Goal: Information Seeking & Learning: Learn about a topic

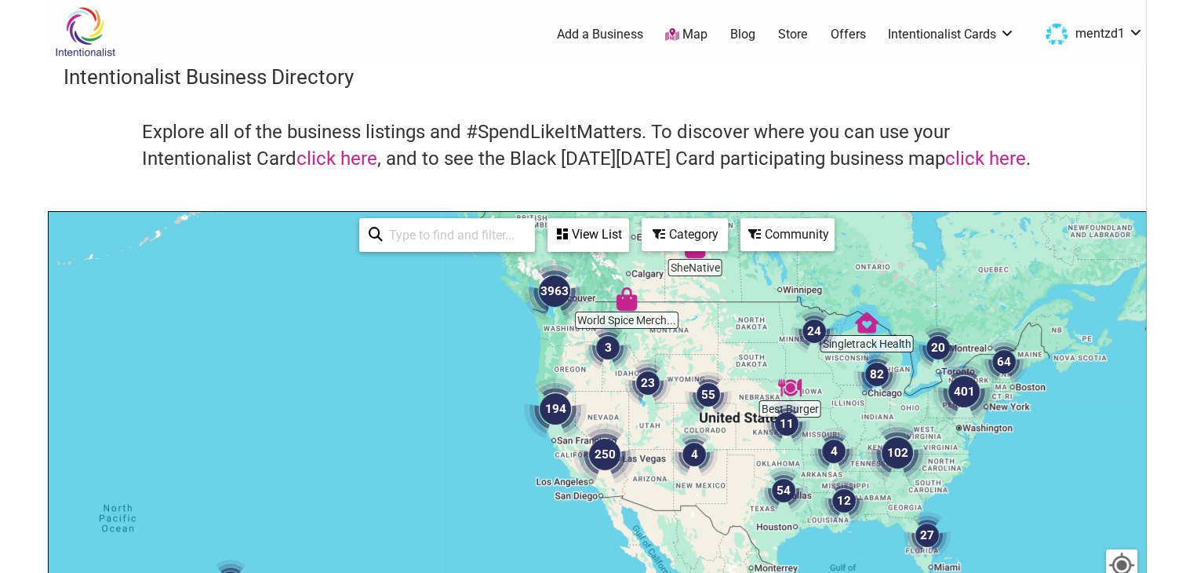
drag, startPoint x: 800, startPoint y: 299, endPoint x: 827, endPoint y: 180, distance: 122.3
click at [827, 180] on div "Intentionalist Business Directory Explore all of the business listings and #Spe…" at bounding box center [597, 443] width 1098 height 760
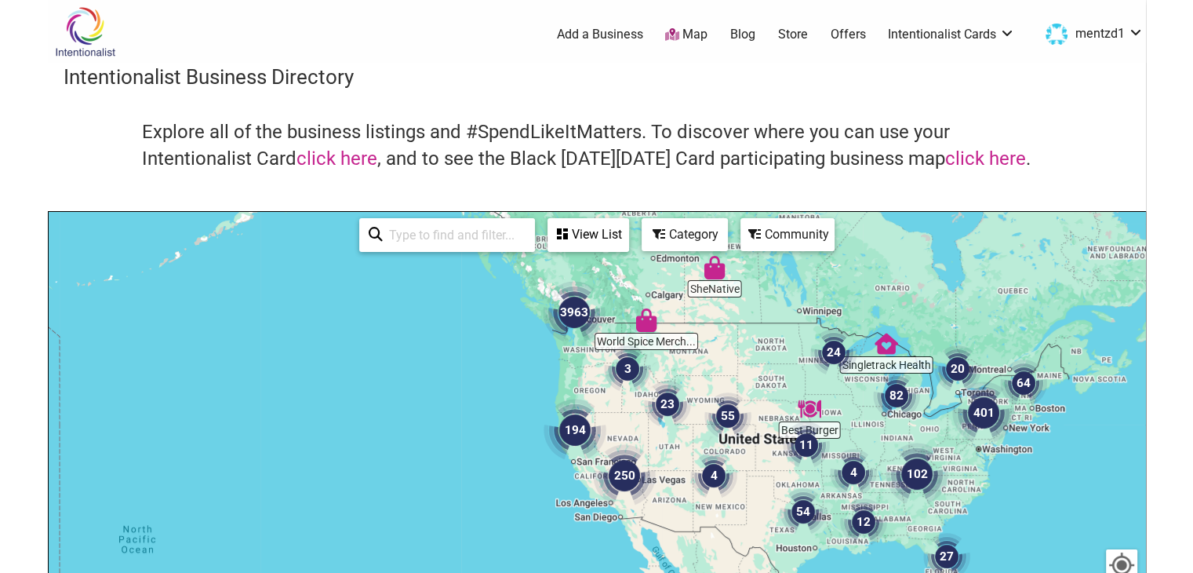
drag, startPoint x: 565, startPoint y: 322, endPoint x: 587, endPoint y: 347, distance: 33.9
click at [587, 346] on img "3963" at bounding box center [573, 311] width 75 height 75
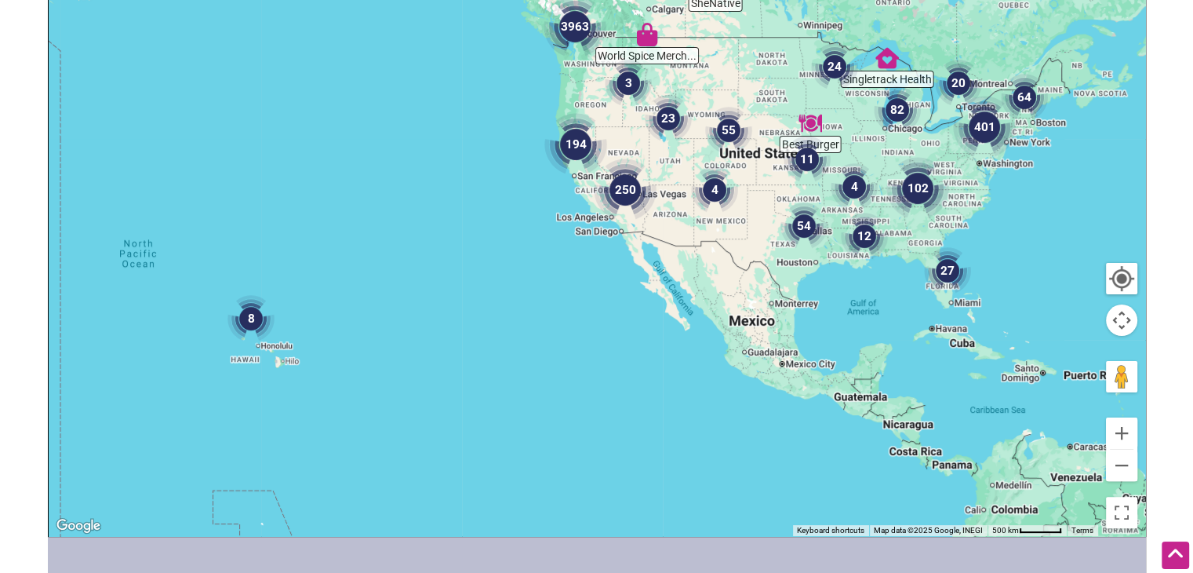
scroll to position [288, 0]
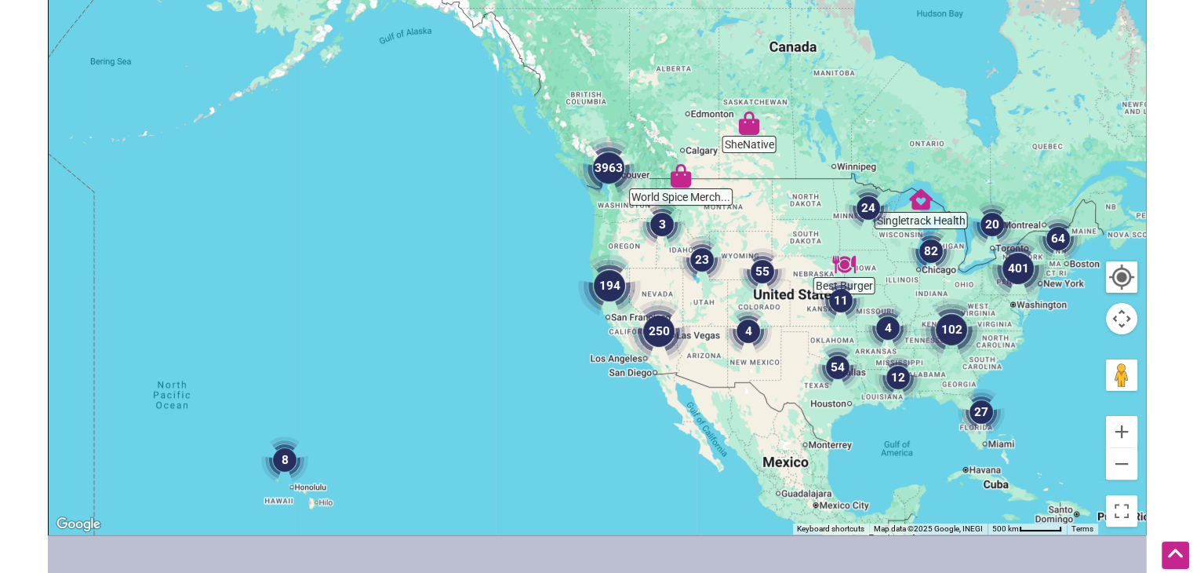
drag, startPoint x: 891, startPoint y: 442, endPoint x: 916, endPoint y: 609, distance: 168.9
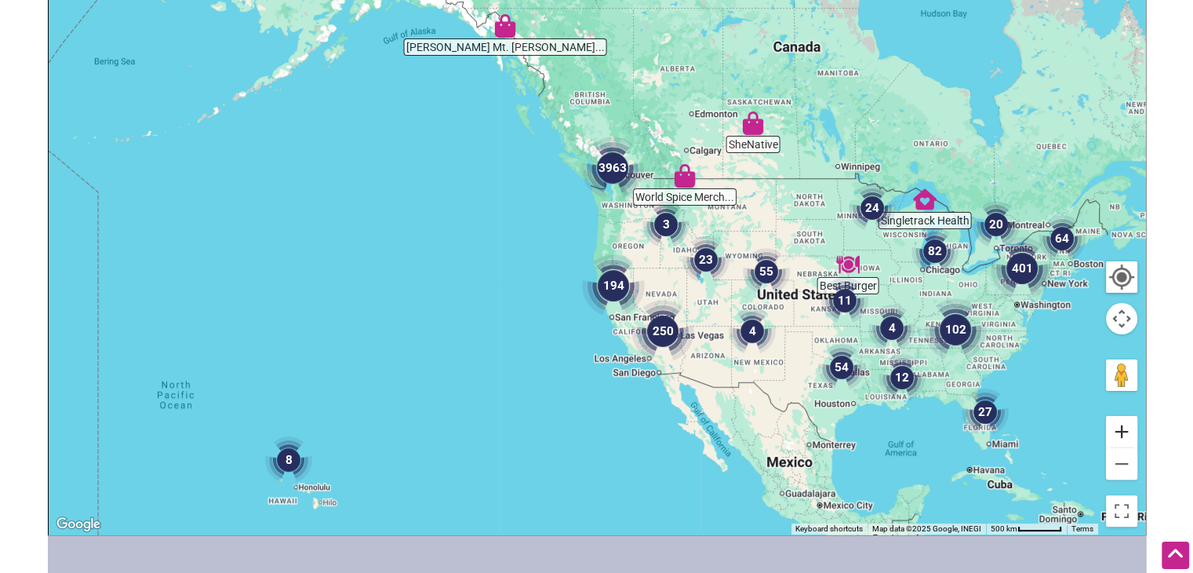
click at [1126, 427] on button "Zoom in" at bounding box center [1121, 431] width 31 height 31
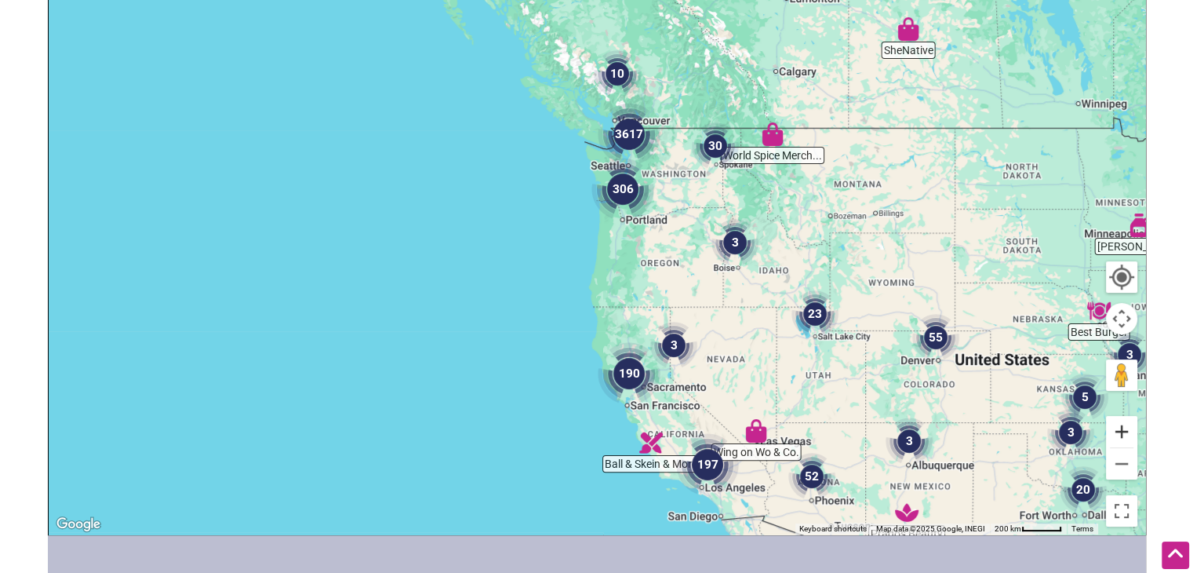
click at [1125, 428] on button "Zoom in" at bounding box center [1121, 431] width 31 height 31
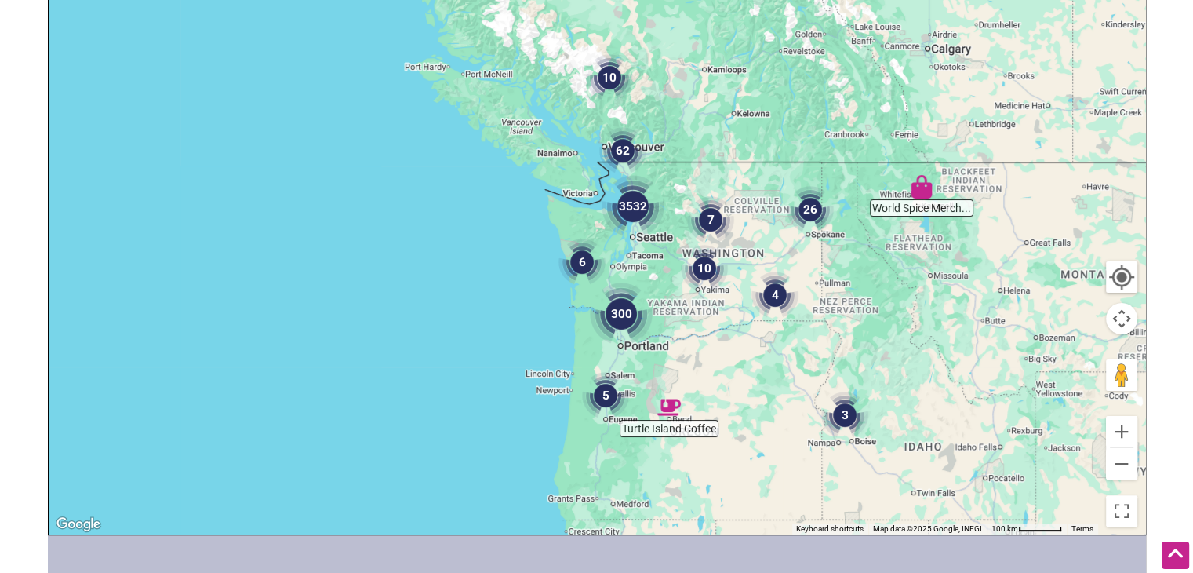
drag, startPoint x: 685, startPoint y: 89, endPoint x: 646, endPoint y: 252, distance: 167.8
click at [646, 252] on div "To navigate, press the arrow keys." at bounding box center [597, 229] width 1096 height 610
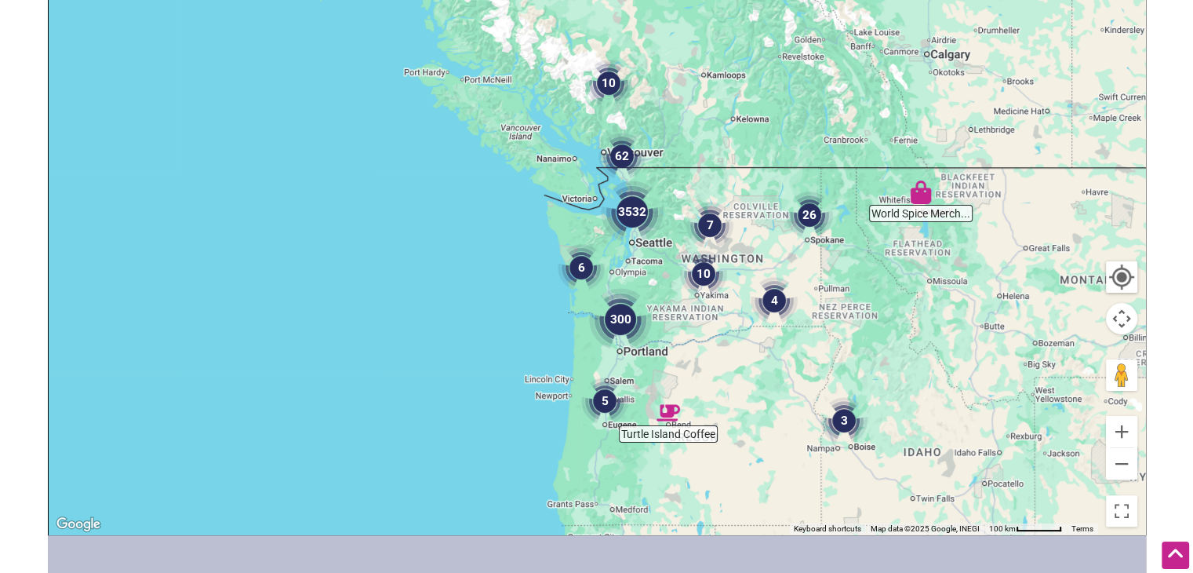
click at [631, 214] on img "3532" at bounding box center [631, 211] width 75 height 75
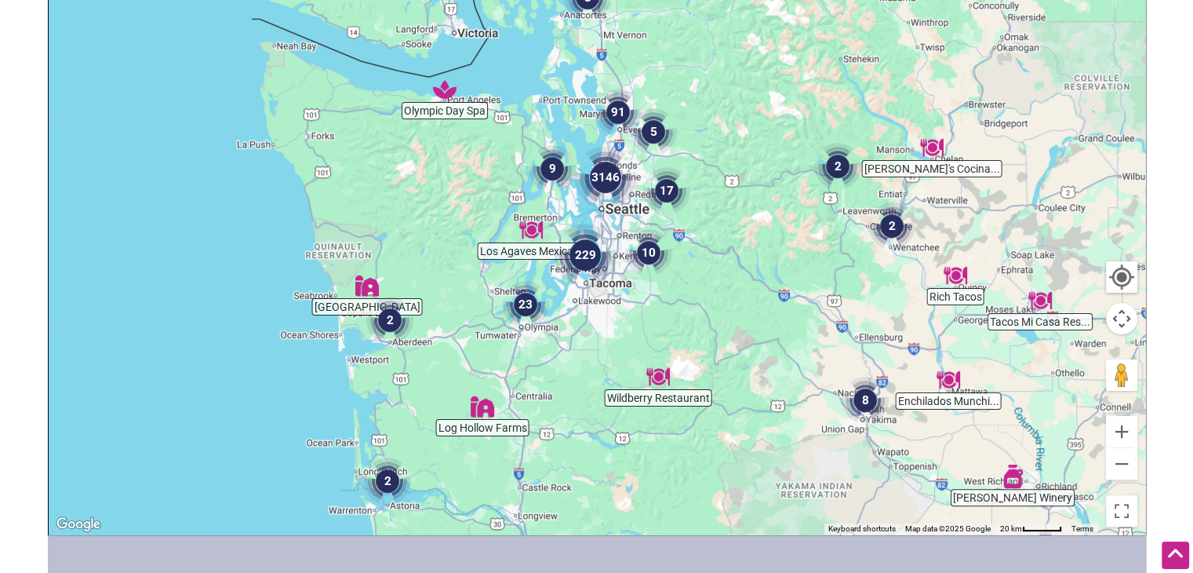
click at [610, 179] on img "3146" at bounding box center [605, 177] width 75 height 75
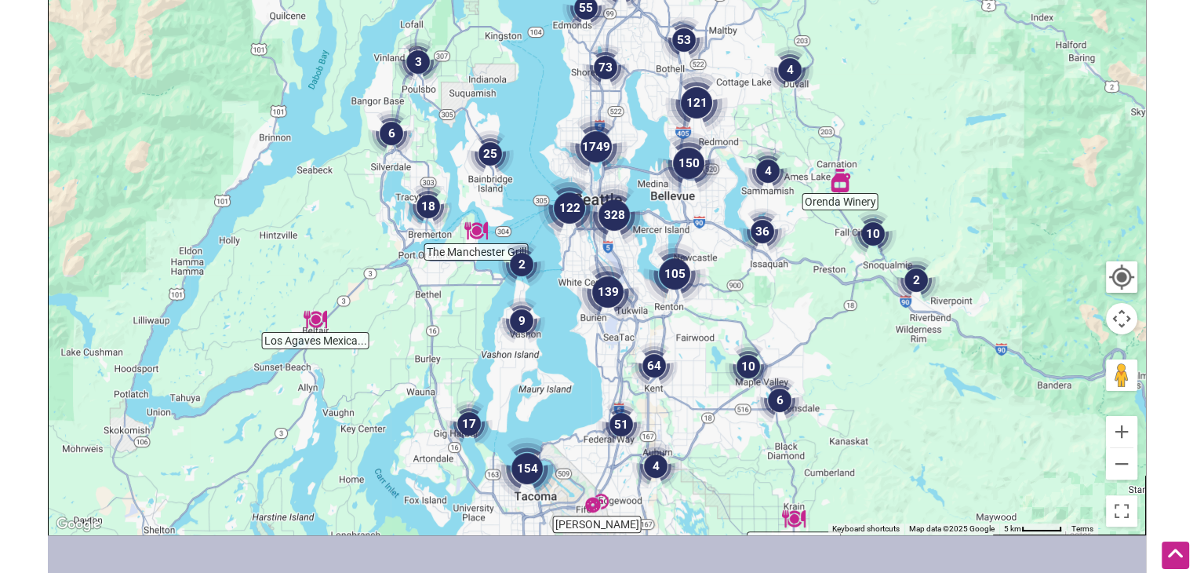
click at [616, 207] on img "328" at bounding box center [613, 214] width 75 height 75
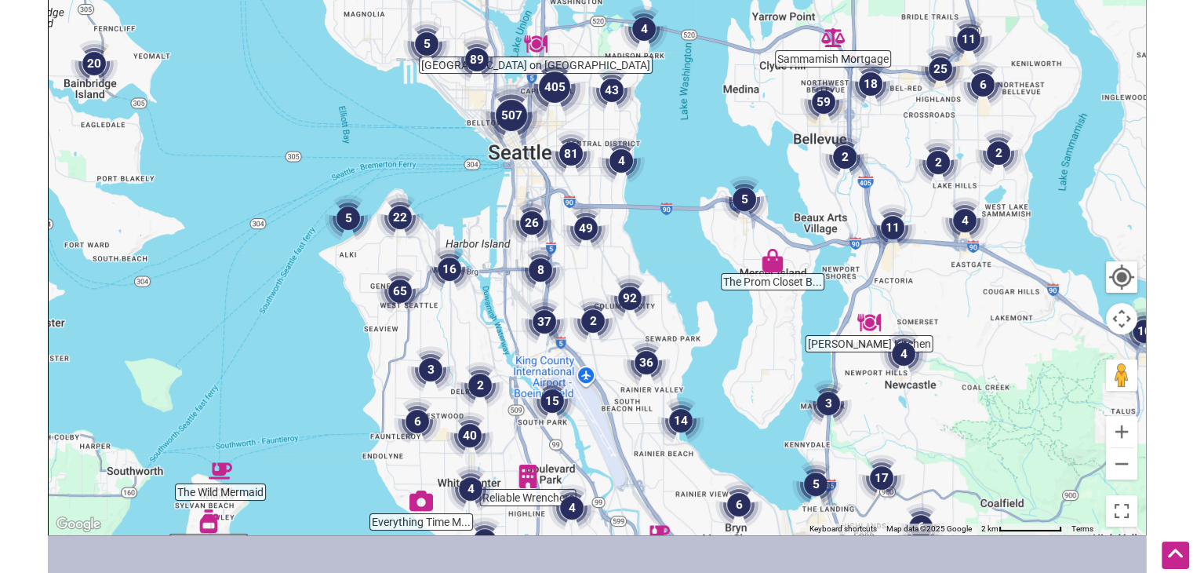
drag, startPoint x: 621, startPoint y: 121, endPoint x: 622, endPoint y: 226, distance: 105.1
click at [631, 251] on div "To navigate, press the arrow keys." at bounding box center [597, 229] width 1096 height 610
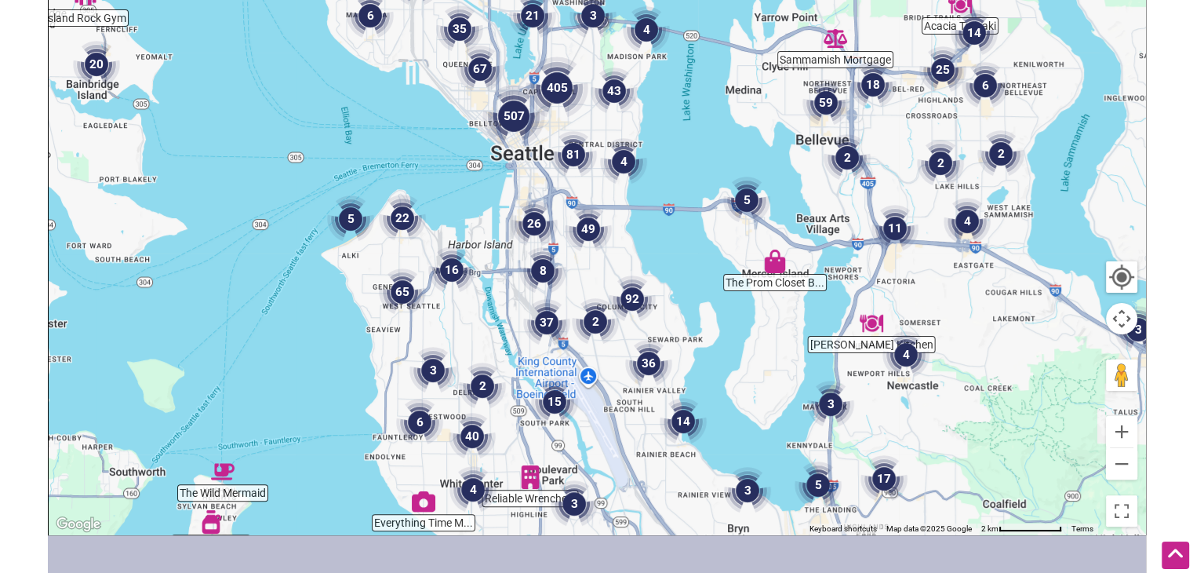
click at [572, 148] on img "81" at bounding box center [574, 155] width 60 height 60
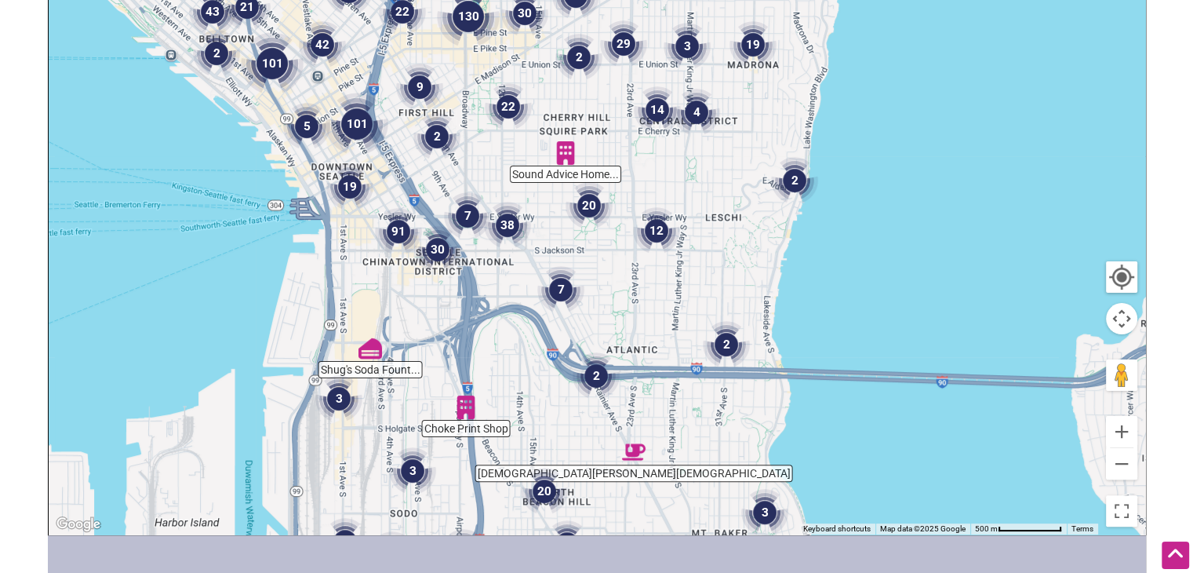
drag, startPoint x: 664, startPoint y: 82, endPoint x: 648, endPoint y: 188, distance: 107.9
click at [647, 189] on div "To navigate, press the arrow keys." at bounding box center [597, 229] width 1096 height 610
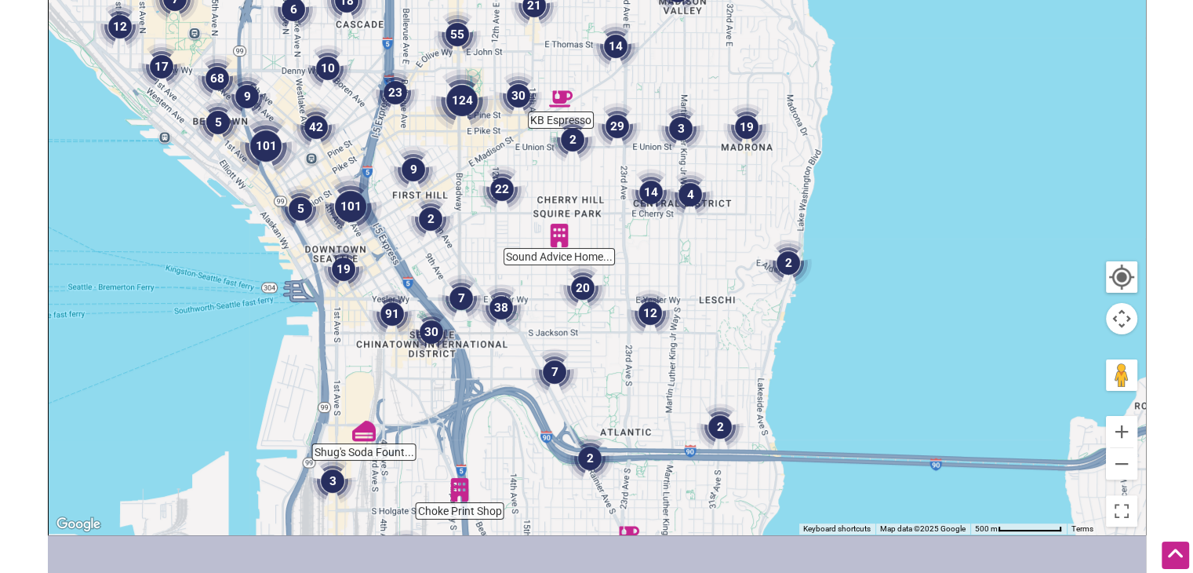
drag, startPoint x: 733, startPoint y: 78, endPoint x: 722, endPoint y: 176, distance: 98.0
click at [722, 176] on div "To navigate, press the arrow keys." at bounding box center [597, 229] width 1096 height 610
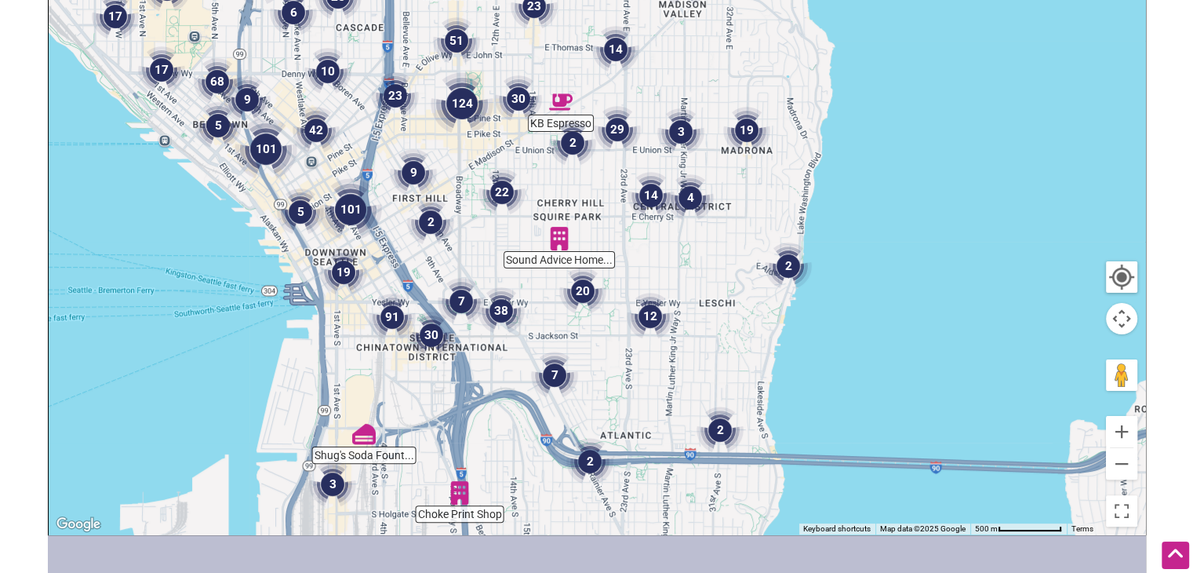
click at [678, 131] on img "3" at bounding box center [681, 132] width 60 height 60
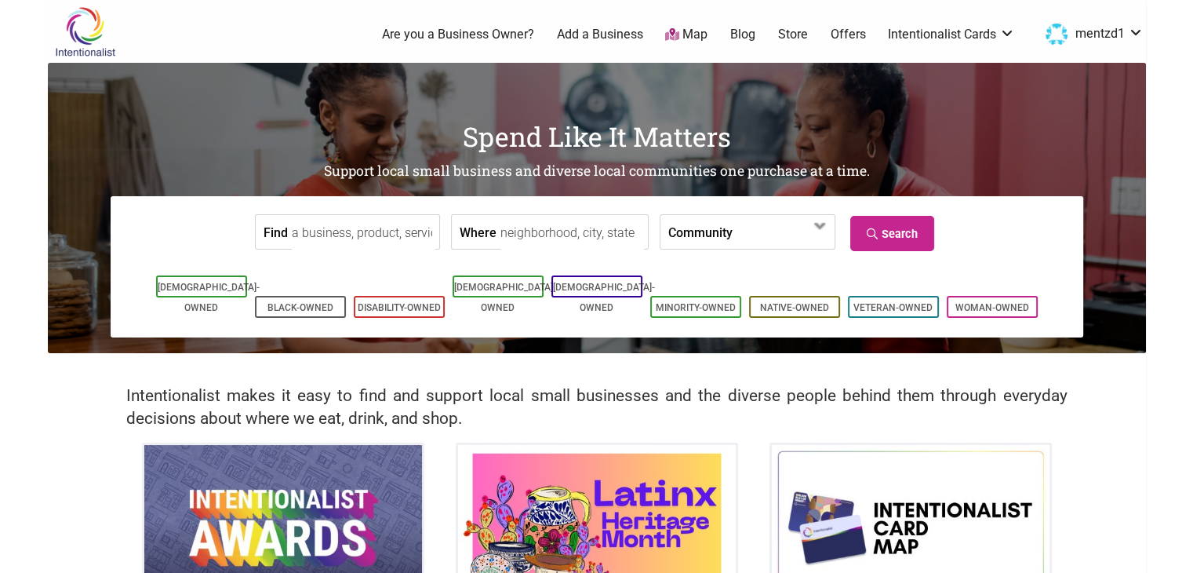
drag, startPoint x: 1190, startPoint y: 64, endPoint x: 1195, endPoint y: 145, distance: 81.7
click at [1192, 145] on html "× Menu 0 Are you a Business Owner? Add a Business Map Blog Store Offers Intenti…" at bounding box center [596, 286] width 1193 height 573
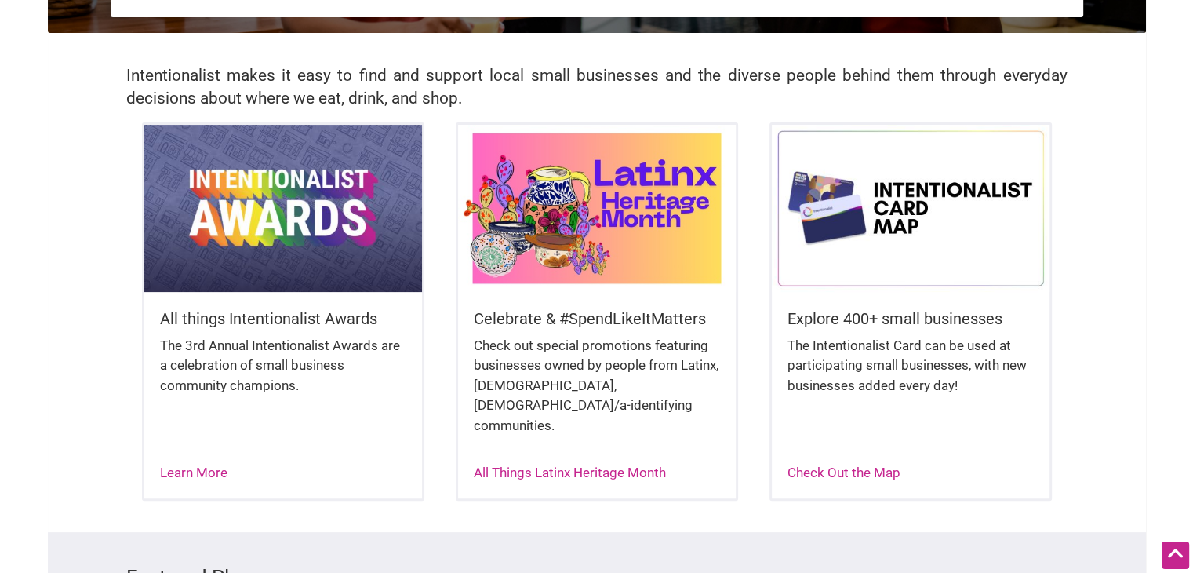
scroll to position [323, 0]
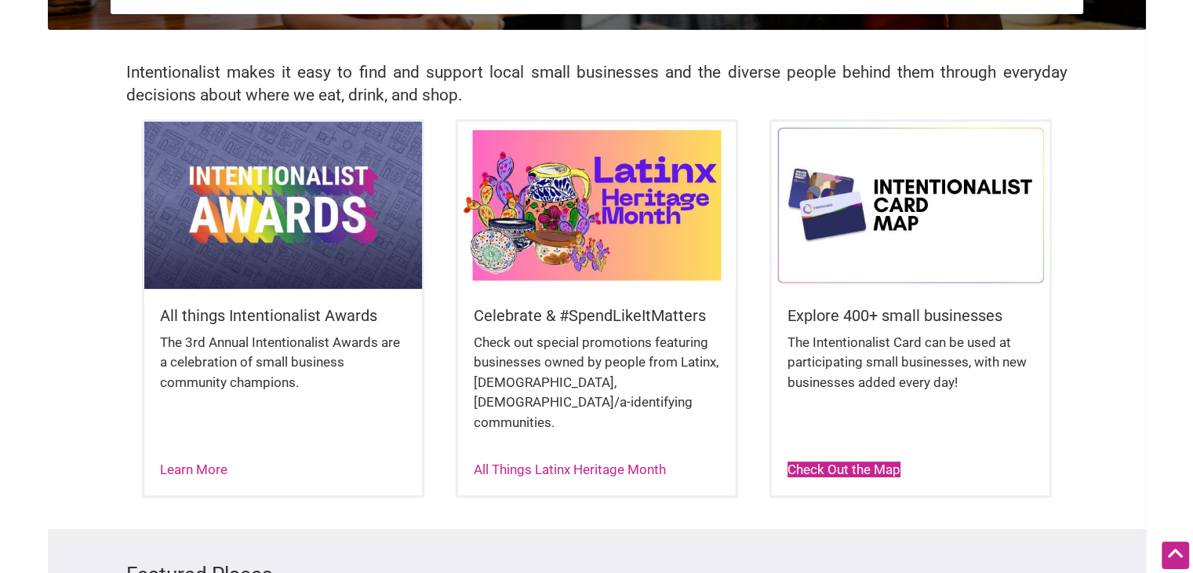
click at [847, 461] on link "Check Out the Map" at bounding box center [843, 469] width 113 height 16
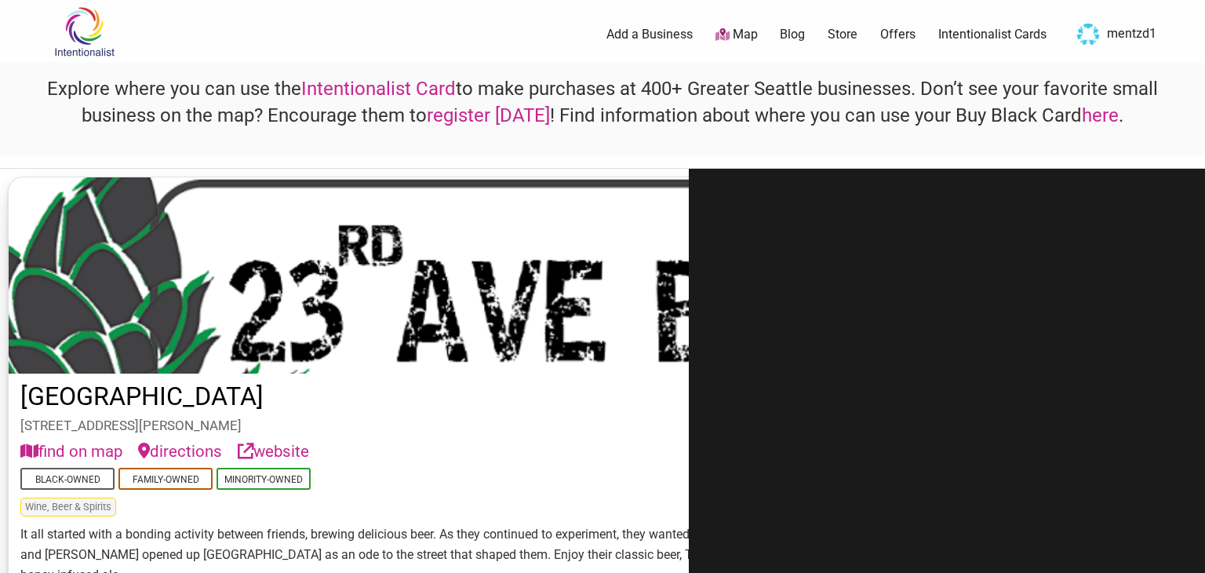
click at [1097, 113] on link "here" at bounding box center [1100, 115] width 37 height 22
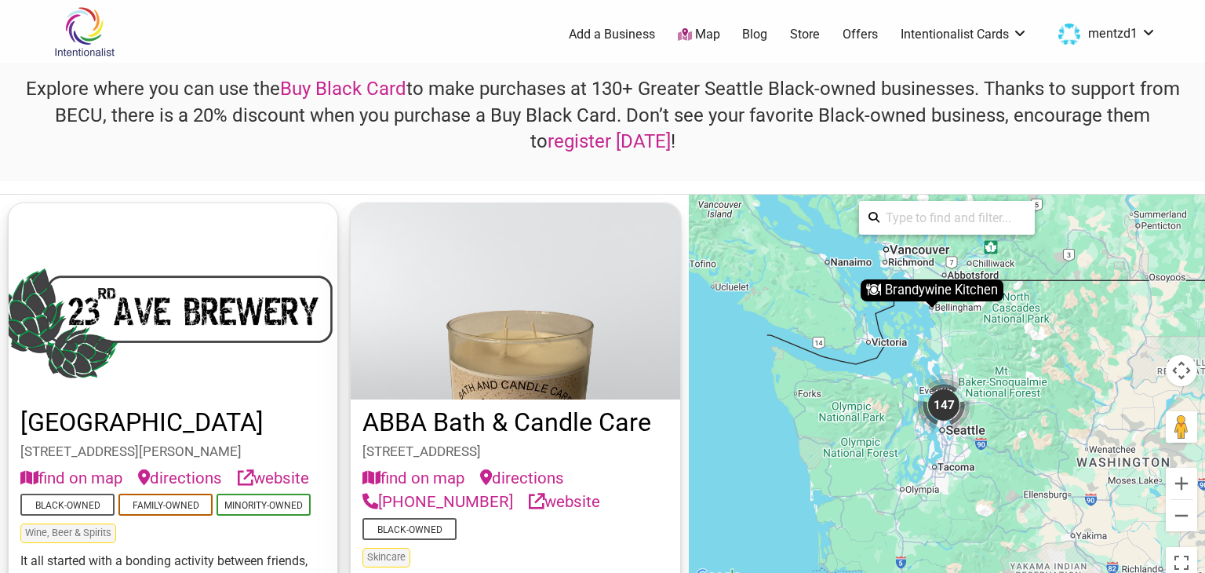
click at [944, 398] on div "147" at bounding box center [943, 404] width 63 height 63
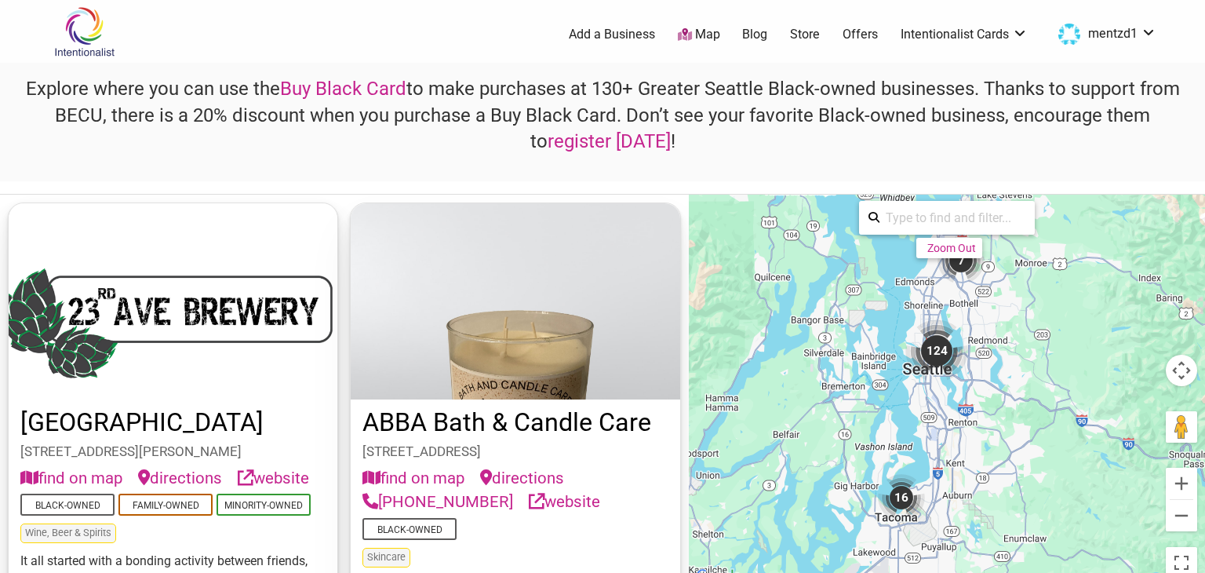
click at [933, 340] on div "124" at bounding box center [936, 350] width 63 height 63
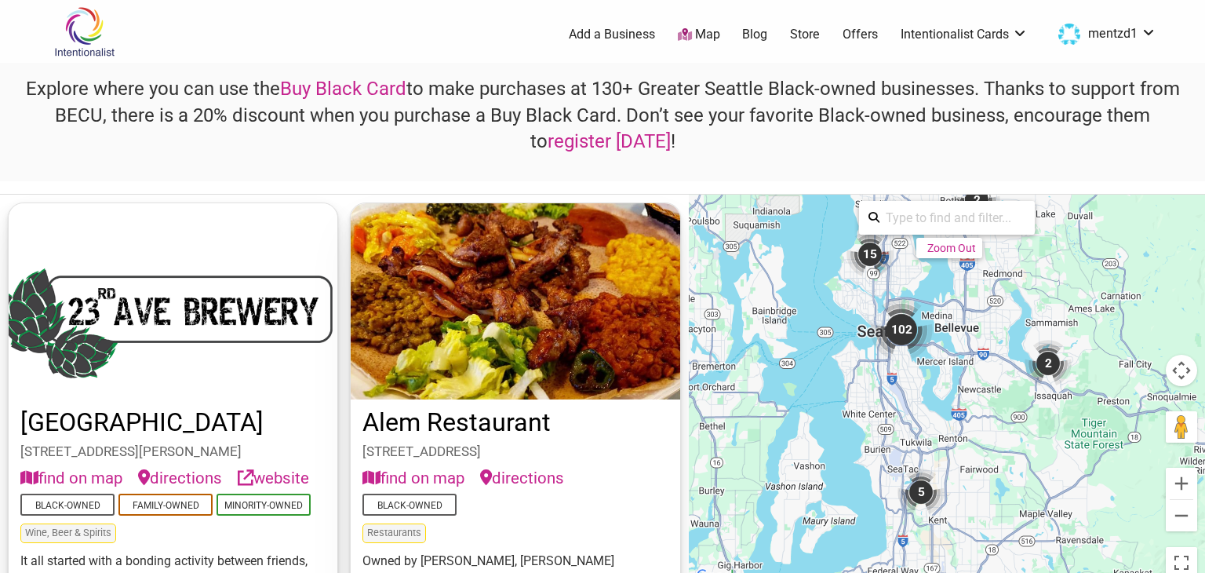
click at [894, 324] on div "102" at bounding box center [901, 329] width 63 height 63
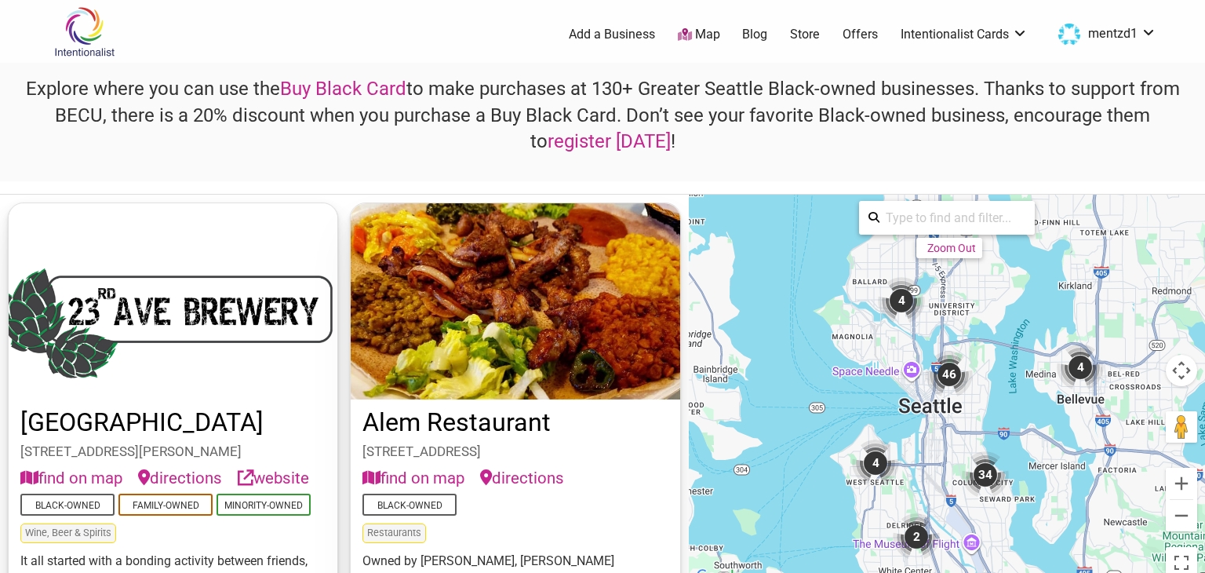
drag, startPoint x: 954, startPoint y: 310, endPoint x: 982, endPoint y: 430, distance: 123.3
click at [991, 438] on div "To navigate, press the arrow keys. To activate drag with keyboard, press Alt + …" at bounding box center [947, 390] width 516 height 391
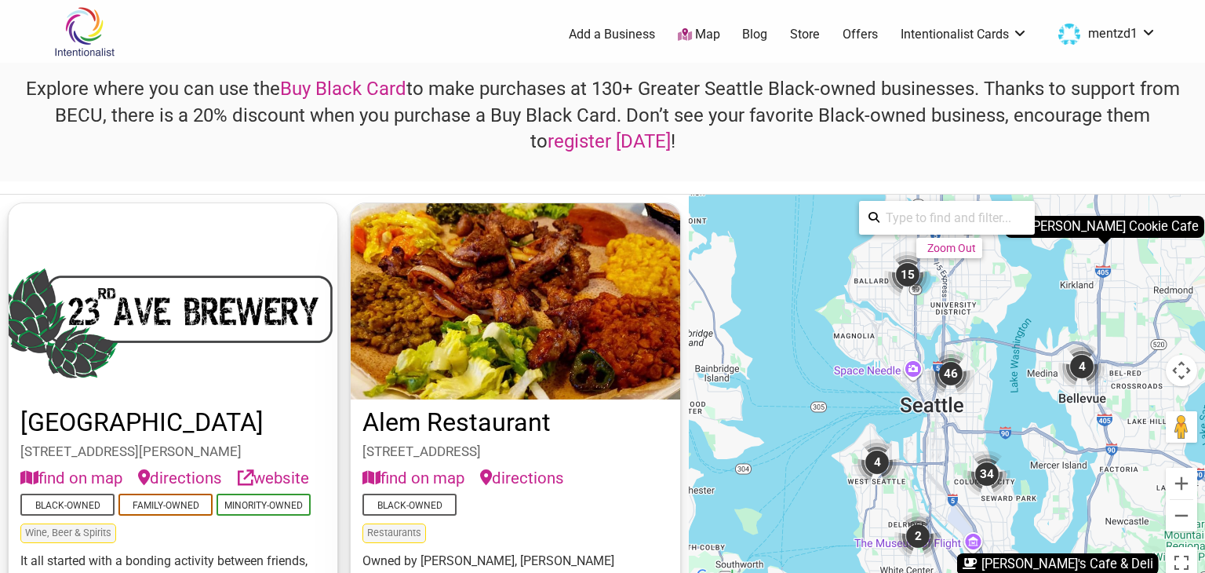
click at [947, 371] on div "46" at bounding box center [950, 373] width 47 height 47
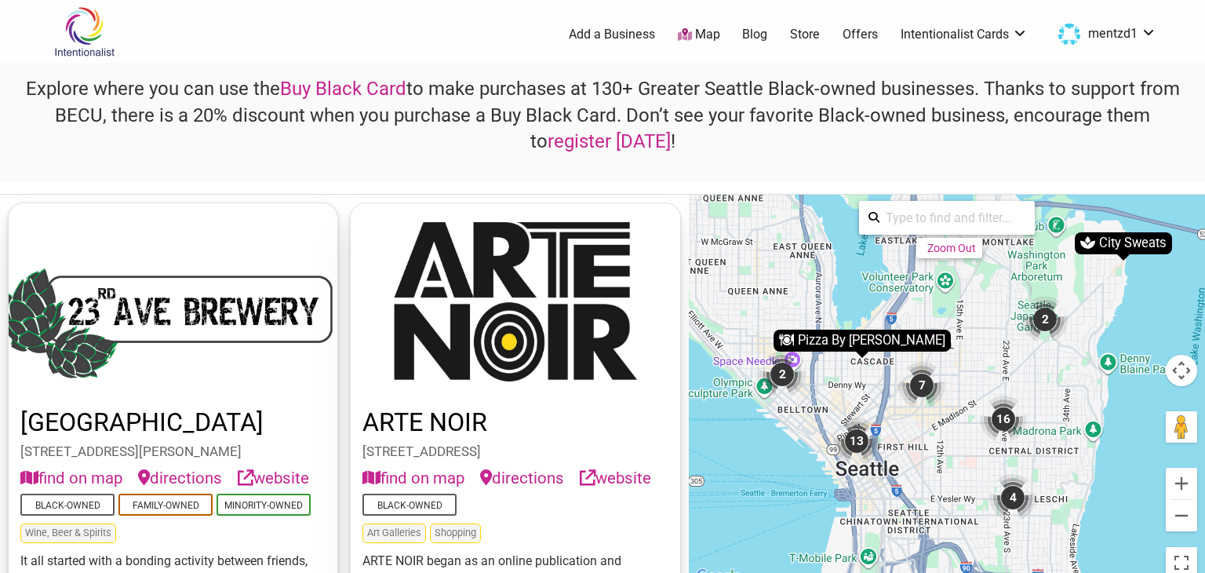
click at [1049, 310] on div "2" at bounding box center [1044, 319] width 47 height 47
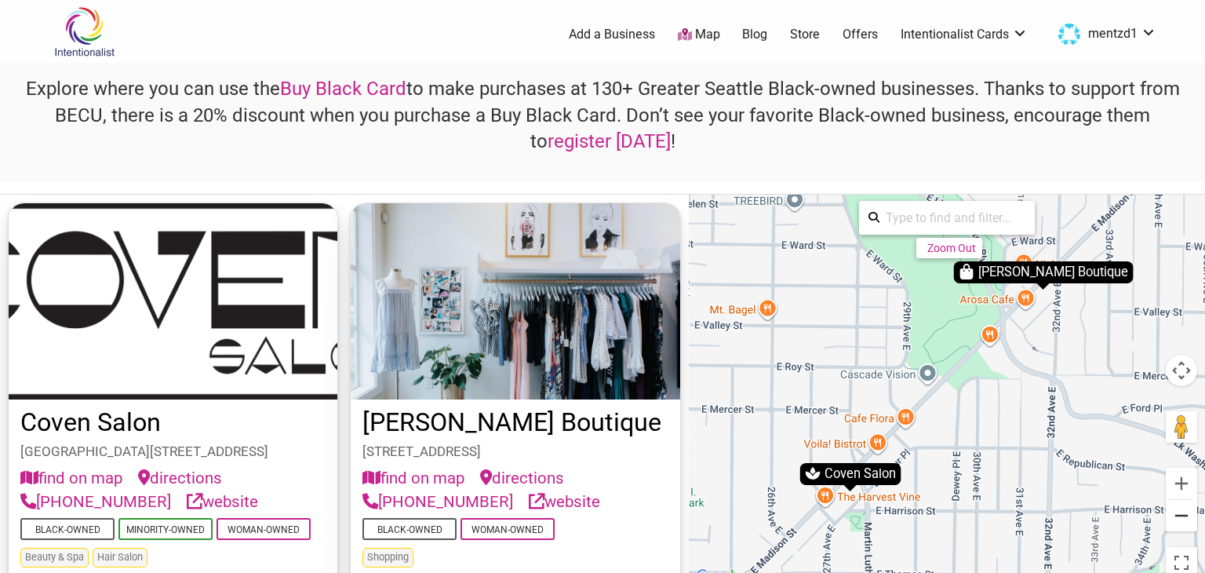
click at [1179, 511] on button "Zoom out" at bounding box center [1180, 515] width 31 height 31
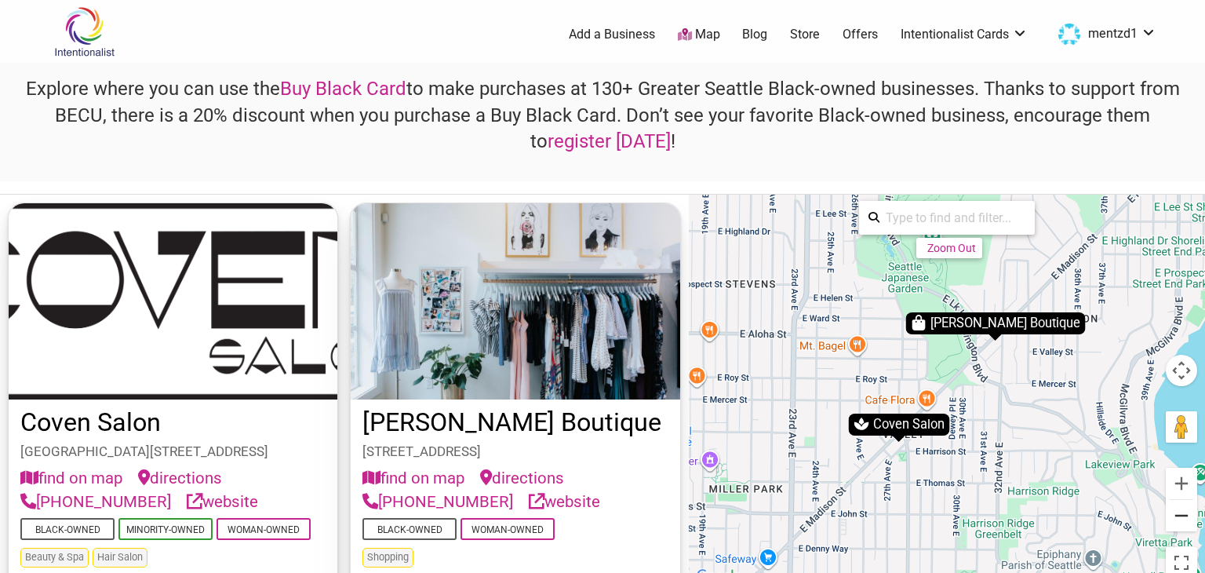
click at [1179, 511] on button "Zoom out" at bounding box center [1180, 515] width 31 height 31
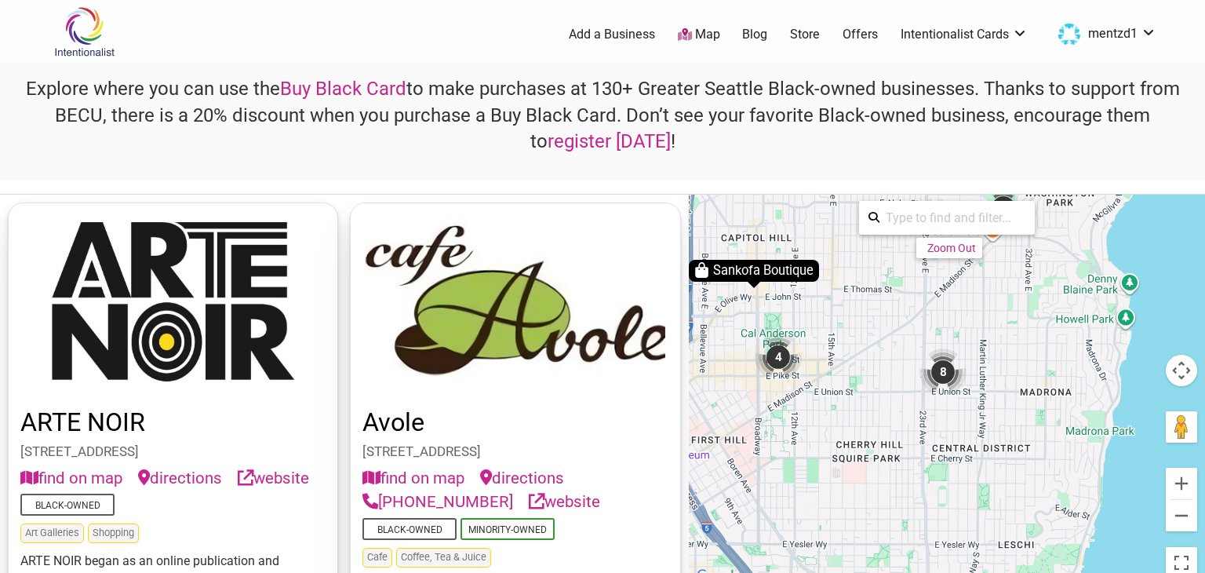
drag, startPoint x: 991, startPoint y: 454, endPoint x: 1031, endPoint y: 314, distance: 146.0
click at [1049, 289] on div "To navigate, press the arrow keys. To activate drag with keyboard, press Alt + …" at bounding box center [947, 390] width 516 height 391
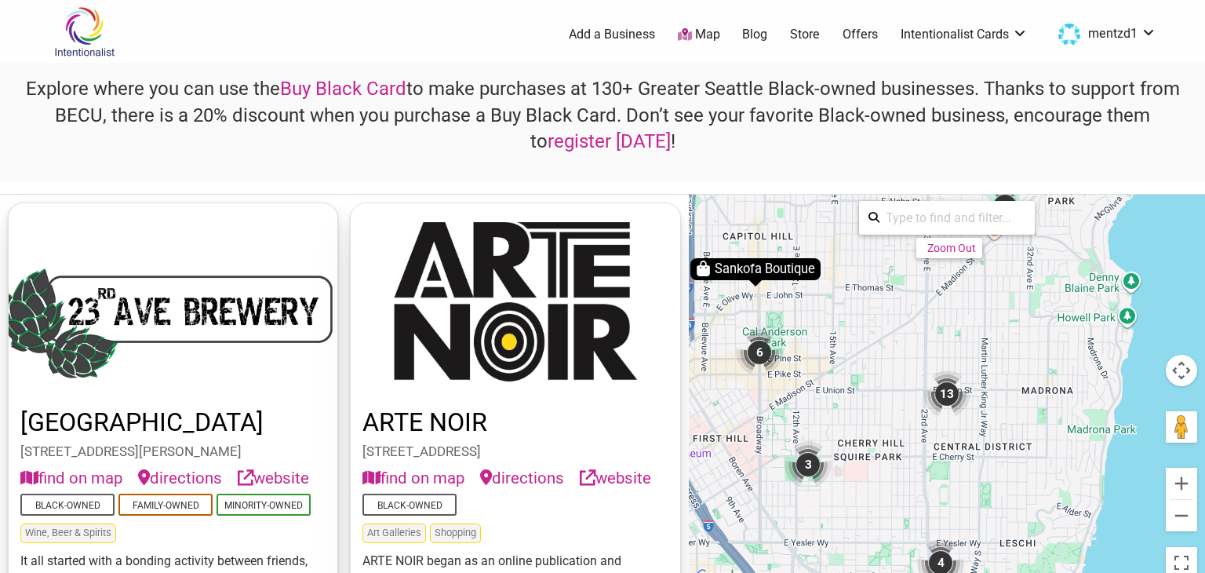
click at [947, 396] on div "13" at bounding box center [946, 393] width 47 height 47
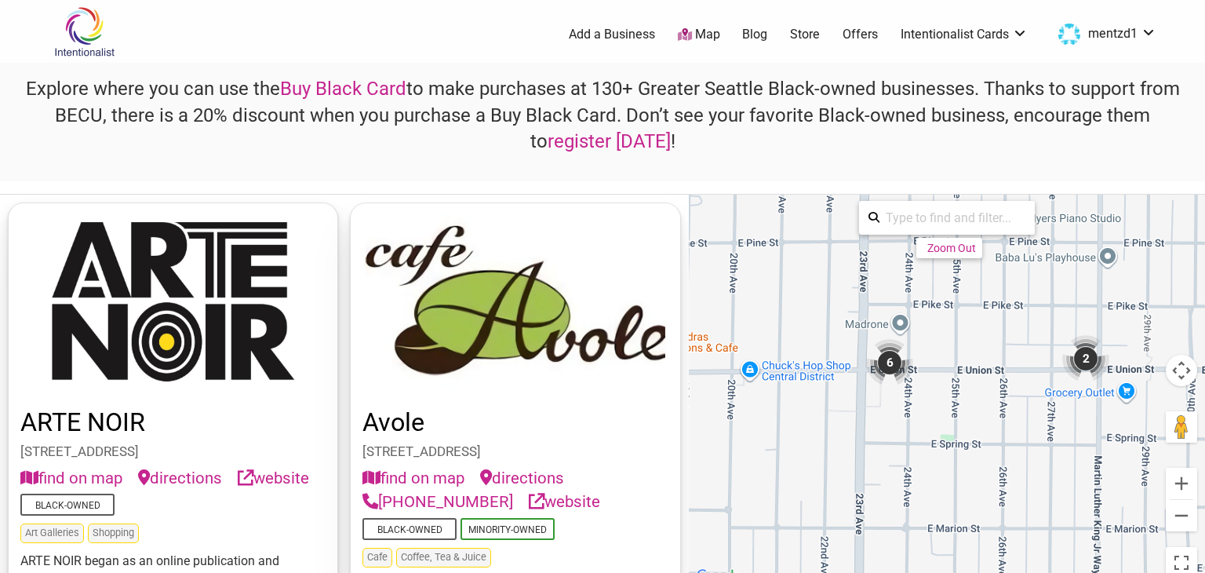
drag, startPoint x: 1035, startPoint y: 323, endPoint x: 1059, endPoint y: 453, distance: 131.5
click at [1059, 453] on div "To navigate, press the arrow keys. To activate drag with keyboard, press Alt + …" at bounding box center [947, 390] width 516 height 391
click at [894, 368] on div "6" at bounding box center [889, 365] width 47 height 47
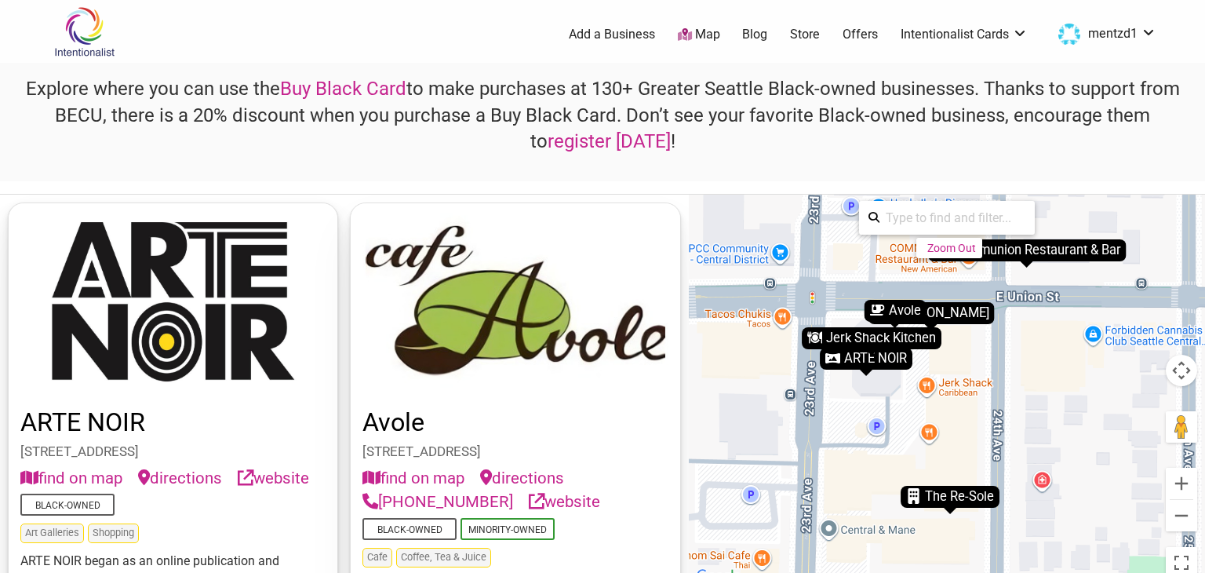
click at [858, 333] on div "Jerk Shack Kitchen" at bounding box center [872, 338] width 140 height 22
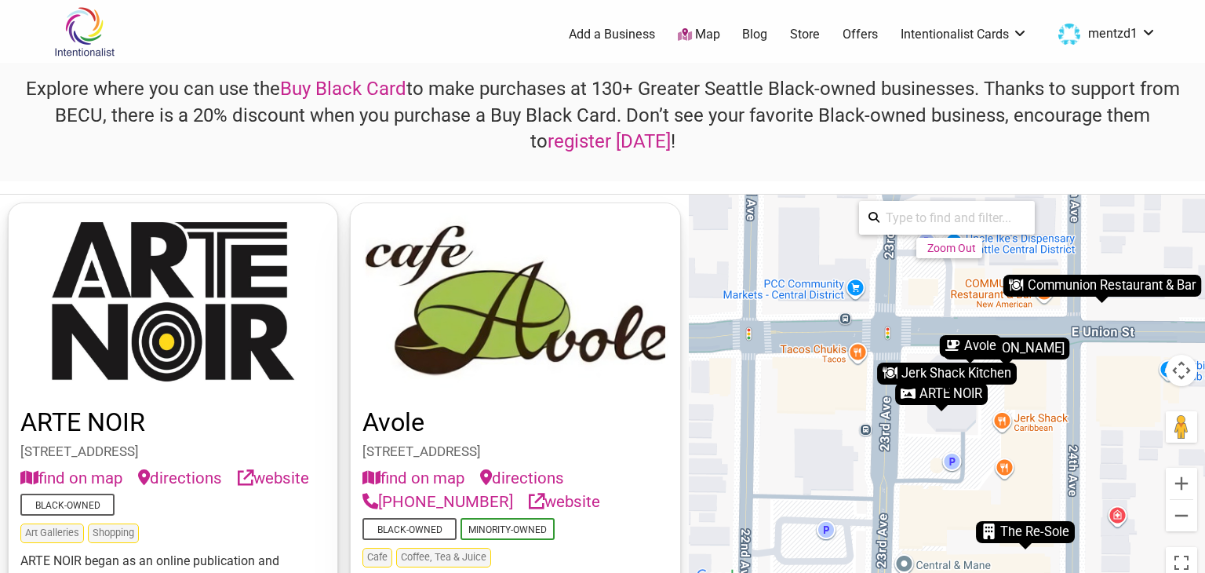
click at [916, 369] on div "Jerk Shack Kitchen" at bounding box center [947, 373] width 140 height 22
click at [957, 371] on div "Jerk Shack Kitchen" at bounding box center [947, 373] width 140 height 22
click at [1180, 514] on button "Zoom out" at bounding box center [1180, 515] width 31 height 31
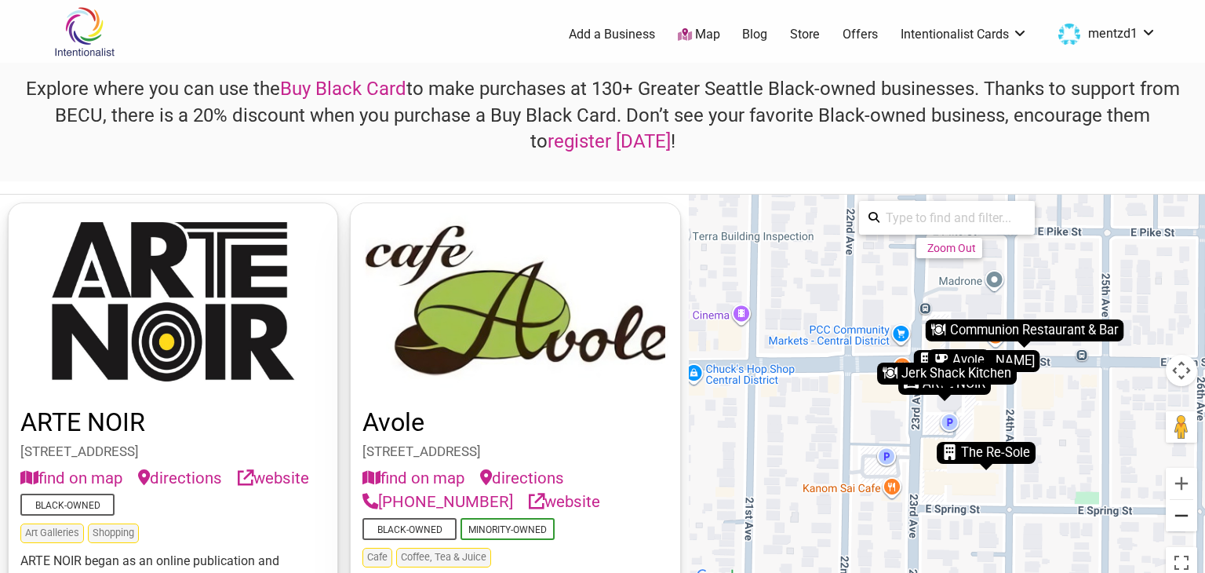
click at [1180, 514] on button "Zoom out" at bounding box center [1180, 515] width 31 height 31
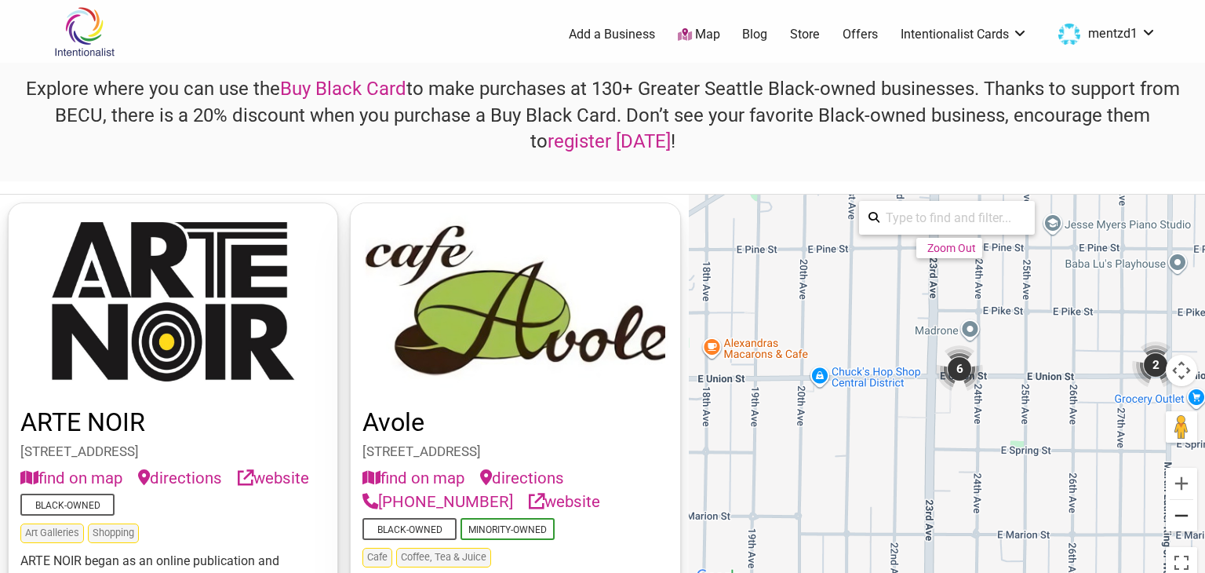
click at [1180, 514] on button "Zoom out" at bounding box center [1180, 515] width 31 height 31
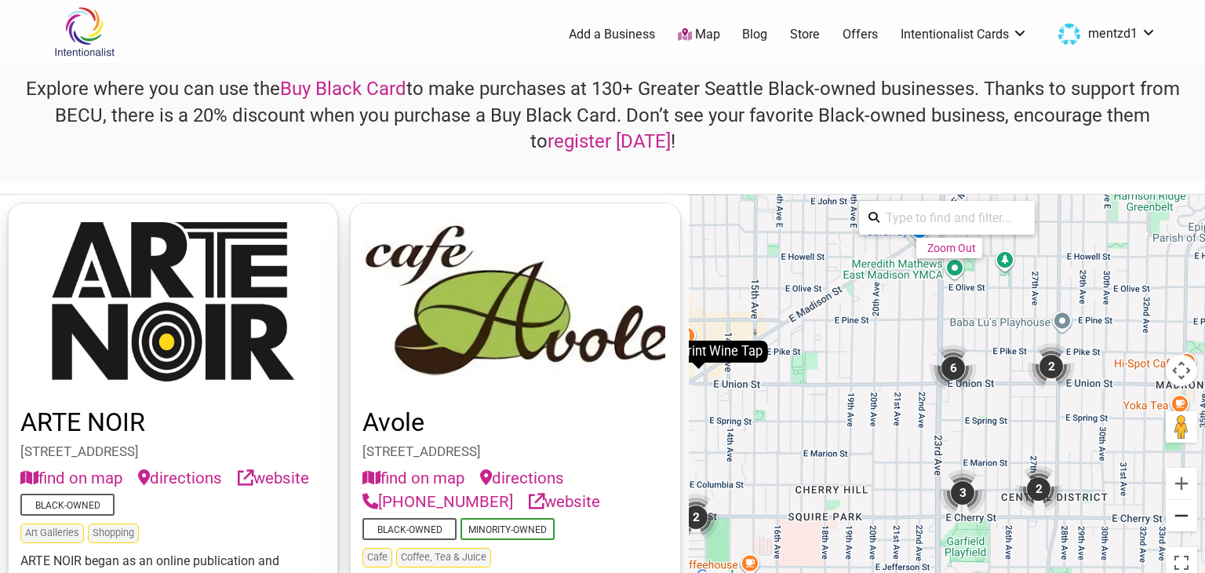
click at [1180, 514] on button "Zoom out" at bounding box center [1180, 515] width 31 height 31
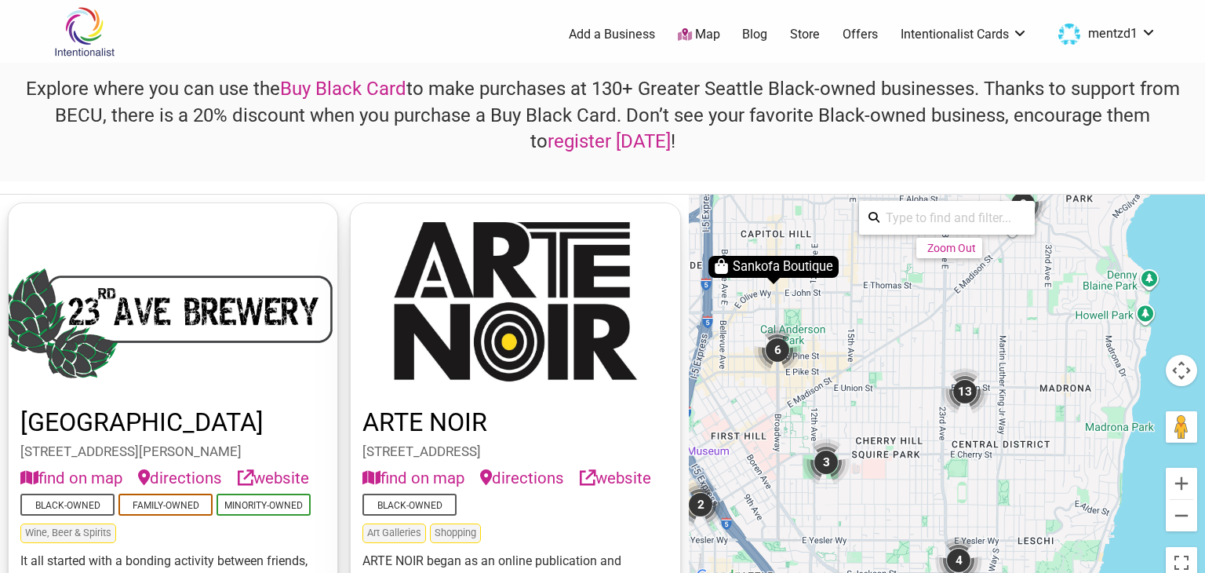
click at [775, 346] on div "6" at bounding box center [777, 349] width 47 height 47
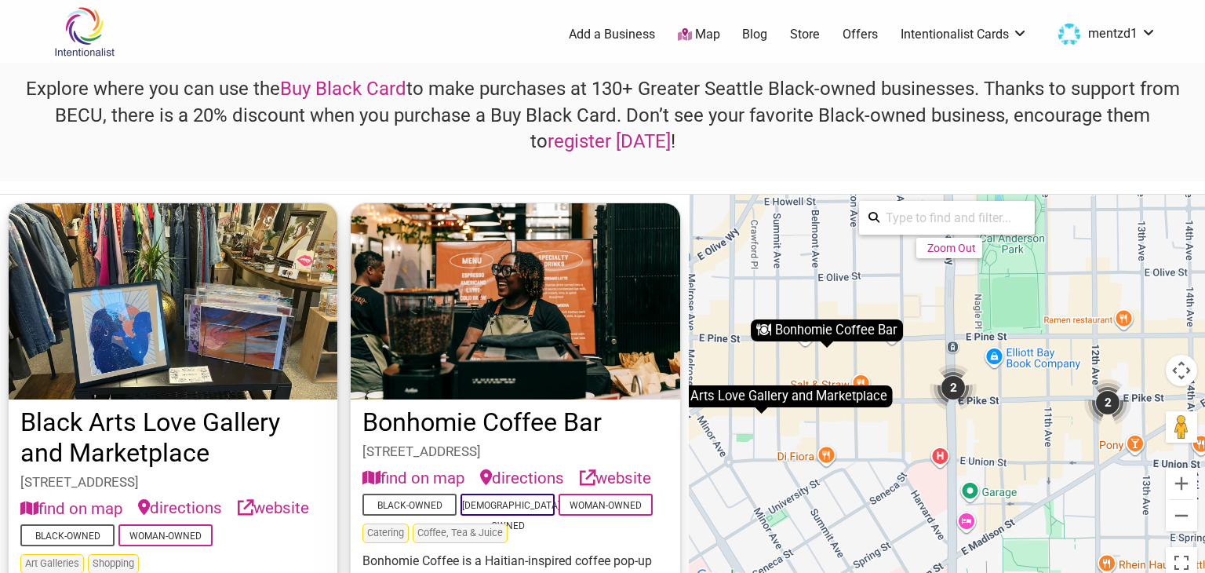
click at [955, 377] on div "2" at bounding box center [952, 387] width 47 height 47
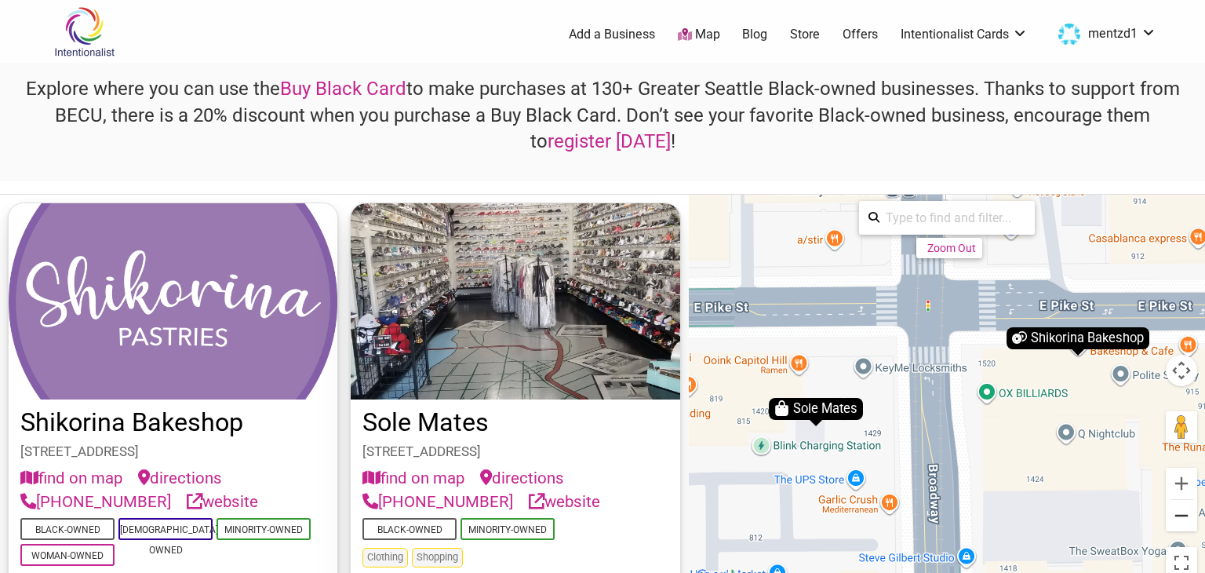
click at [1177, 517] on button "Zoom out" at bounding box center [1180, 515] width 31 height 31
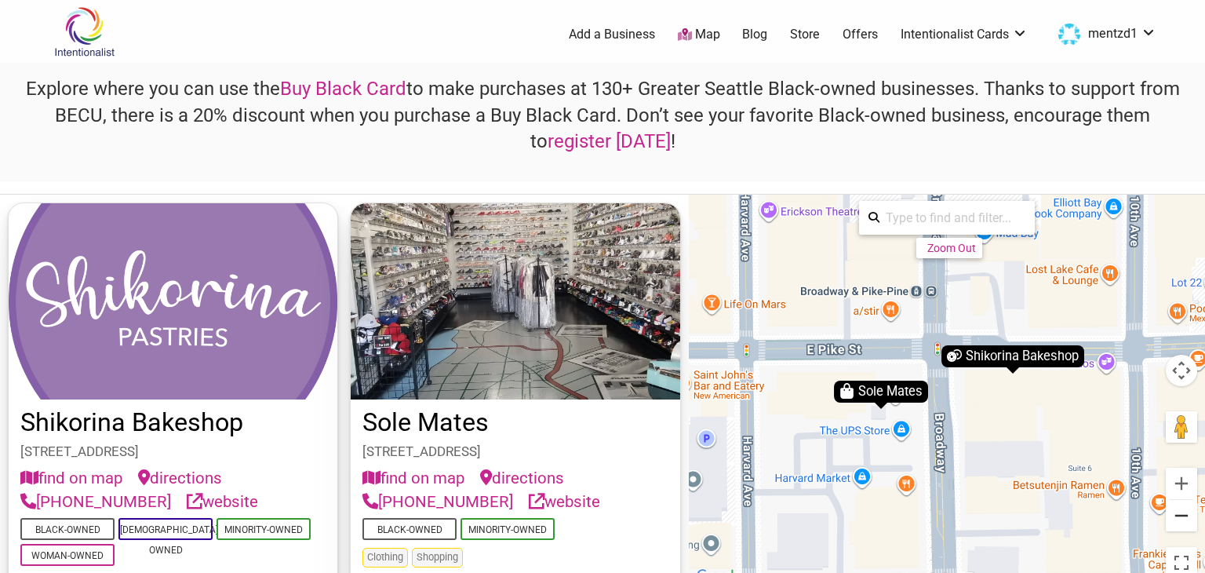
click at [1177, 517] on button "Zoom out" at bounding box center [1180, 515] width 31 height 31
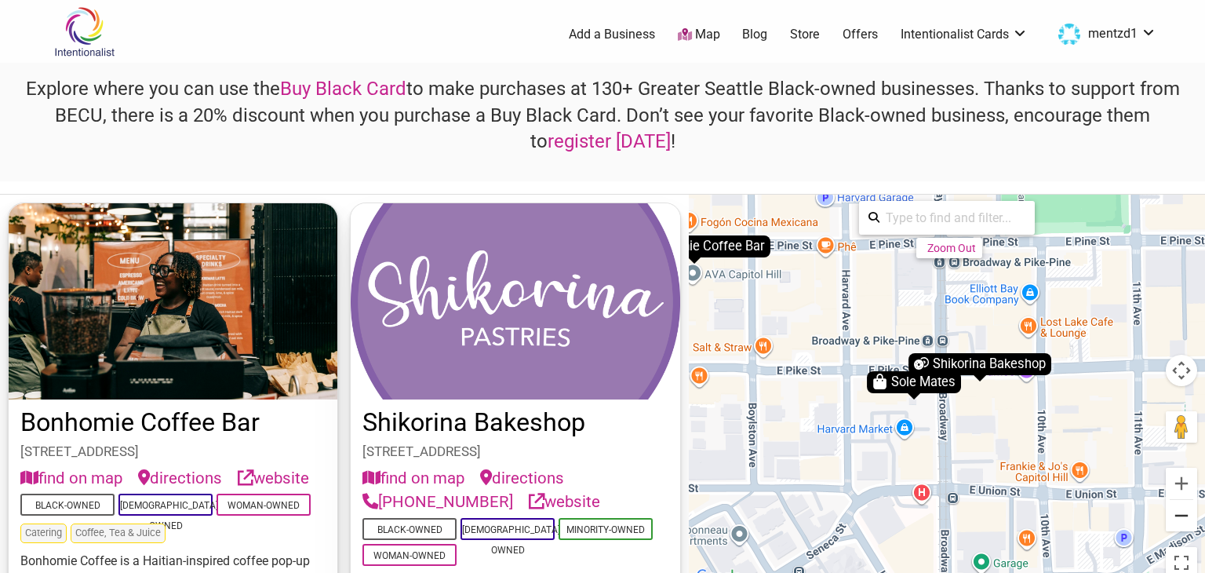
click at [1177, 517] on button "Zoom out" at bounding box center [1180, 515] width 31 height 31
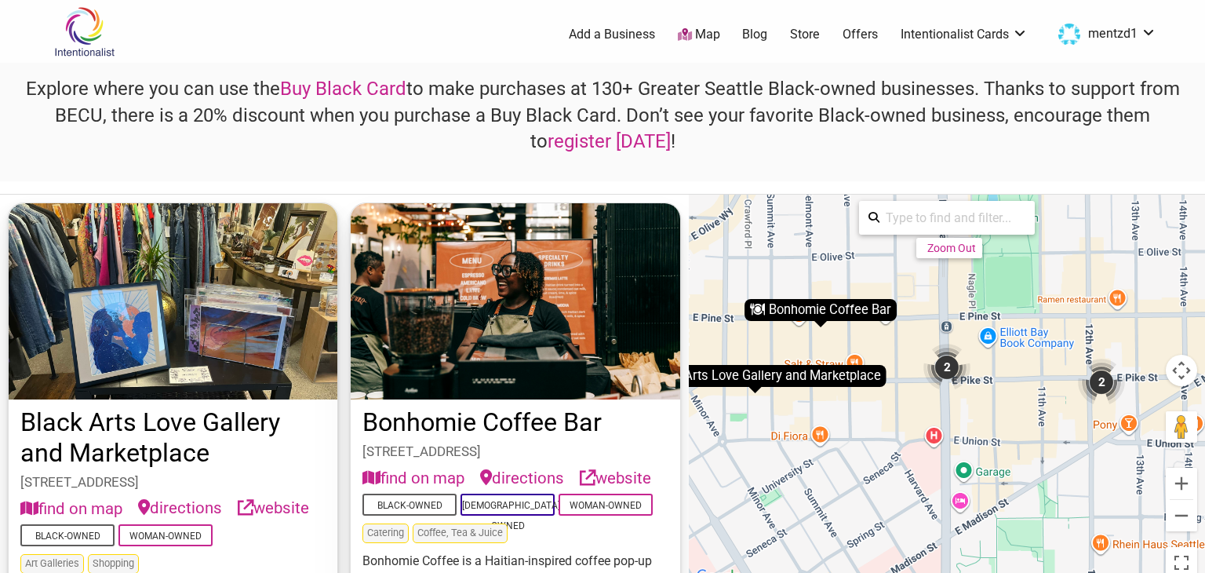
click at [1104, 378] on div "2" at bounding box center [1101, 381] width 47 height 47
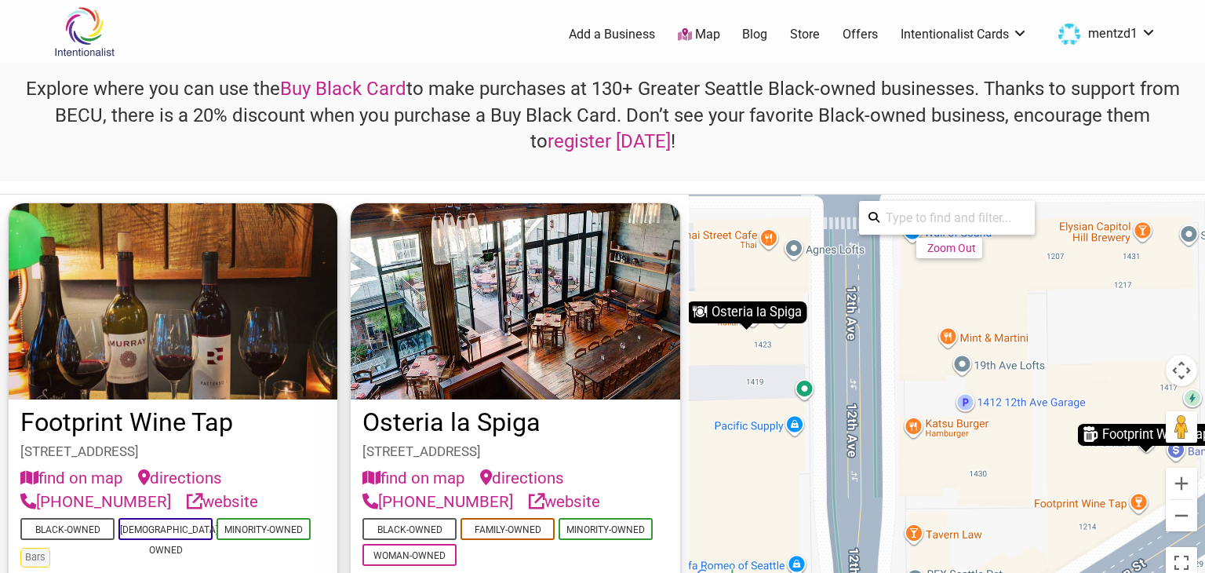
click at [740, 311] on div "Osteria la Spiga" at bounding box center [746, 312] width 120 height 22
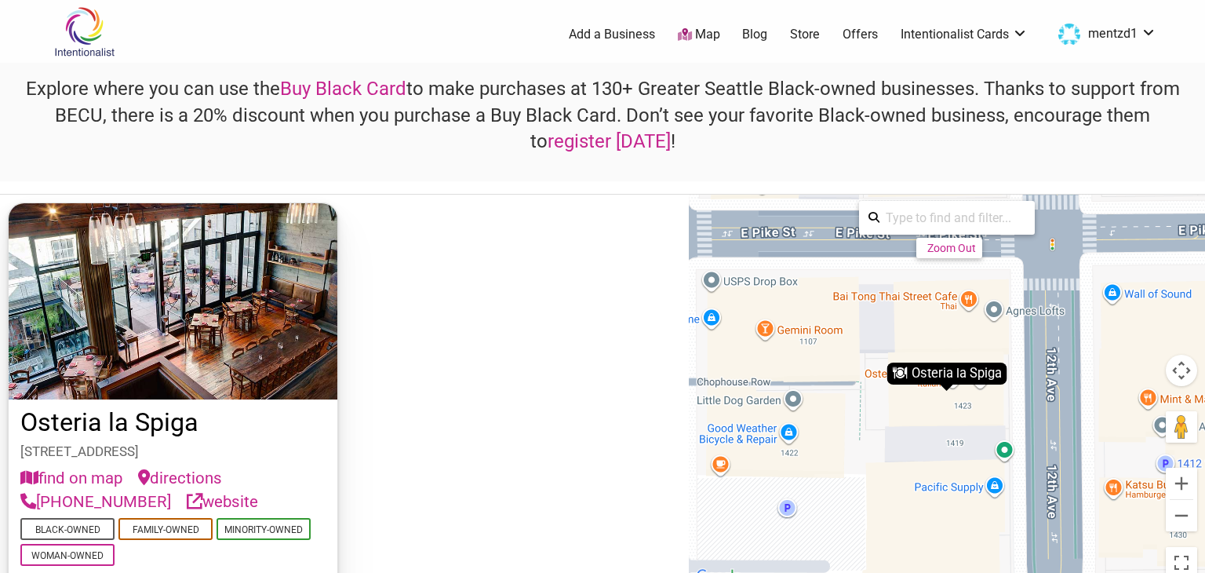
click at [224, 499] on link "website" at bounding box center [222, 501] width 71 height 24
click at [1181, 517] on button "Zoom out" at bounding box center [1180, 515] width 31 height 31
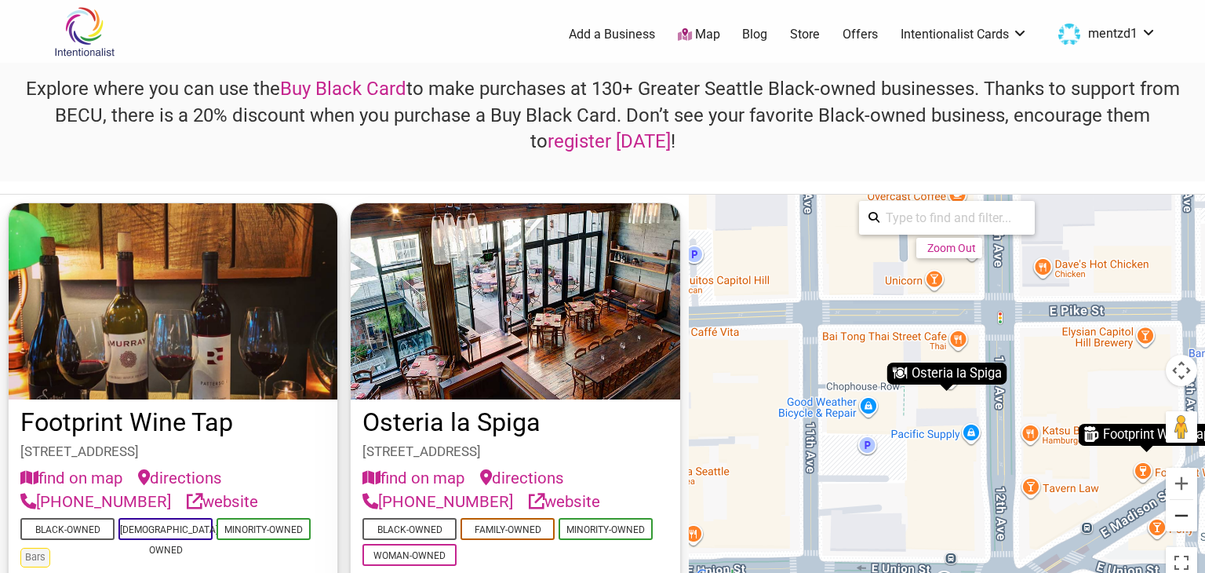
click at [1181, 517] on button "Zoom out" at bounding box center [1180, 515] width 31 height 31
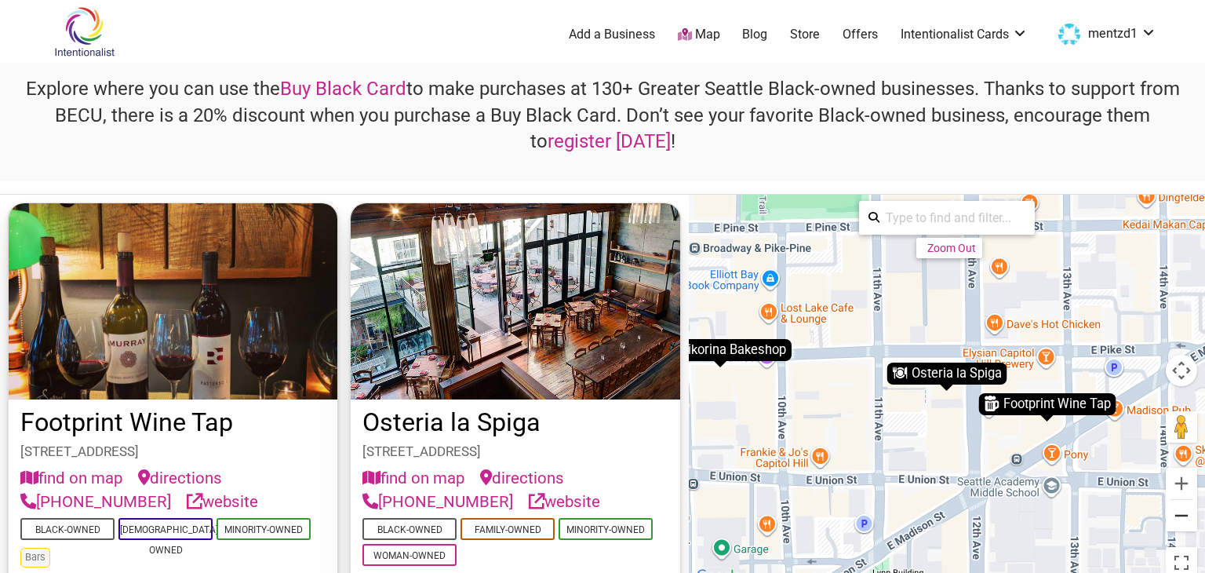
click at [1181, 517] on button "Zoom out" at bounding box center [1180, 515] width 31 height 31
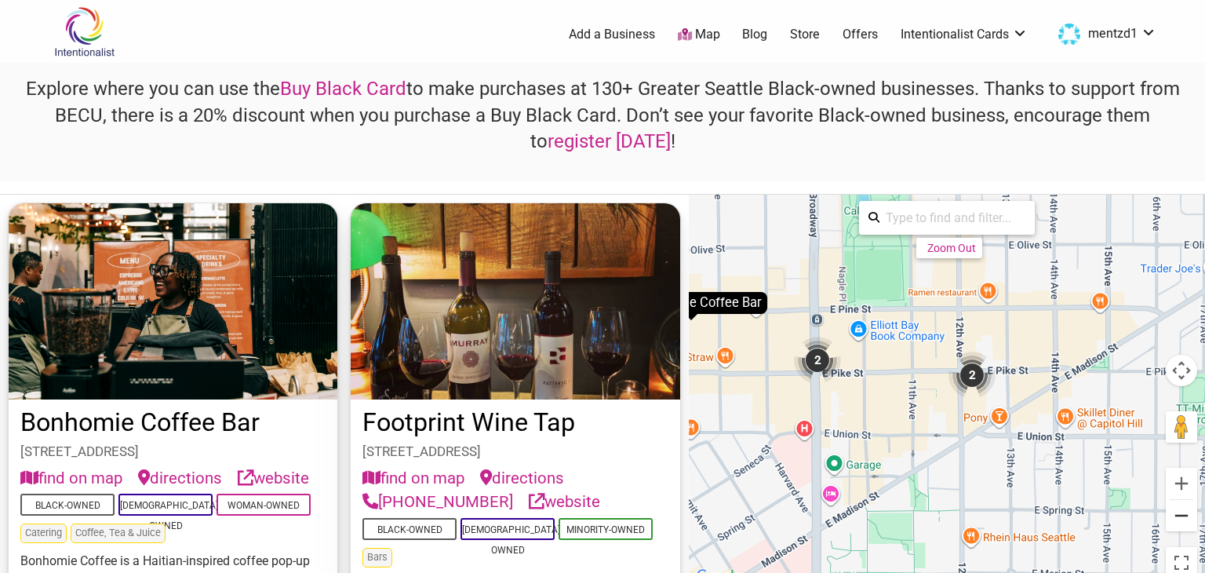
click at [1181, 517] on button "Zoom out" at bounding box center [1180, 515] width 31 height 31
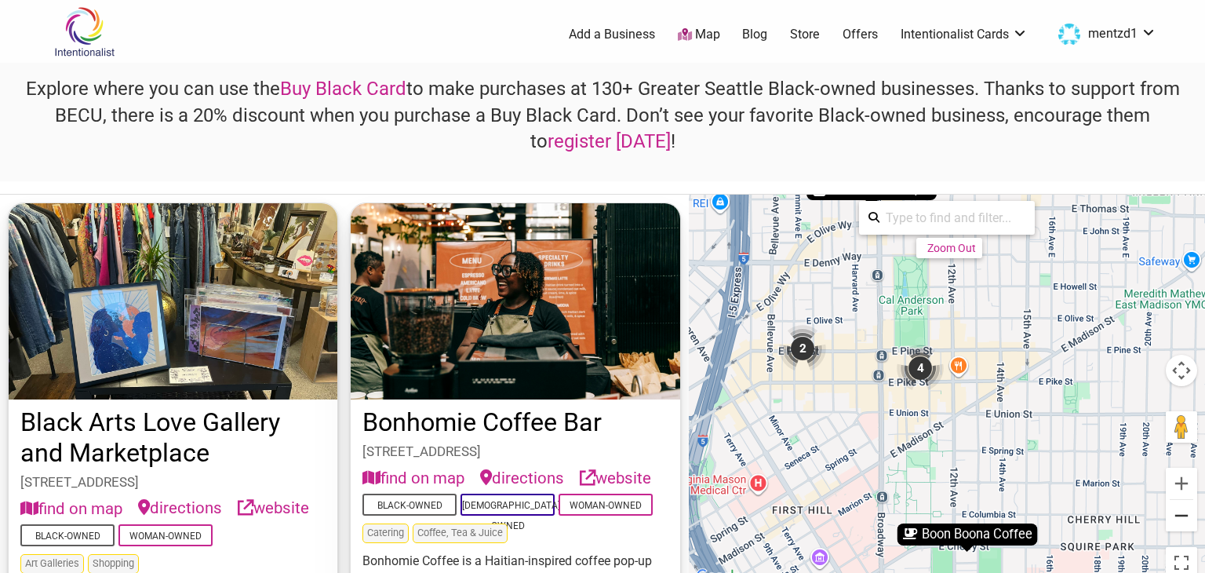
click at [1181, 517] on button "Zoom out" at bounding box center [1180, 515] width 31 height 31
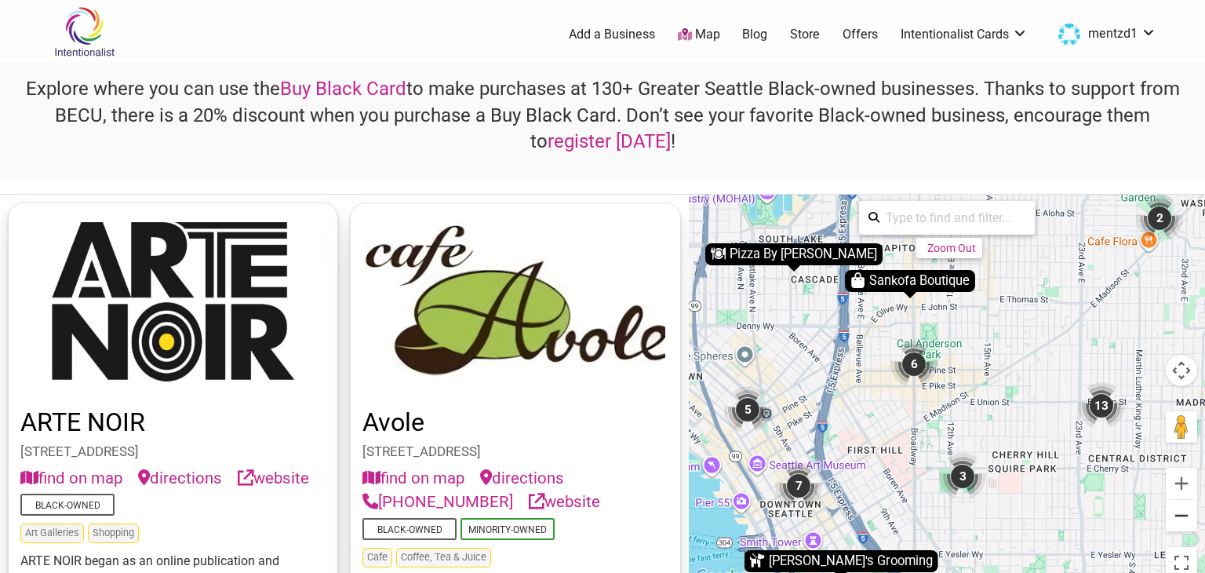
click at [1181, 517] on button "Zoom out" at bounding box center [1180, 515] width 31 height 31
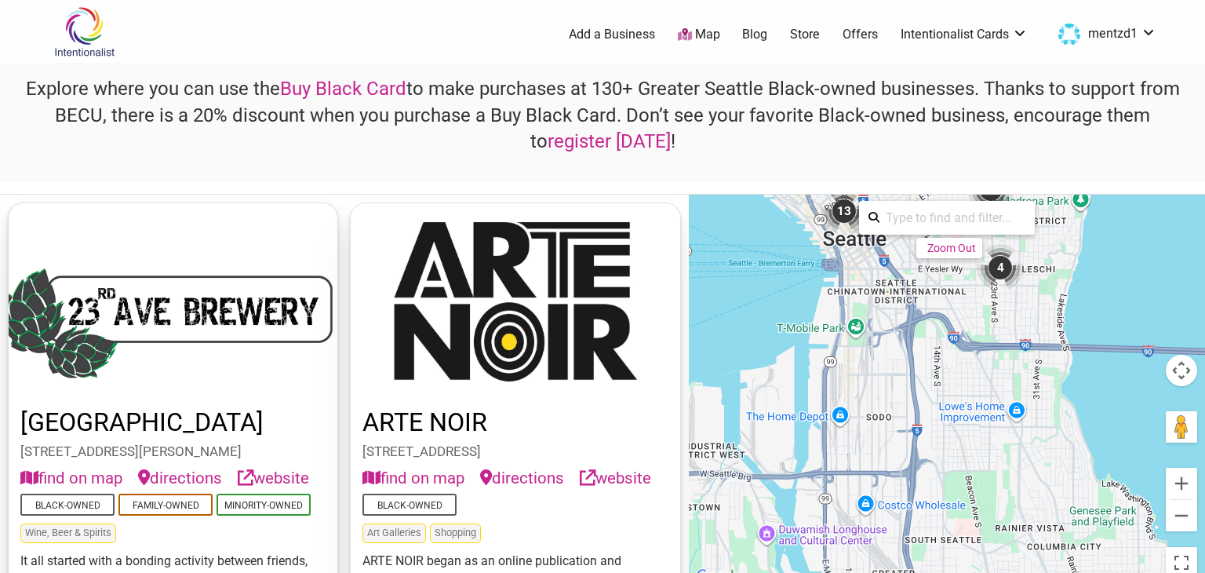
drag, startPoint x: 1107, startPoint y: 467, endPoint x: 1085, endPoint y: 260, distance: 209.0
click at [1085, 260] on div "To navigate, press the arrow keys. To activate drag with keyboard, press Alt + …" at bounding box center [947, 390] width 516 height 391
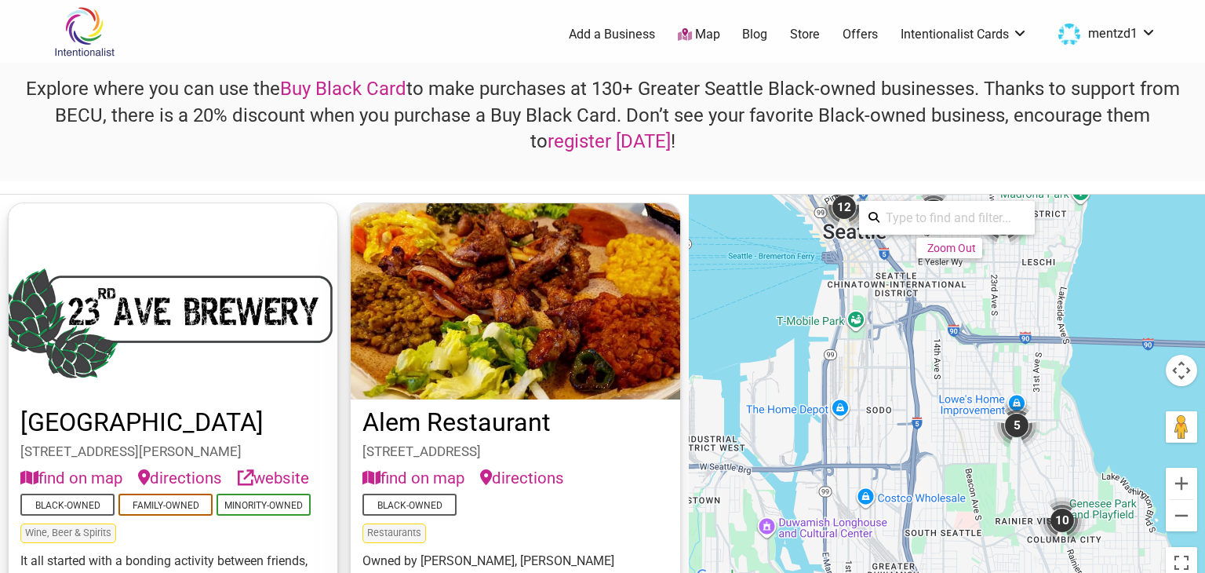
click at [1013, 419] on div "5" at bounding box center [1016, 425] width 47 height 47
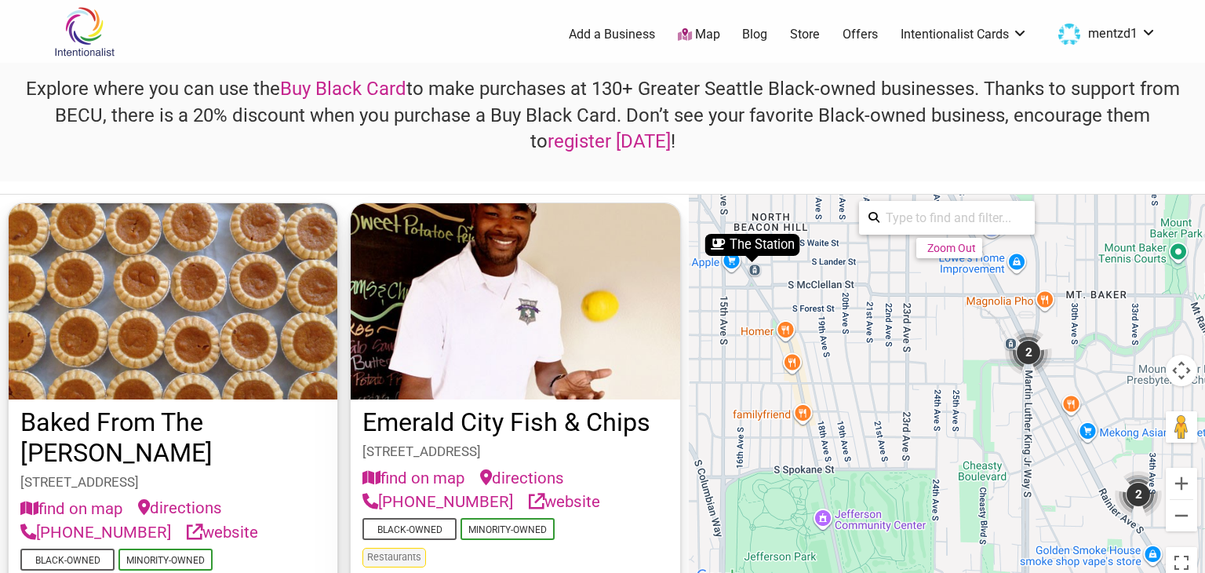
click at [1025, 351] on div "2" at bounding box center [1028, 352] width 47 height 47
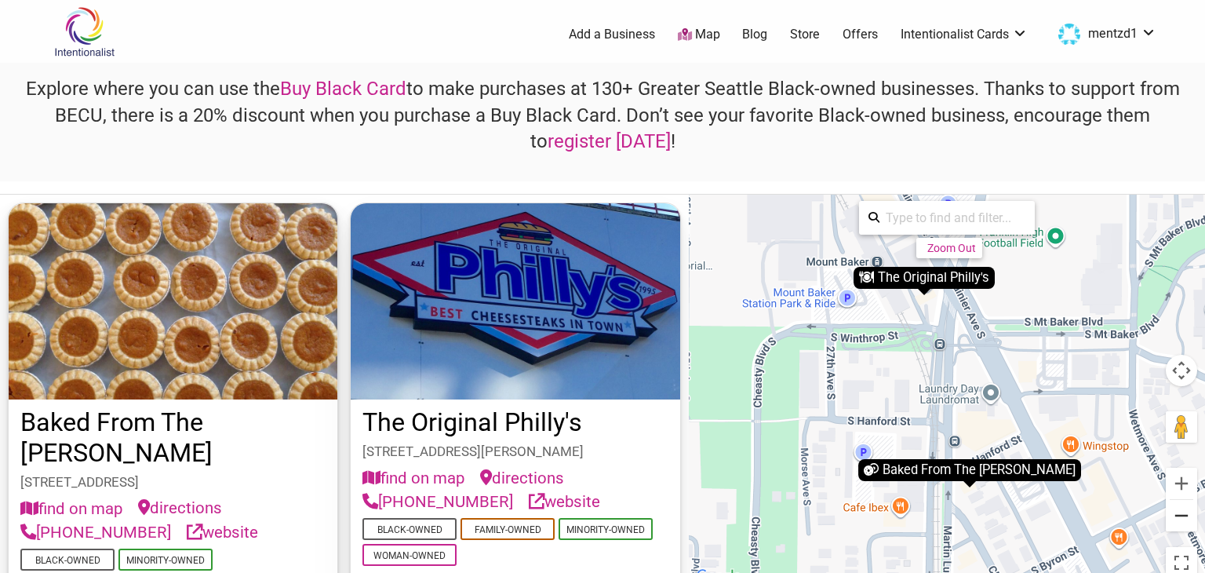
click at [1183, 510] on button "Zoom out" at bounding box center [1180, 515] width 31 height 31
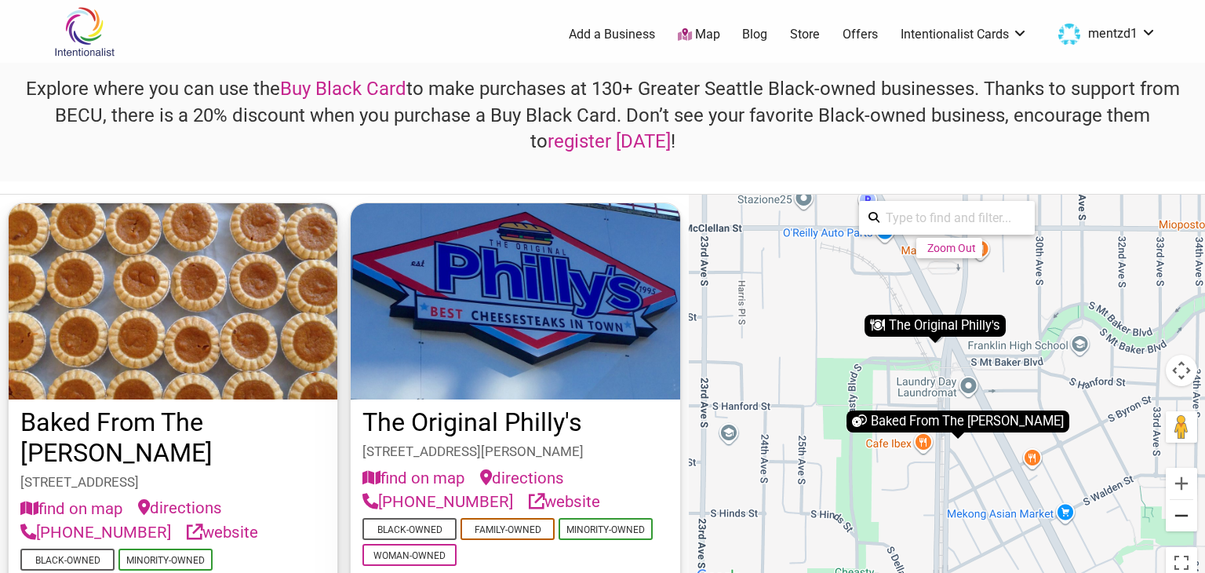
click at [1183, 510] on button "Zoom out" at bounding box center [1180, 515] width 31 height 31
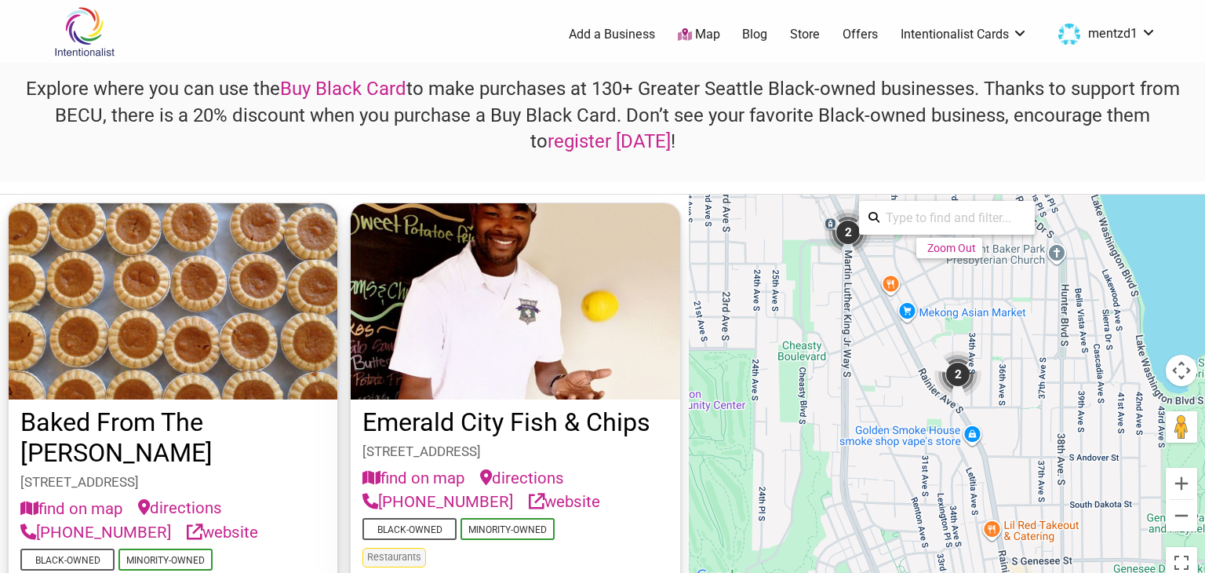
drag, startPoint x: 1162, startPoint y: 544, endPoint x: 1061, endPoint y: 409, distance: 168.0
click at [1062, 409] on div "To navigate, press the arrow keys. To activate drag with keyboard, press Alt + …" at bounding box center [947, 390] width 516 height 391
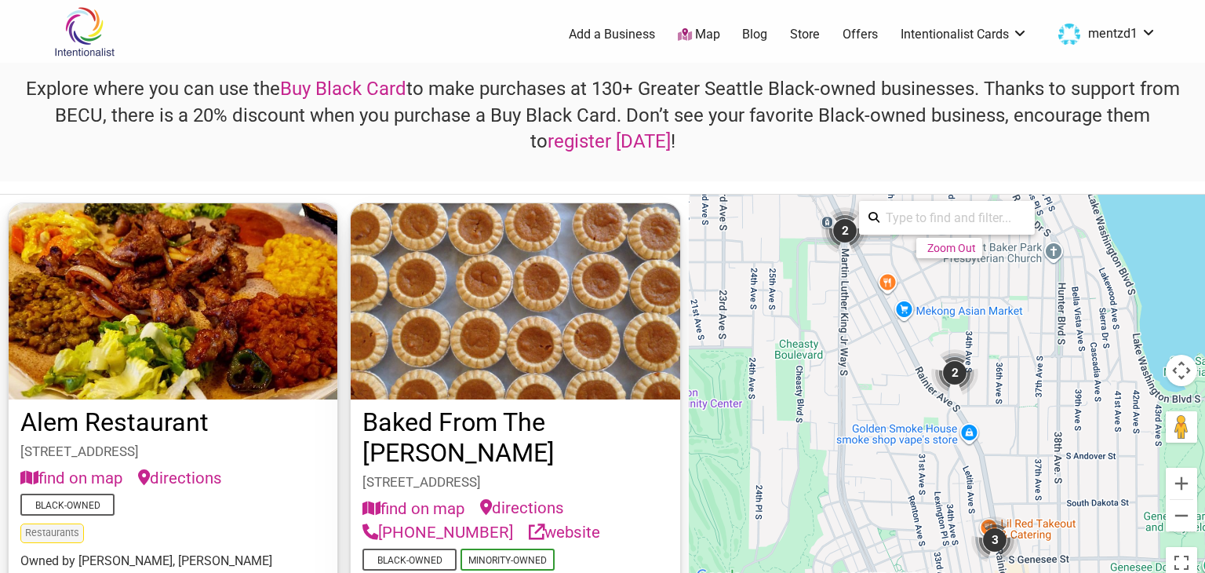
click at [960, 372] on div "2" at bounding box center [954, 372] width 47 height 47
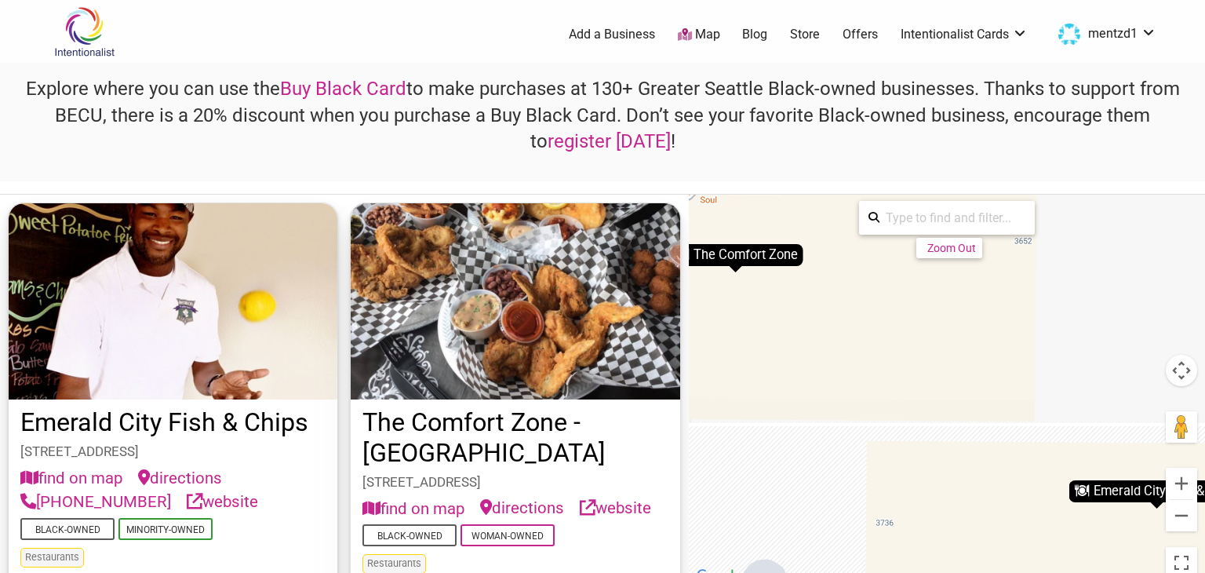
click at [558, 342] on img at bounding box center [515, 301] width 329 height 196
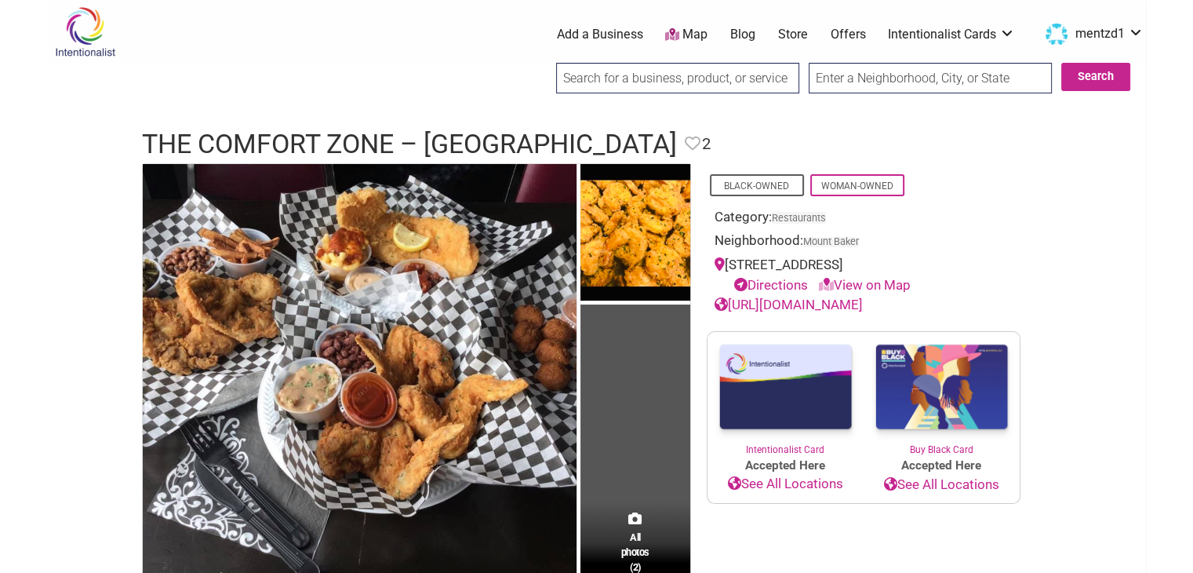
click at [786, 305] on link "https://thecomfortzonesoulfood.com" at bounding box center [788, 304] width 148 height 16
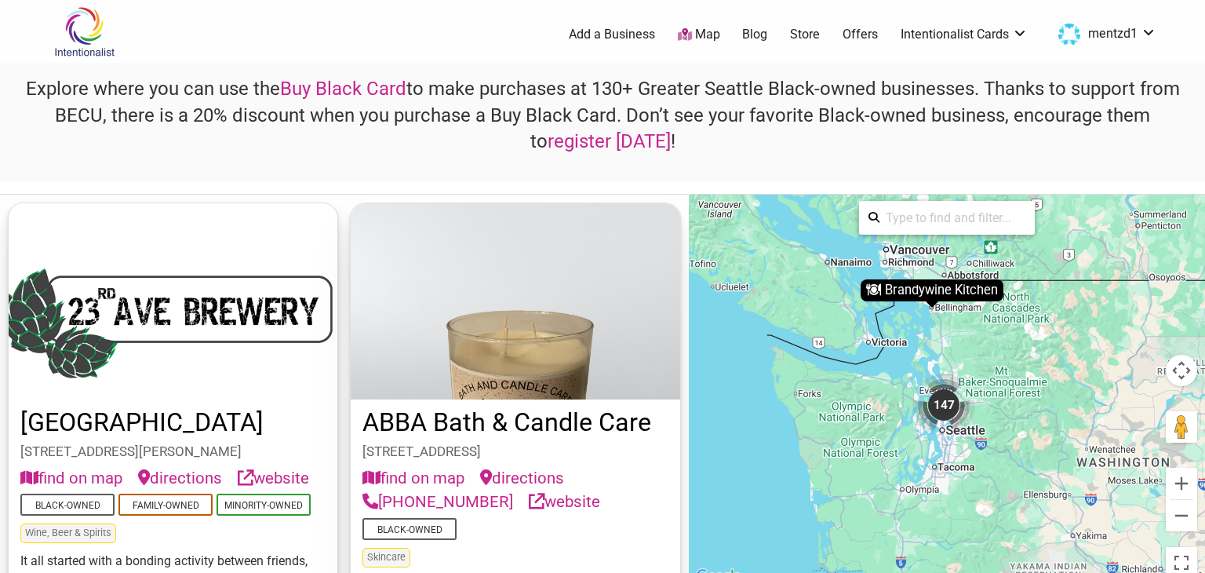
click at [947, 415] on div "147" at bounding box center [943, 404] width 63 height 63
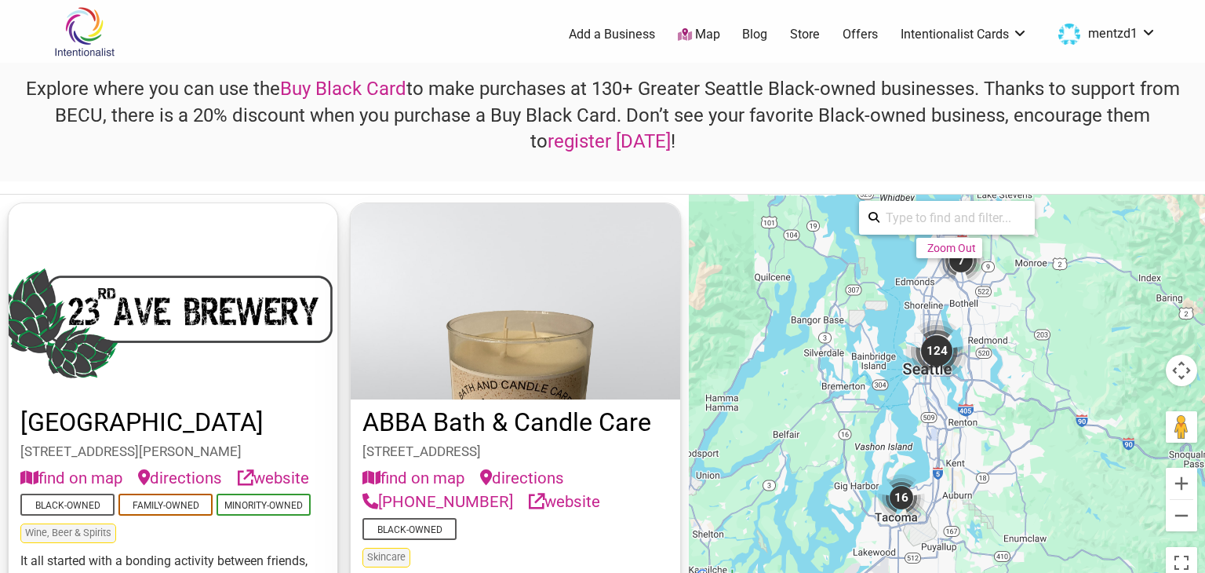
click at [932, 351] on div "124" at bounding box center [936, 350] width 63 height 63
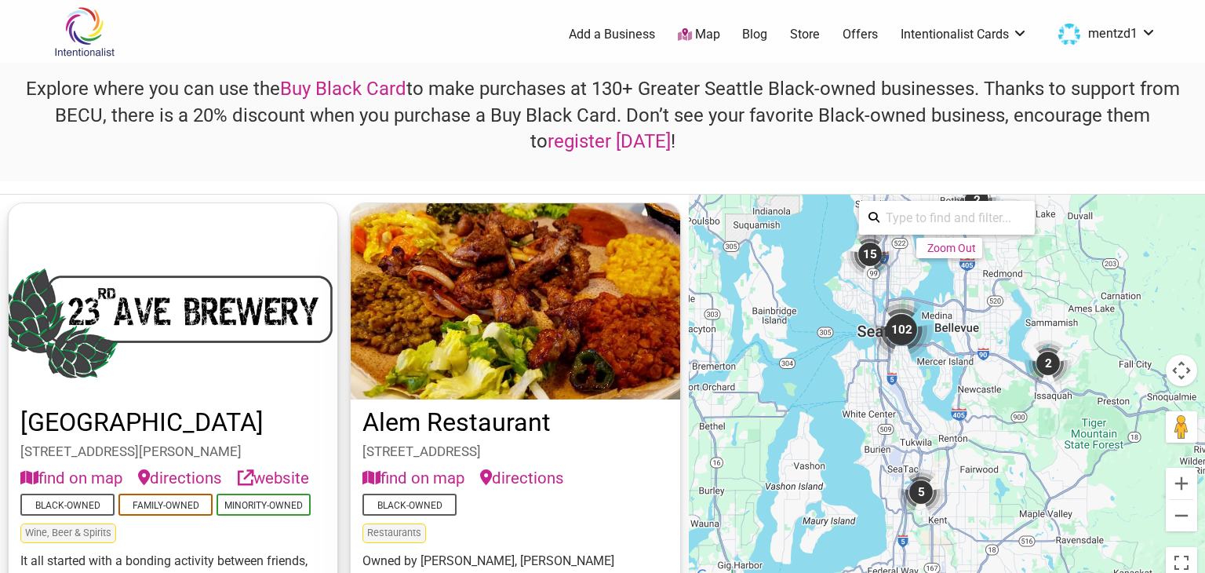
click at [902, 325] on div "102" at bounding box center [901, 329] width 63 height 63
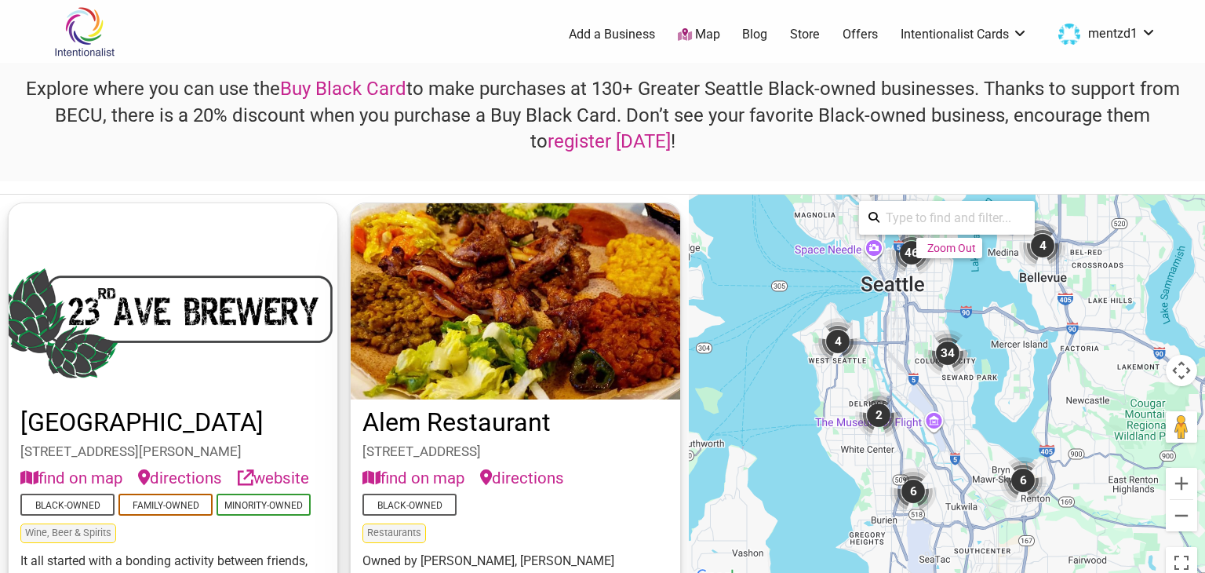
click at [949, 353] on div "34" at bounding box center [947, 352] width 47 height 47
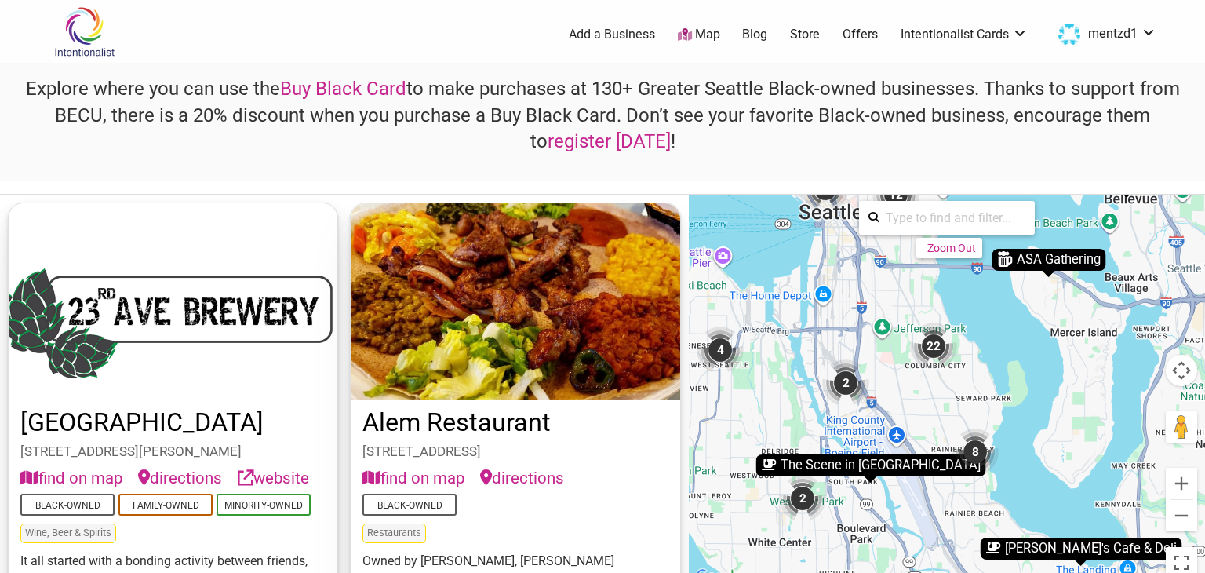
click at [936, 343] on div "22" at bounding box center [933, 345] width 47 height 47
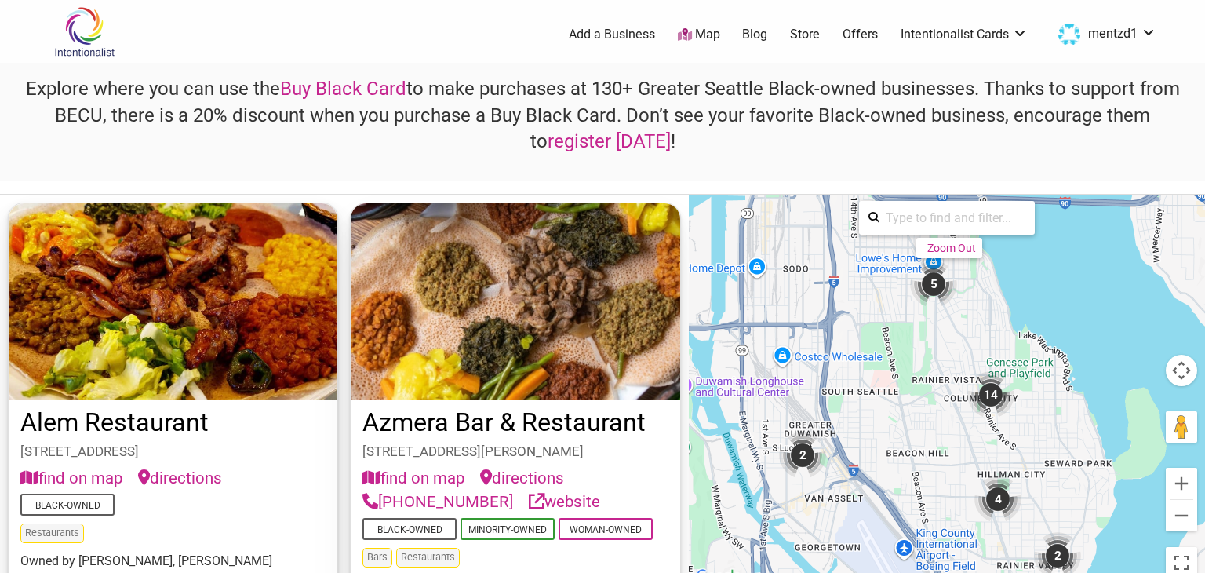
click at [994, 393] on div "14" at bounding box center [990, 394] width 47 height 47
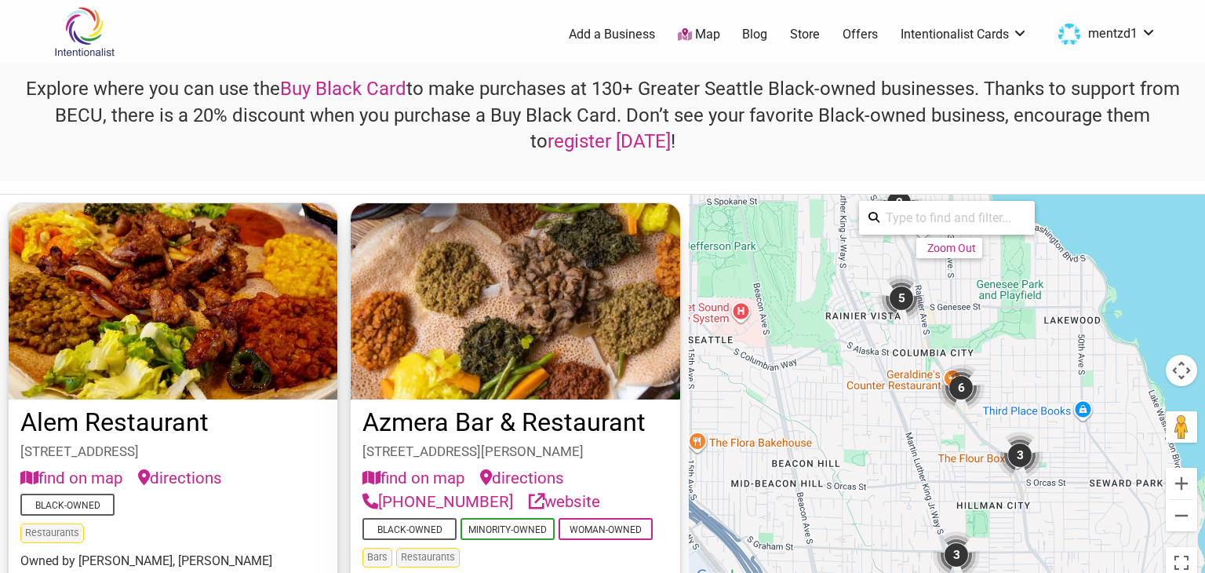
click at [903, 297] on div "5" at bounding box center [901, 297] width 47 height 47
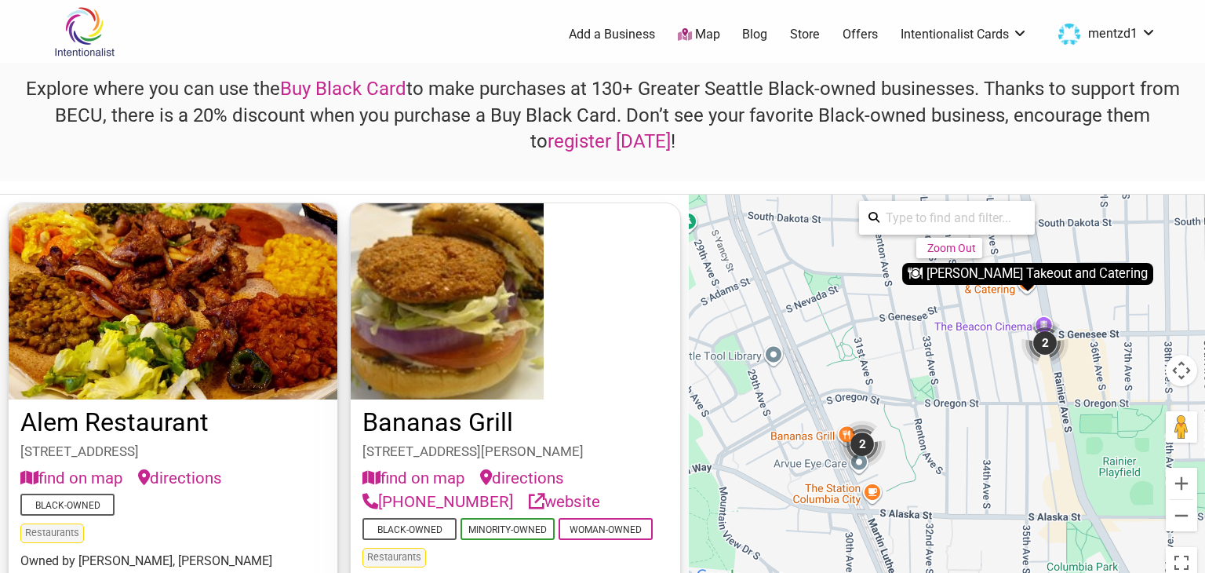
click at [1043, 346] on div "2" at bounding box center [1044, 342] width 47 height 47
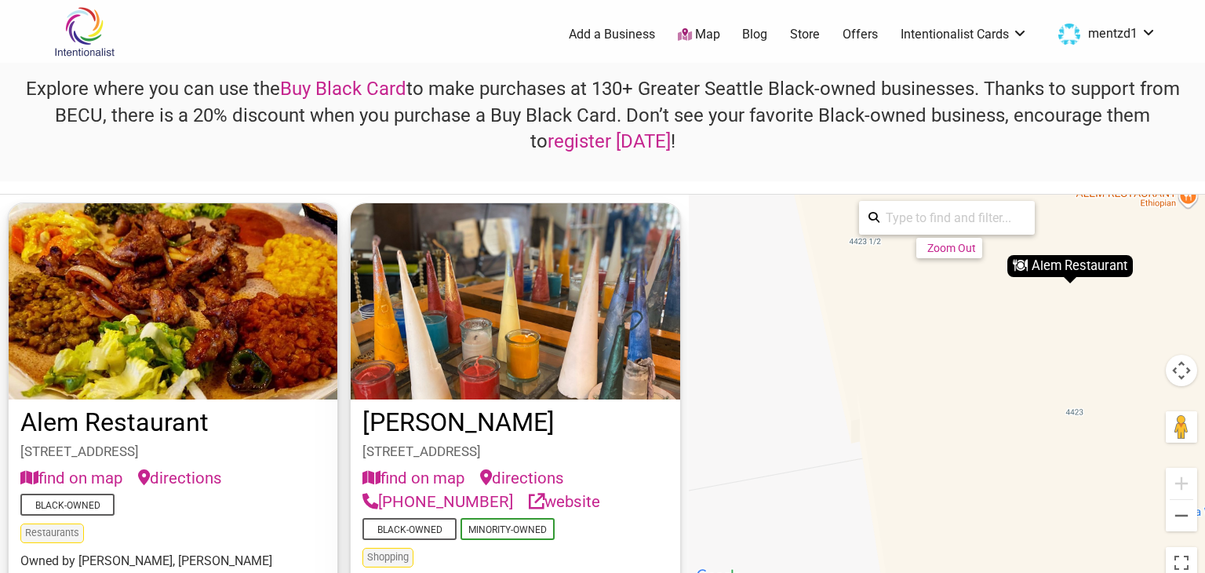
drag, startPoint x: 1052, startPoint y: 307, endPoint x: 1047, endPoint y: 367, distance: 60.6
click at [1045, 368] on div "To navigate, press the arrow keys. To activate drag with keyboard, press Alt + …" at bounding box center [947, 390] width 516 height 391
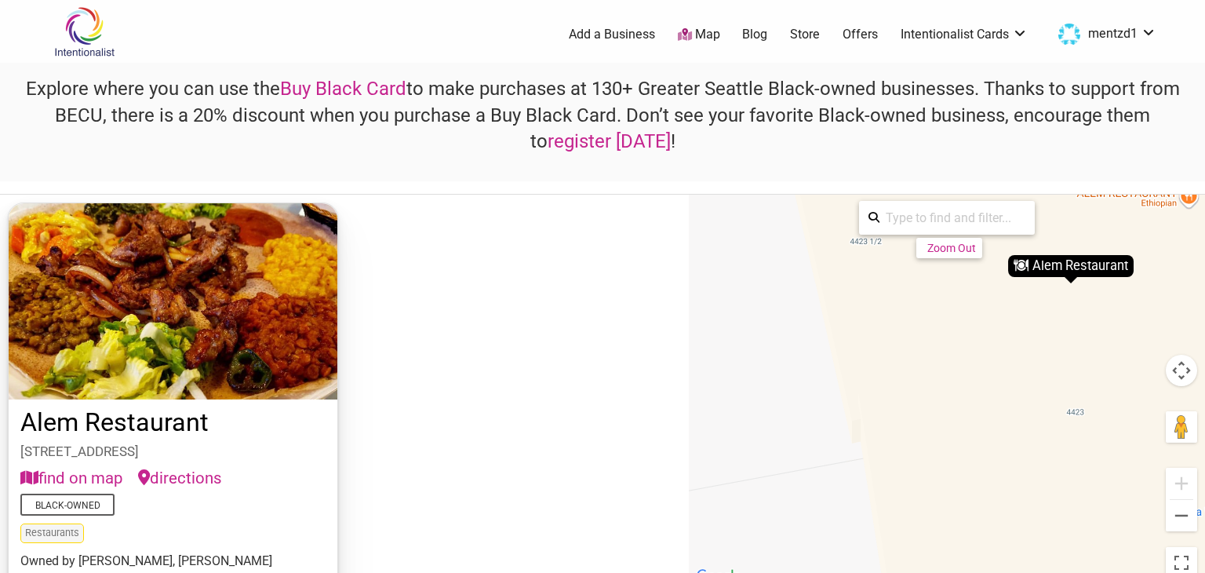
click at [1067, 268] on div "Alem Restaurant" at bounding box center [1070, 266] width 125 height 22
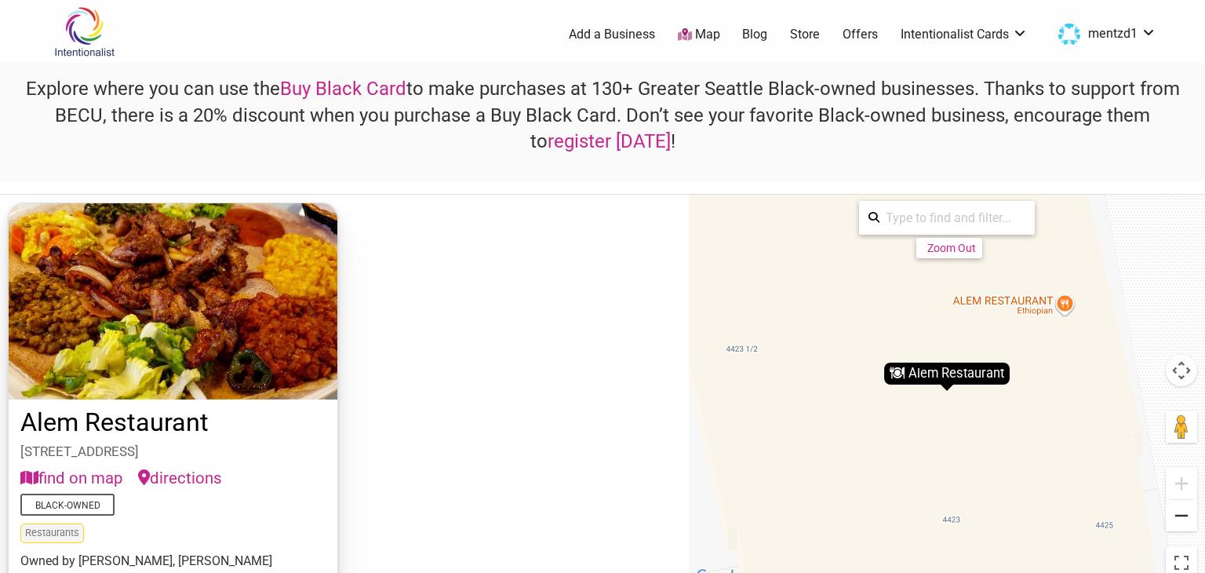
click at [1183, 518] on button "Zoom out" at bounding box center [1180, 515] width 31 height 31
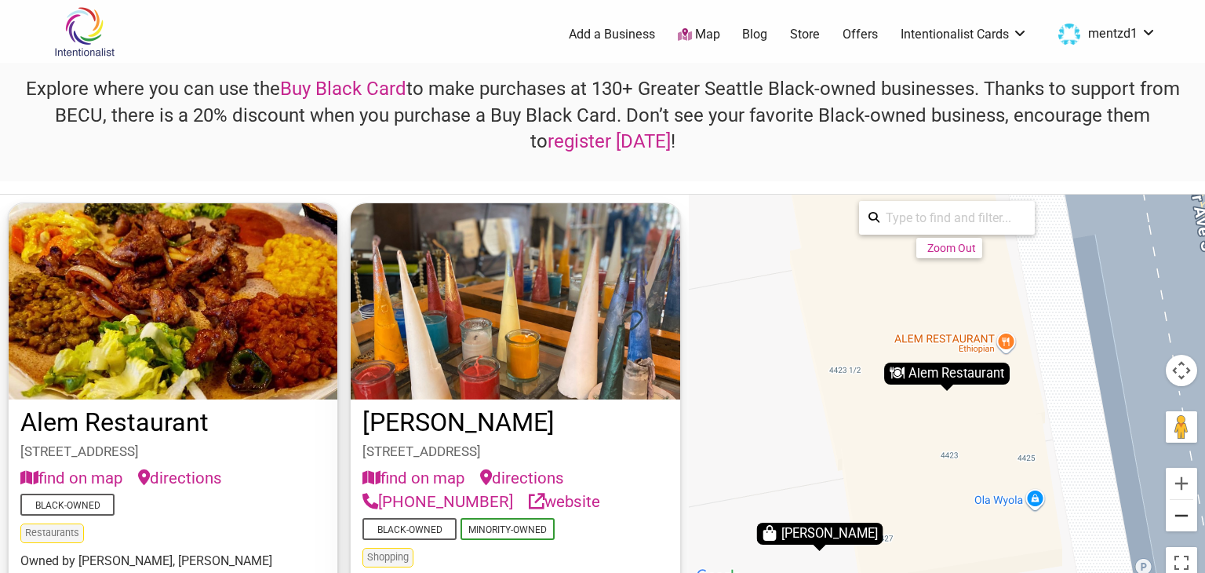
click at [1183, 518] on button "Zoom out" at bounding box center [1180, 515] width 31 height 31
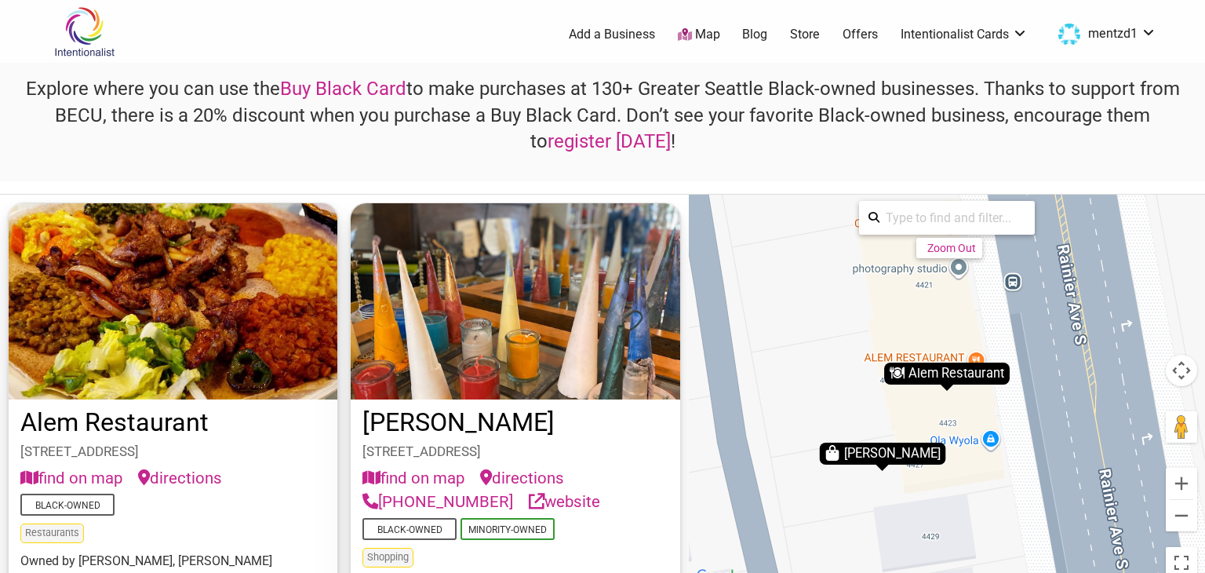
click at [251, 544] on div "Restaurants" at bounding box center [172, 532] width 305 height 27
drag, startPoint x: 249, startPoint y: 544, endPoint x: 238, endPoint y: 494, distance: 50.6
click at [238, 494] on div "Alem Restaurant 4423 Rainier Ave S, Seattle, WA 98118 find on map directions Bl…" at bounding box center [173, 540] width 329 height 282
click at [198, 329] on img at bounding box center [173, 301] width 329 height 196
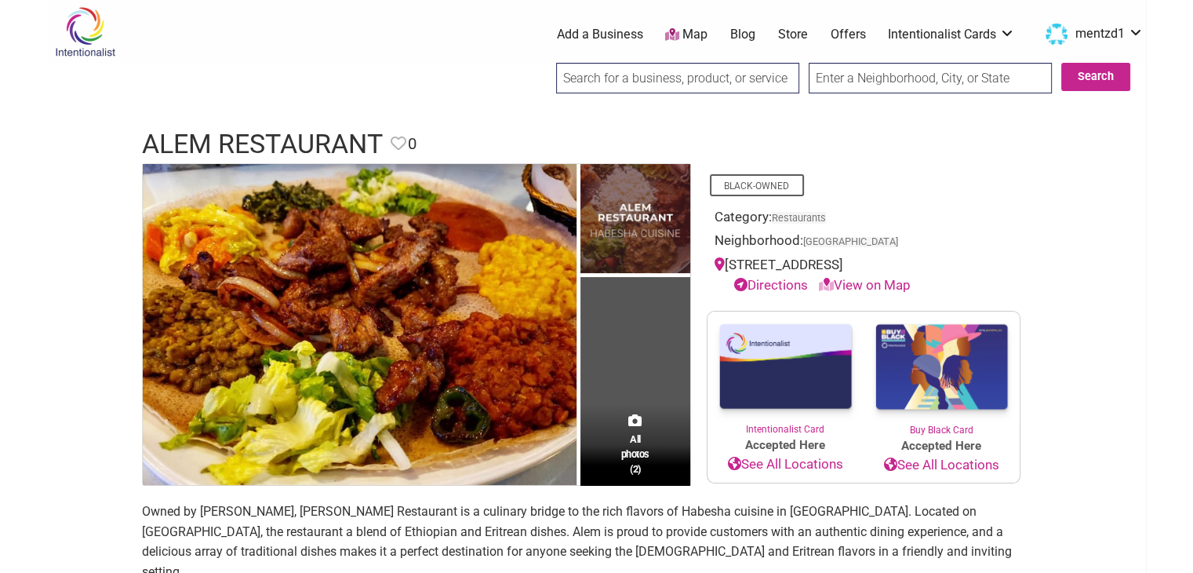
click at [972, 471] on link "See All Locations" at bounding box center [941, 465] width 156 height 20
click at [633, 437] on span "All photos (2)" at bounding box center [635, 453] width 28 height 45
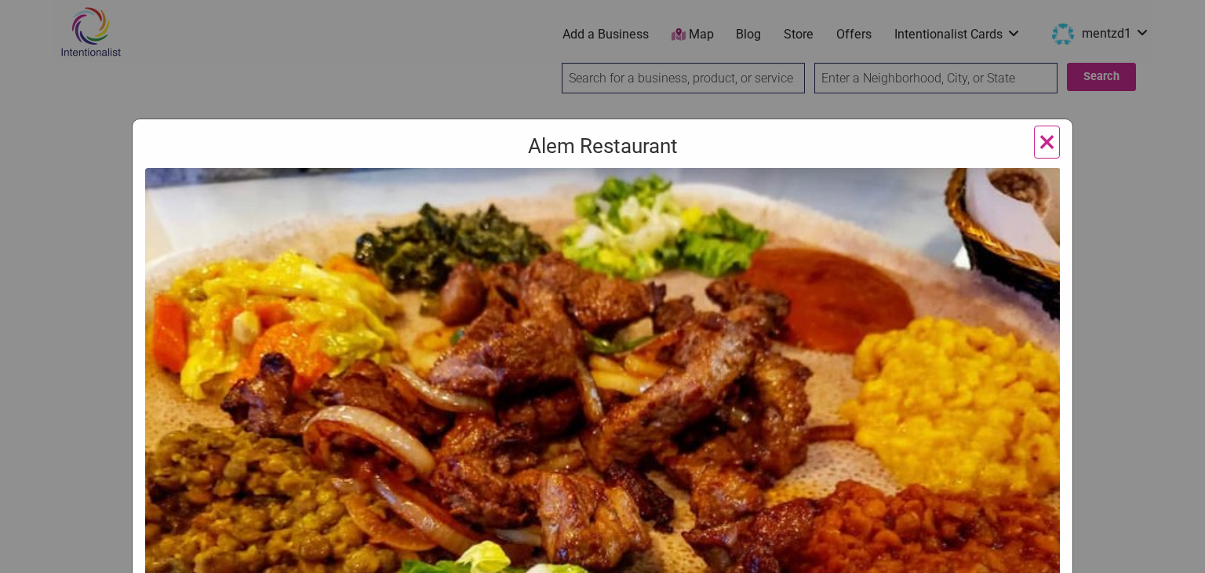
scroll to position [500, 0]
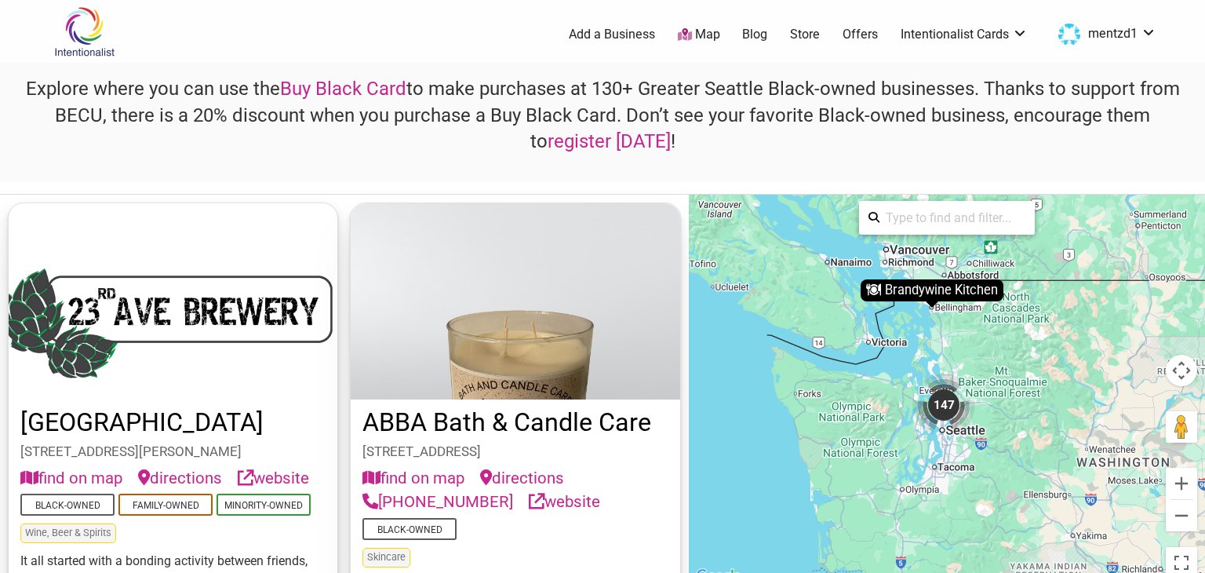
click at [945, 403] on div "147" at bounding box center [943, 404] width 63 height 63
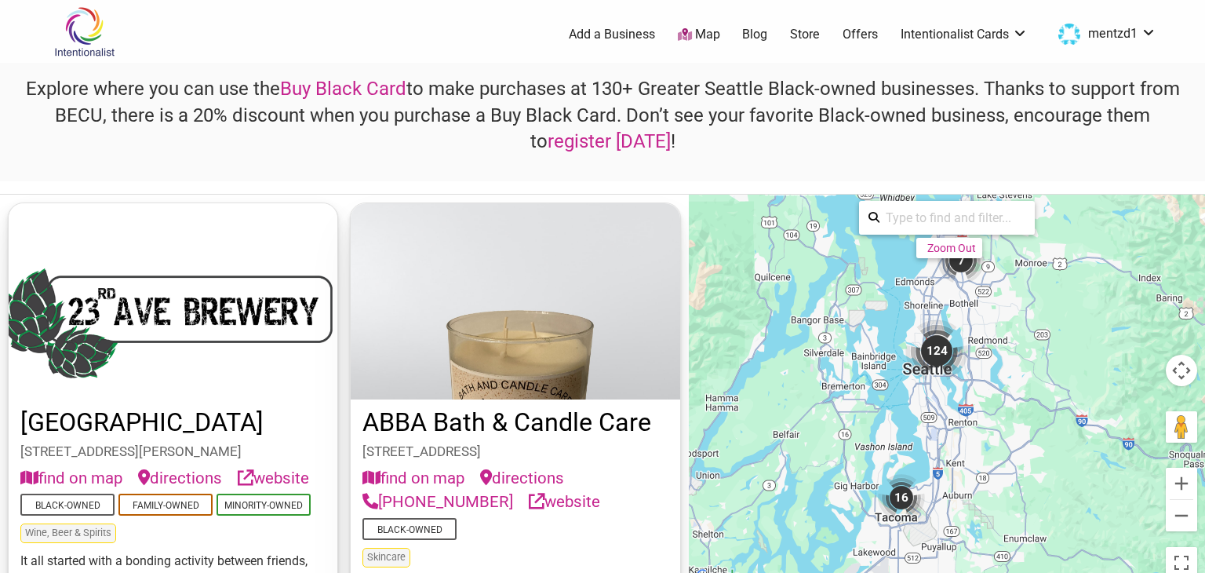
click at [933, 341] on div "124" at bounding box center [936, 350] width 63 height 63
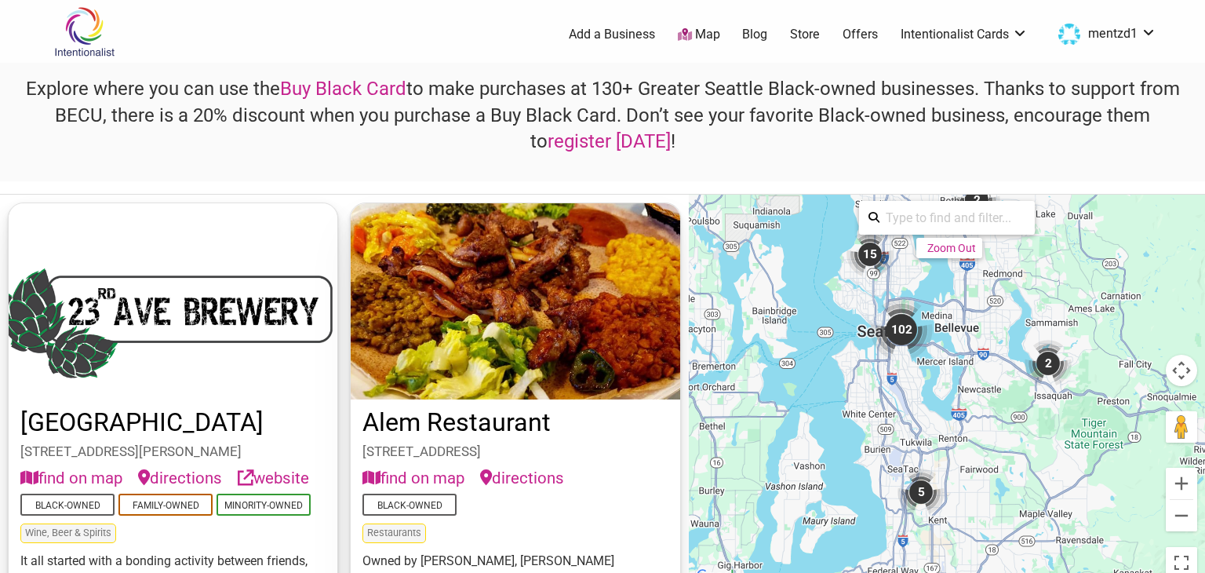
click at [896, 322] on div "102" at bounding box center [901, 329] width 63 height 63
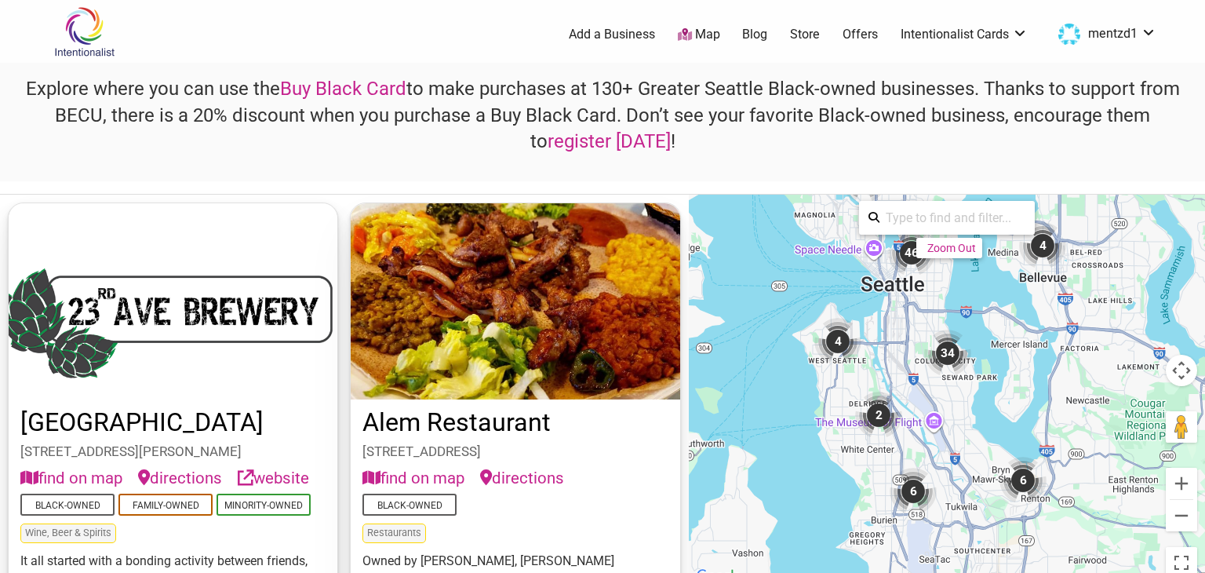
click at [947, 343] on div "34" at bounding box center [947, 352] width 47 height 47
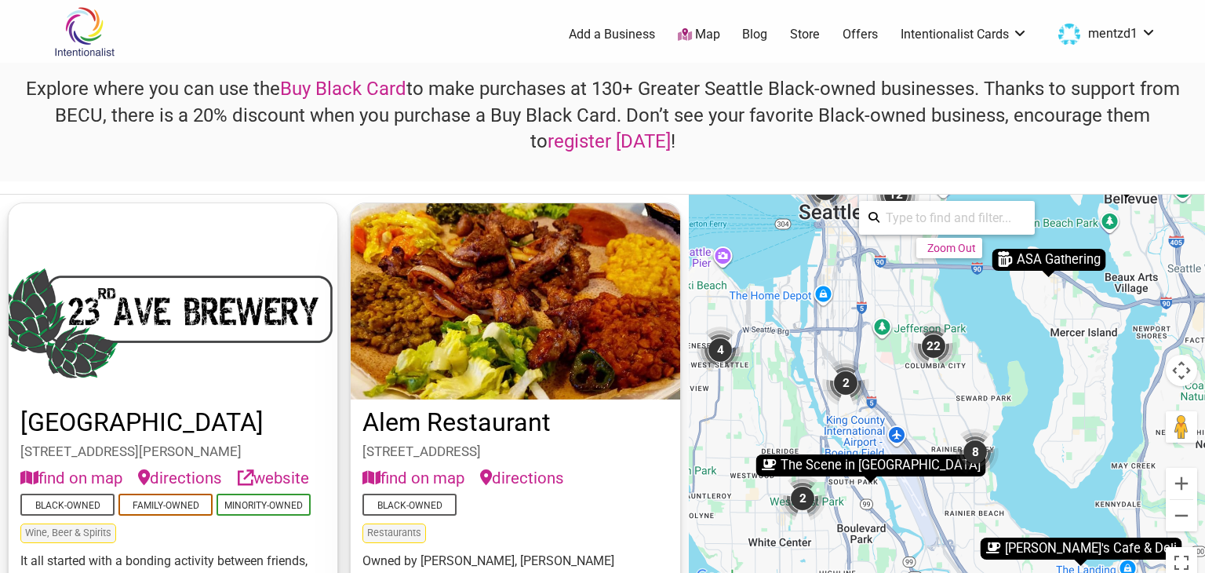
click at [932, 347] on div "22" at bounding box center [933, 345] width 47 height 47
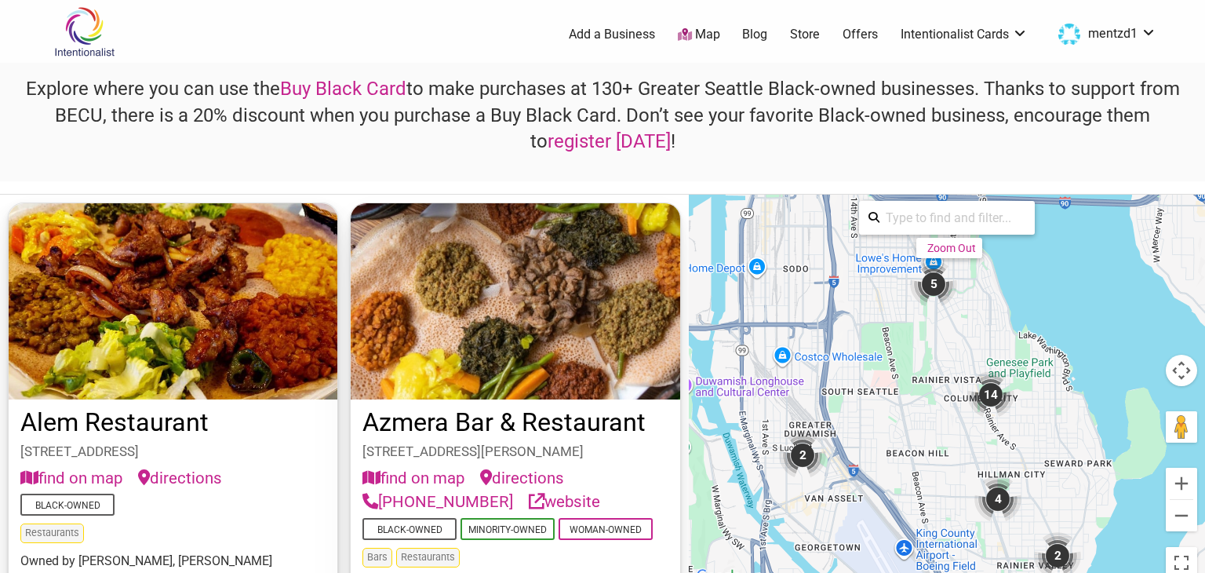
click at [988, 395] on div "14" at bounding box center [990, 394] width 47 height 47
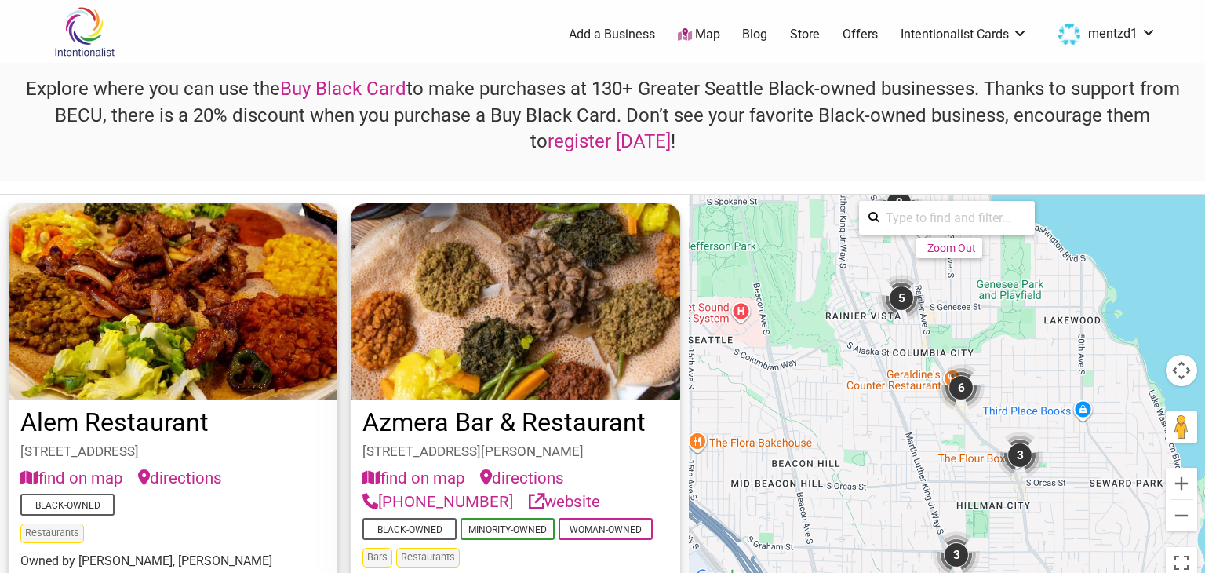
click at [956, 380] on div "6" at bounding box center [960, 387] width 47 height 47
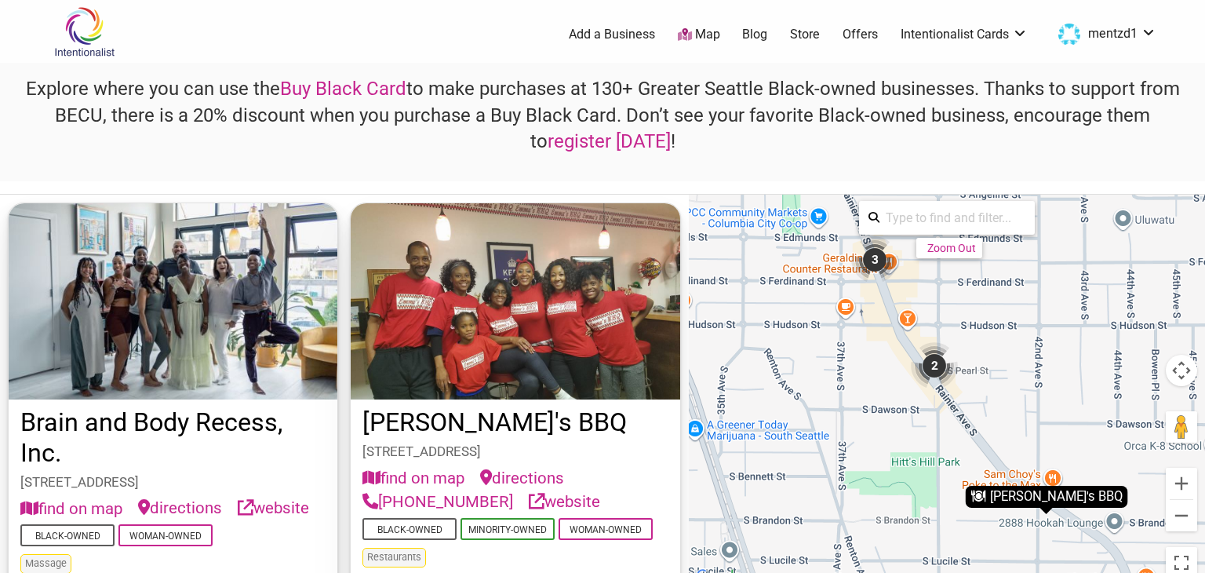
click at [875, 257] on div "3" at bounding box center [874, 259] width 47 height 47
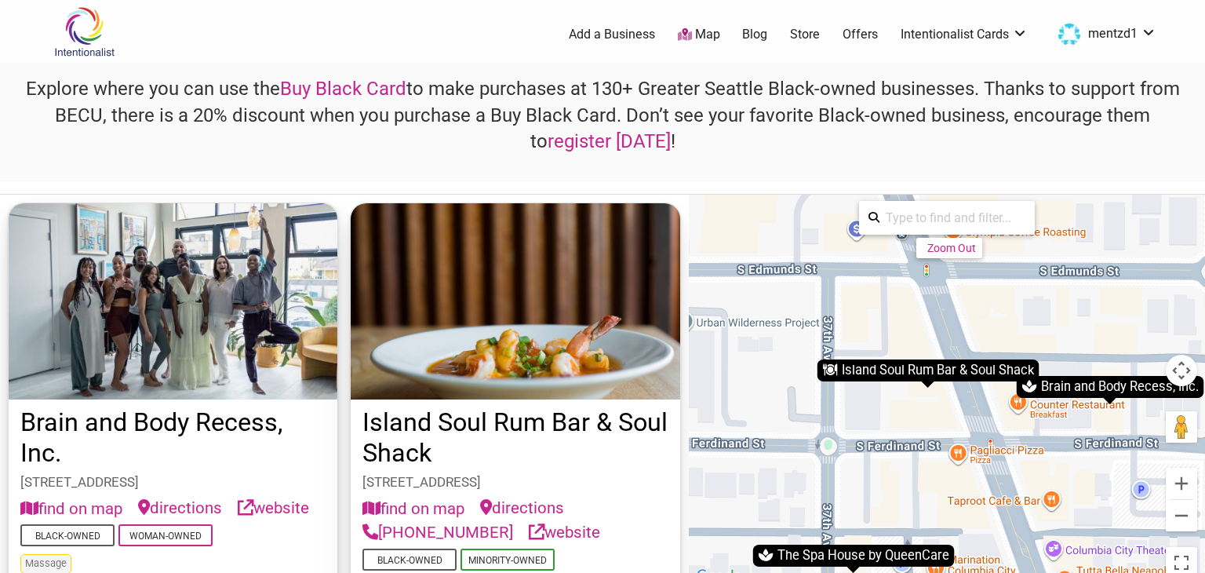
drag, startPoint x: 966, startPoint y: 325, endPoint x: 1001, endPoint y: 433, distance: 112.9
click at [1001, 433] on div "To navigate, press the arrow keys. To activate drag with keyboard, press Alt + …" at bounding box center [947, 390] width 516 height 391
click at [544, 527] on link "website" at bounding box center [564, 532] width 71 height 24
click at [1181, 514] on button "Zoom out" at bounding box center [1180, 515] width 31 height 31
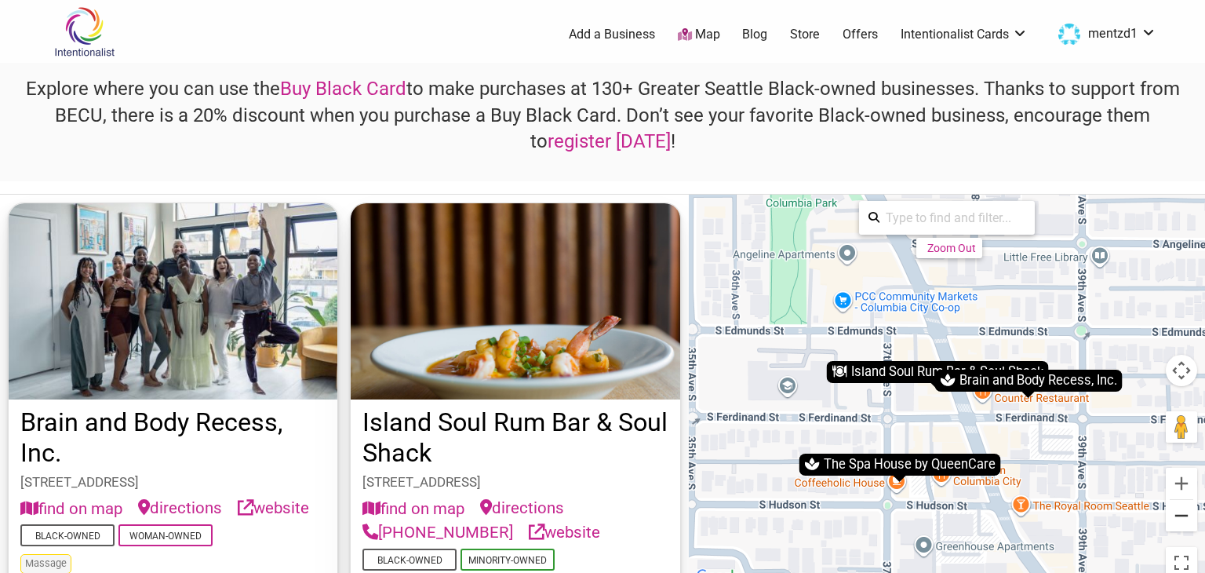
click at [1181, 514] on button "Zoom out" at bounding box center [1180, 515] width 31 height 31
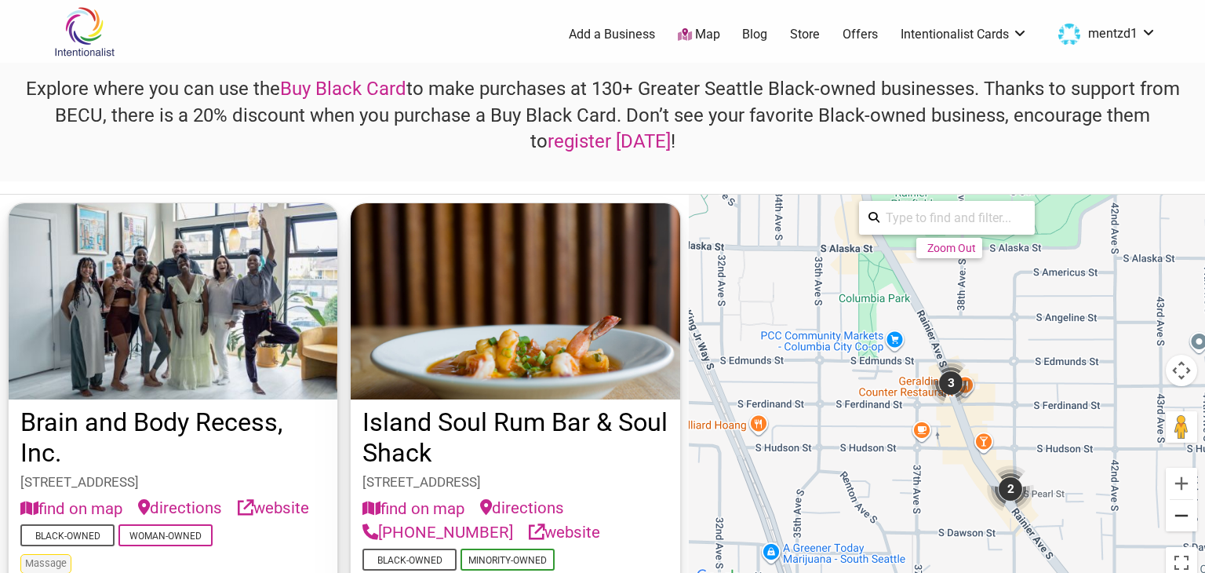
click at [1181, 514] on button "Zoom out" at bounding box center [1180, 515] width 31 height 31
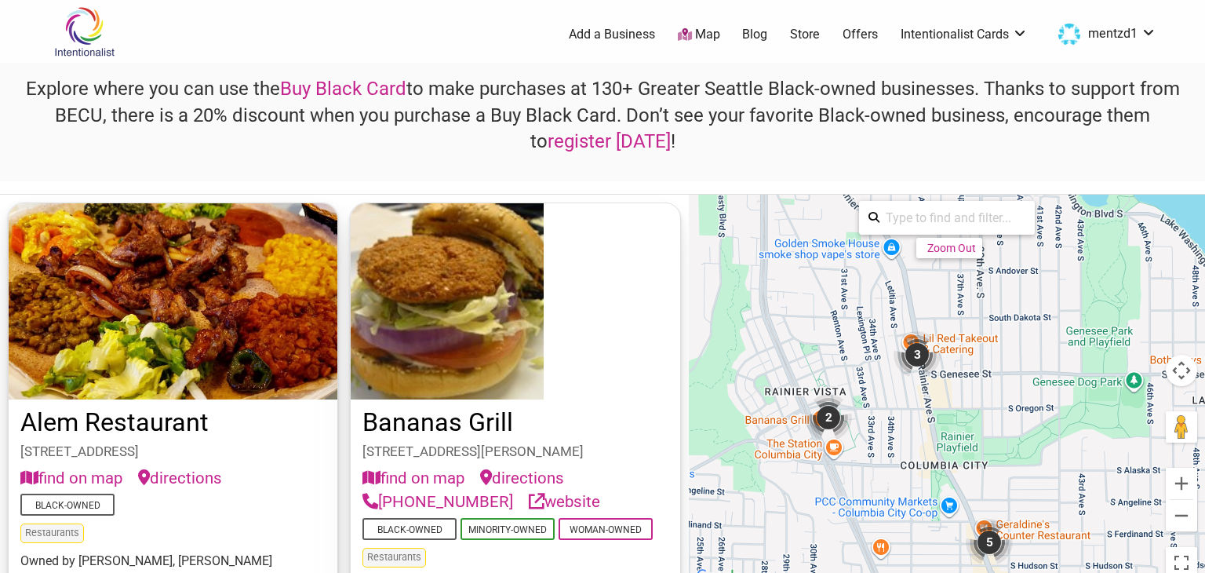
drag, startPoint x: 1006, startPoint y: 314, endPoint x: 1033, endPoint y: 471, distance: 159.1
click at [1033, 471] on div "To navigate, press the arrow keys. To activate drag with keyboard, press Alt + …" at bounding box center [947, 390] width 516 height 391
click at [916, 345] on div "3" at bounding box center [916, 354] width 47 height 47
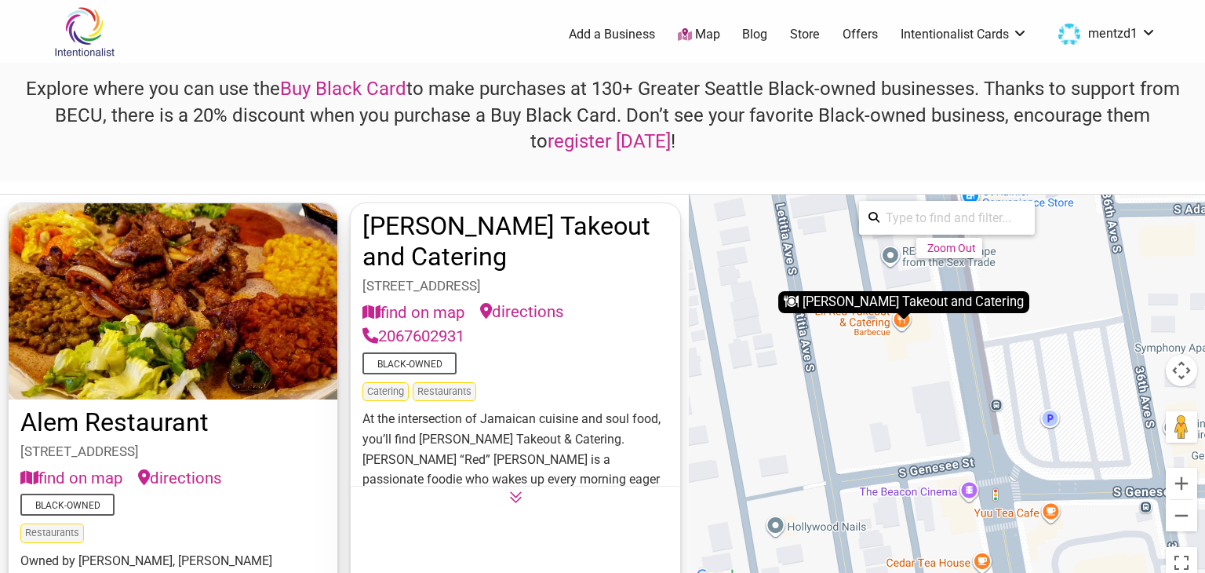
drag, startPoint x: 1003, startPoint y: 352, endPoint x: 996, endPoint y: 444, distance: 92.0
click at [996, 444] on div "To navigate, press the arrow keys. To activate drag with keyboard, press Alt + …" at bounding box center [947, 390] width 516 height 391
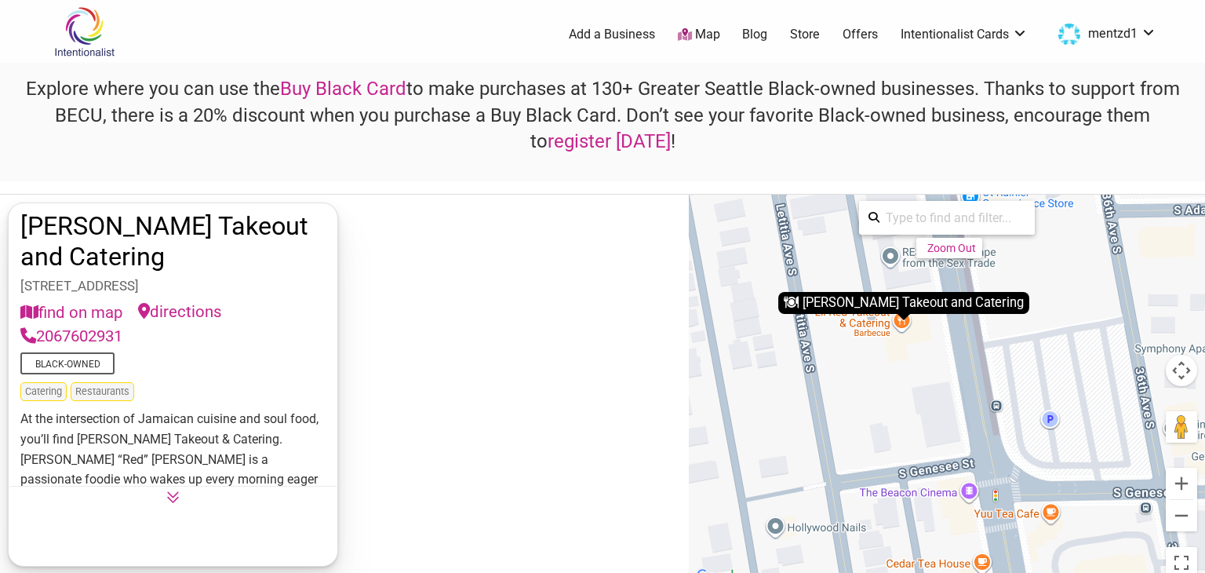
click at [254, 322] on div "find on map directions 2067602931" at bounding box center [172, 324] width 305 height 48
click at [259, 366] on span "Black-Owned" at bounding box center [172, 363] width 305 height 22
click at [160, 224] on link "[PERSON_NAME] Takeout and Catering" at bounding box center [164, 241] width 288 height 60
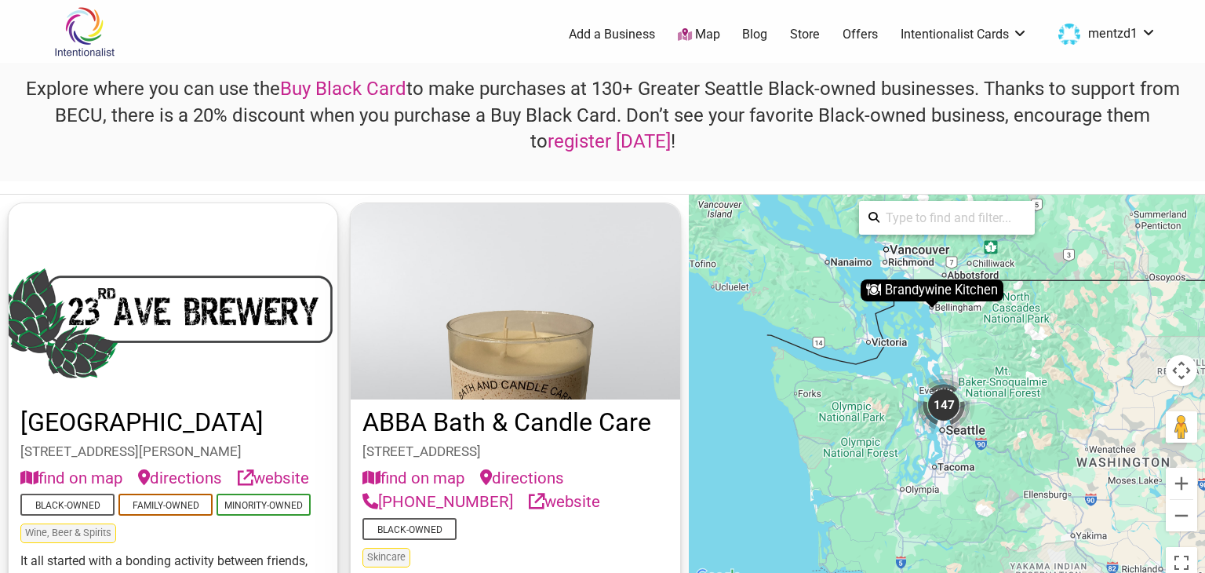
click at [1147, 158] on div "Explore where you can use the Buy Black Card to make purchases at 130+ Greater …" at bounding box center [602, 122] width 1205 height 118
click at [947, 401] on div "147" at bounding box center [943, 404] width 63 height 63
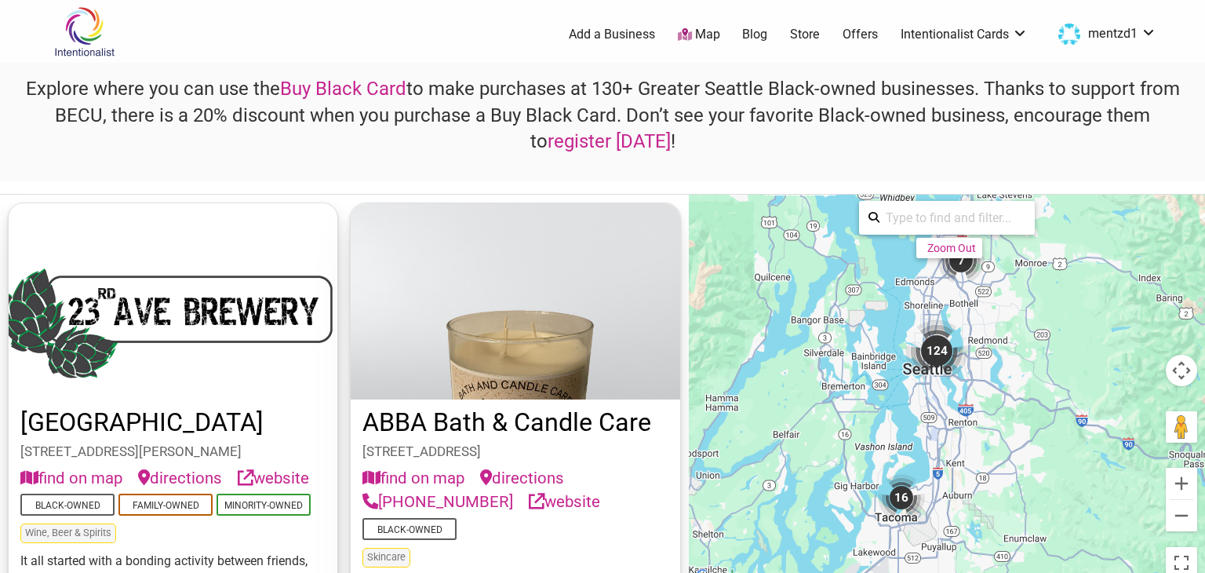
click at [937, 367] on div "124" at bounding box center [936, 350] width 63 height 63
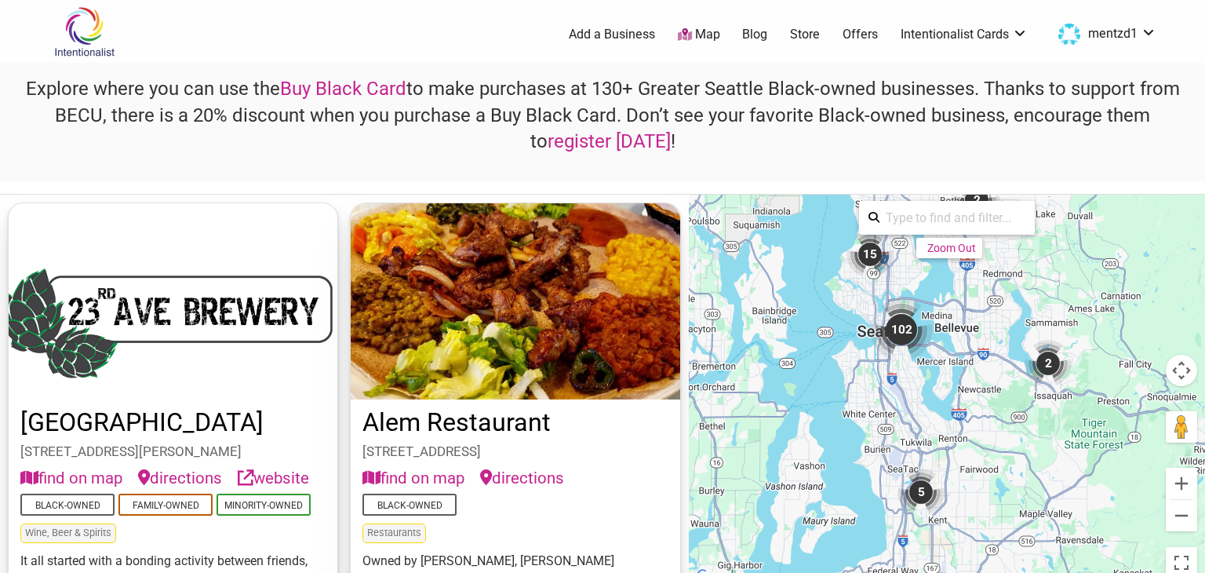
click at [903, 321] on div "102" at bounding box center [901, 329] width 63 height 63
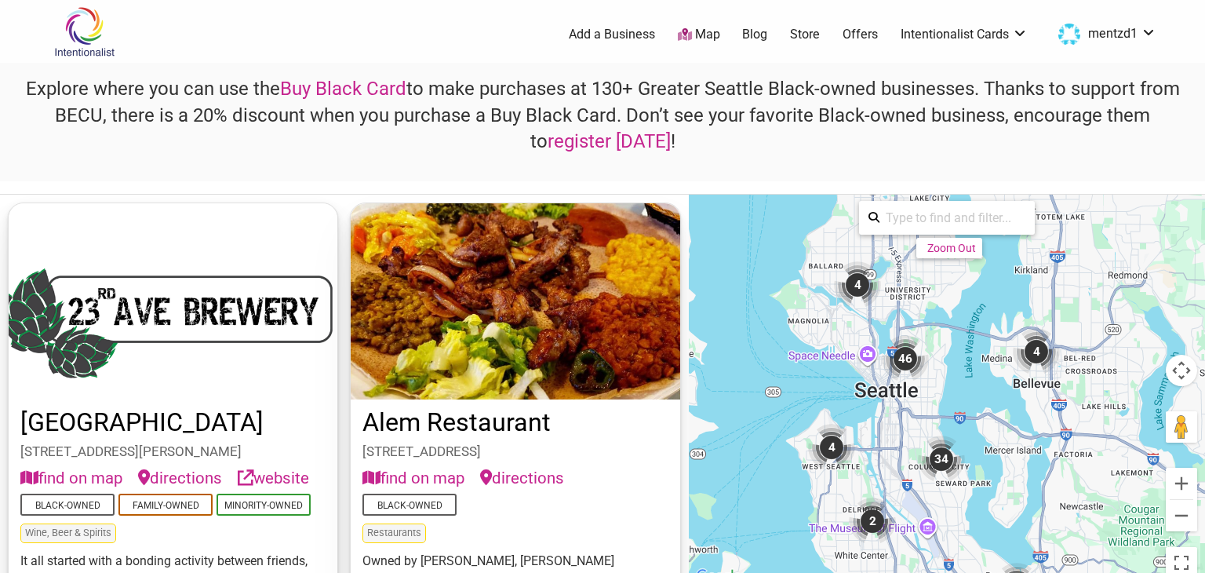
drag, startPoint x: 929, startPoint y: 320, endPoint x: 929, endPoint y: 437, distance: 116.9
click at [928, 437] on div "To navigate, press the arrow keys. To activate drag with keyboard, press Alt + …" at bounding box center [947, 390] width 516 height 391
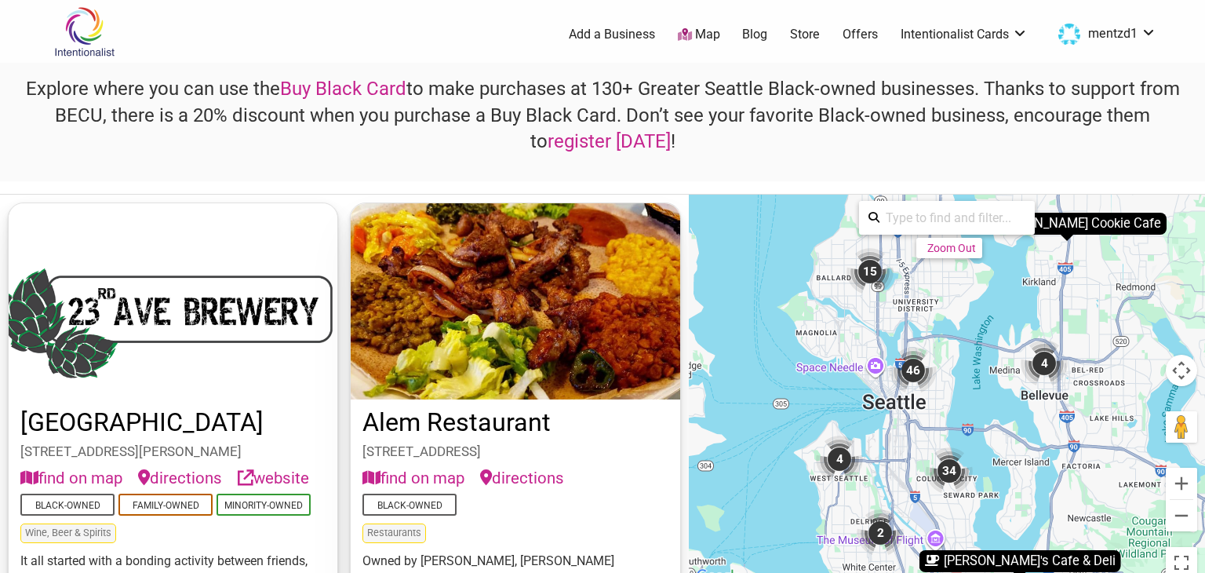
click at [916, 378] on div "46" at bounding box center [912, 370] width 47 height 47
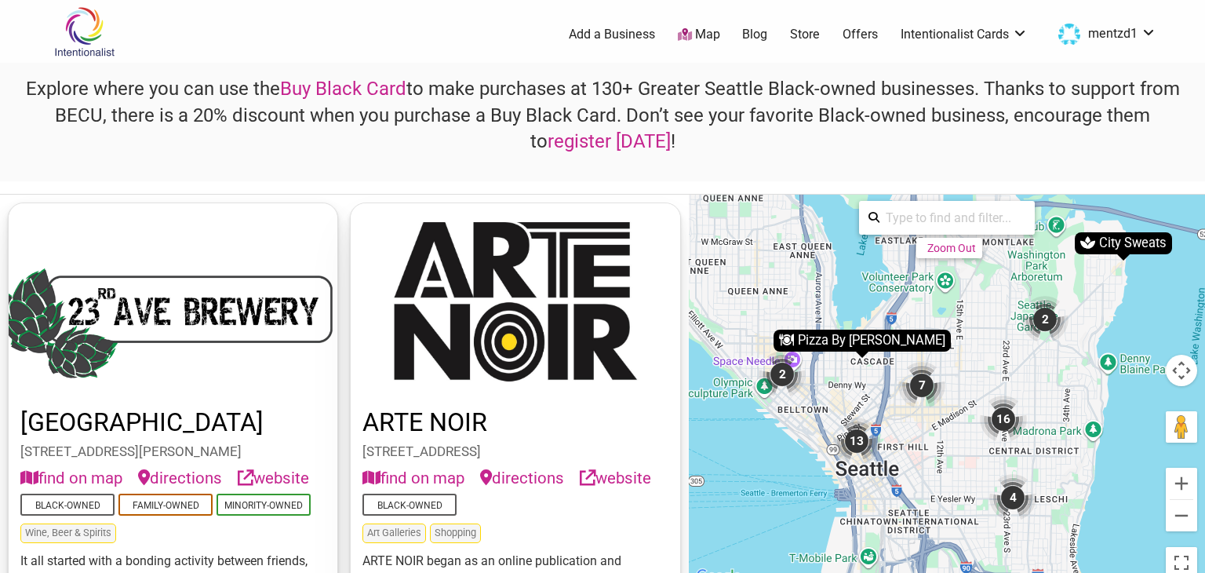
click at [922, 384] on div "7" at bounding box center [921, 385] width 47 height 47
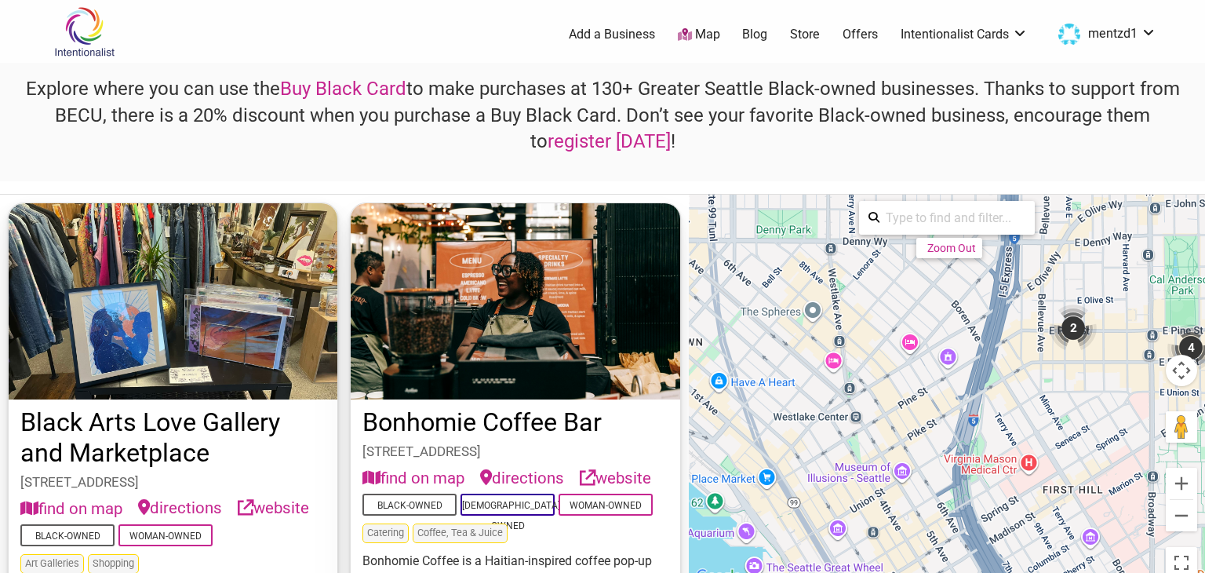
drag, startPoint x: 851, startPoint y: 401, endPoint x: 1056, endPoint y: 291, distance: 232.3
click at [1056, 291] on div "To navigate, press the arrow keys. To activate drag with keyboard, press Alt + …" at bounding box center [947, 390] width 516 height 391
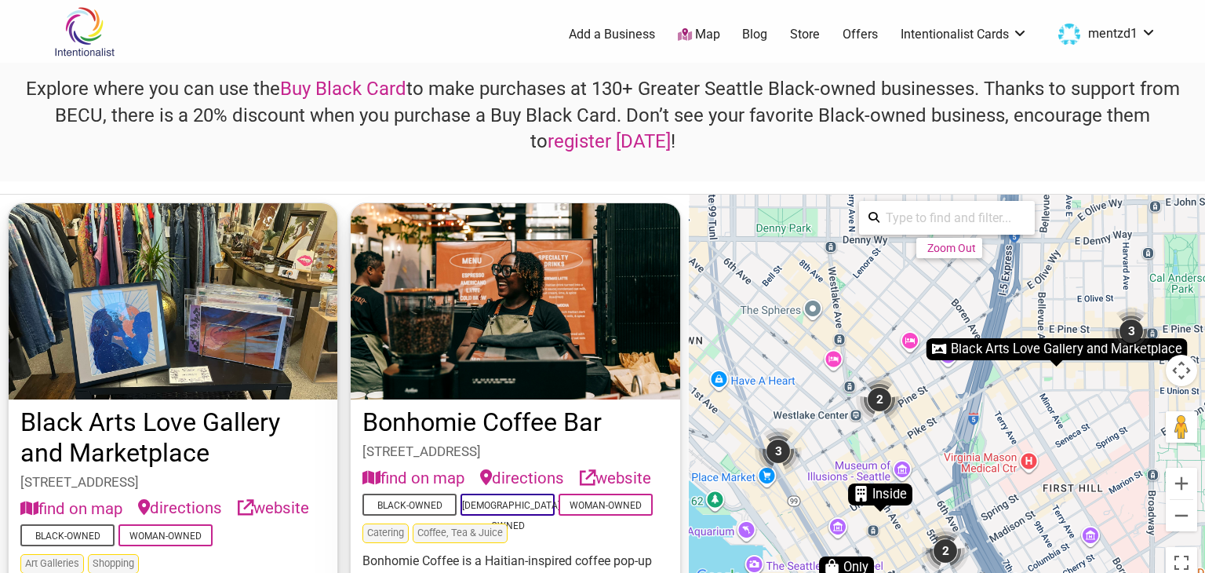
click at [879, 393] on div "2" at bounding box center [879, 399] width 47 height 47
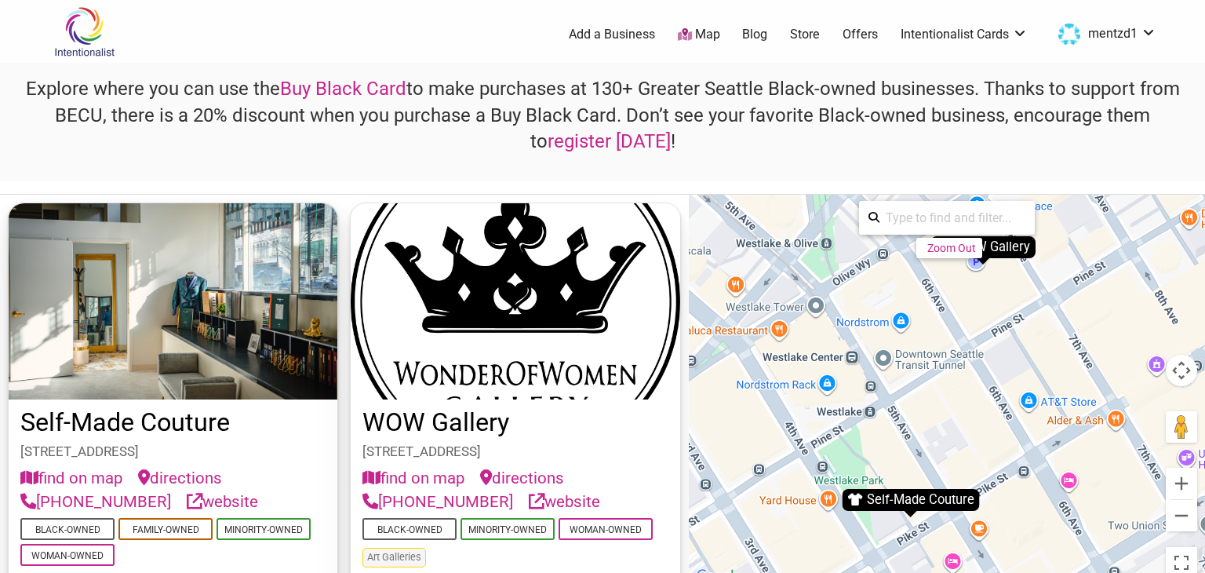
click at [900, 389] on div "To navigate, press the arrow keys. To activate drag with keyboard, press Alt + …" at bounding box center [947, 390] width 516 height 391
click at [1181, 520] on button "Zoom out" at bounding box center [1180, 515] width 31 height 31
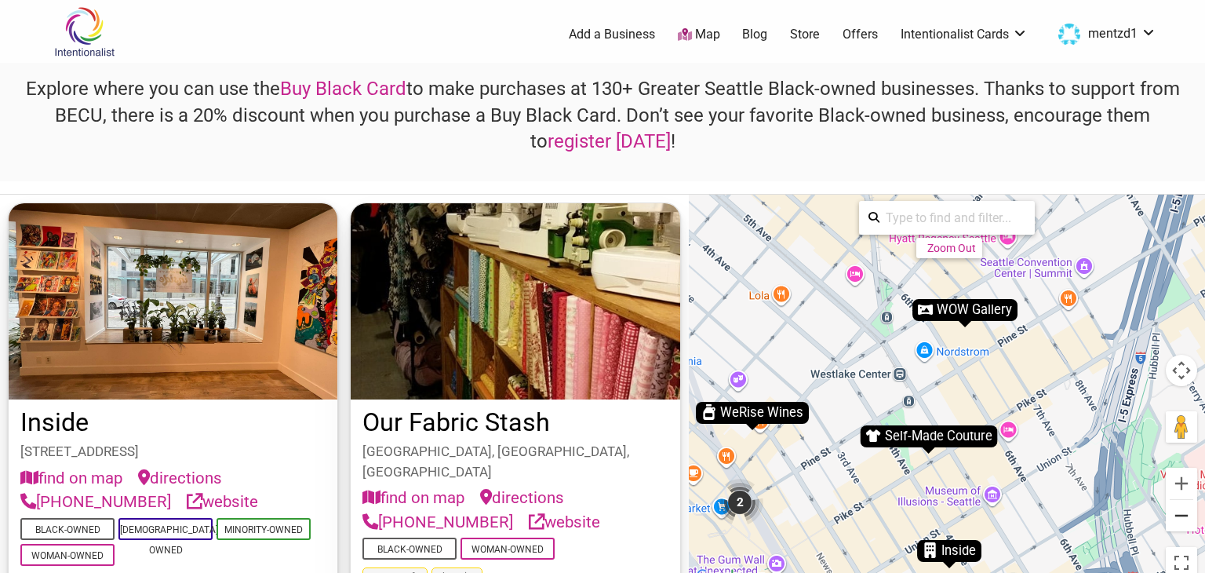
click at [1181, 520] on button "Zoom out" at bounding box center [1180, 515] width 31 height 31
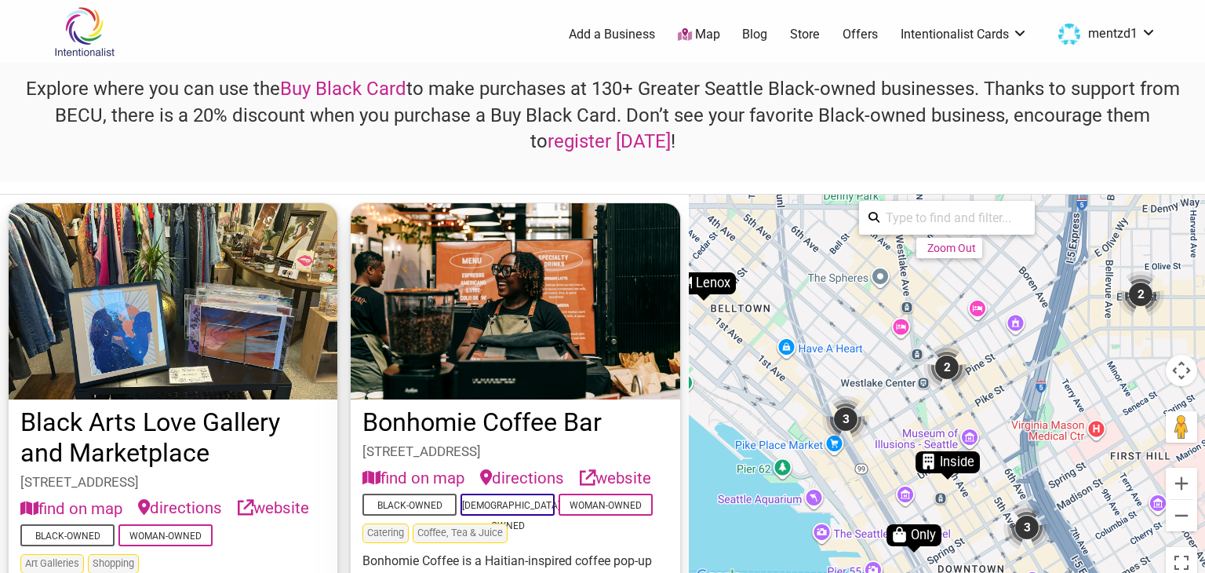
click at [839, 420] on div "3" at bounding box center [845, 418] width 47 height 47
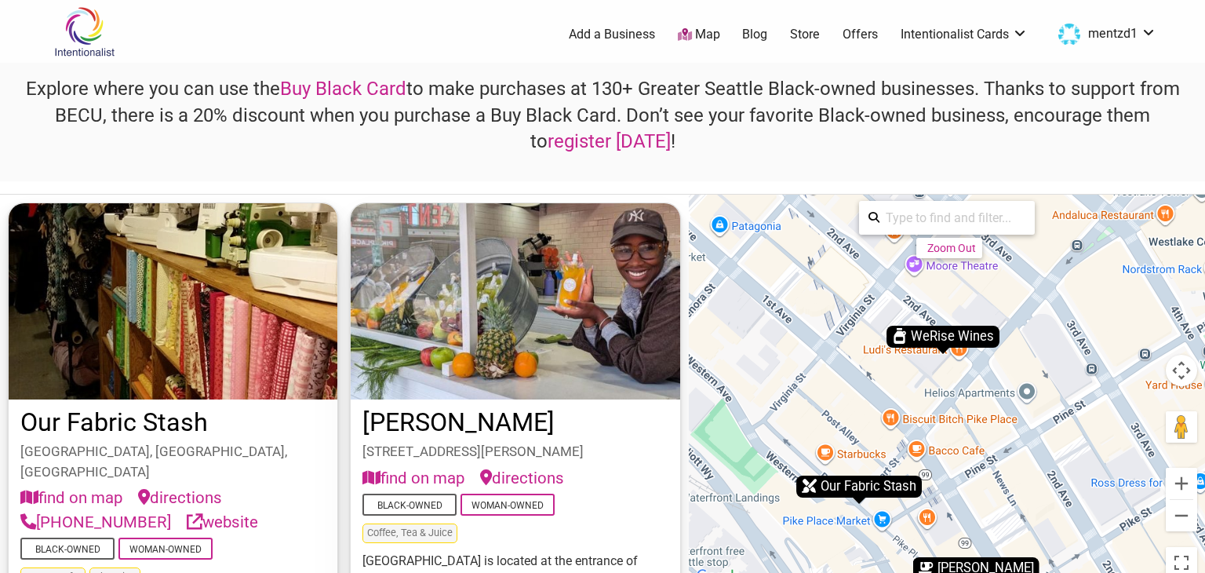
drag, startPoint x: 1092, startPoint y: 362, endPoint x: 1087, endPoint y: 477, distance: 115.4
click at [1048, 468] on div "To navigate, press the arrow keys. To activate drag with keyboard, press Alt + …" at bounding box center [947, 390] width 516 height 391
click at [1183, 514] on button "Zoom out" at bounding box center [1180, 515] width 31 height 31
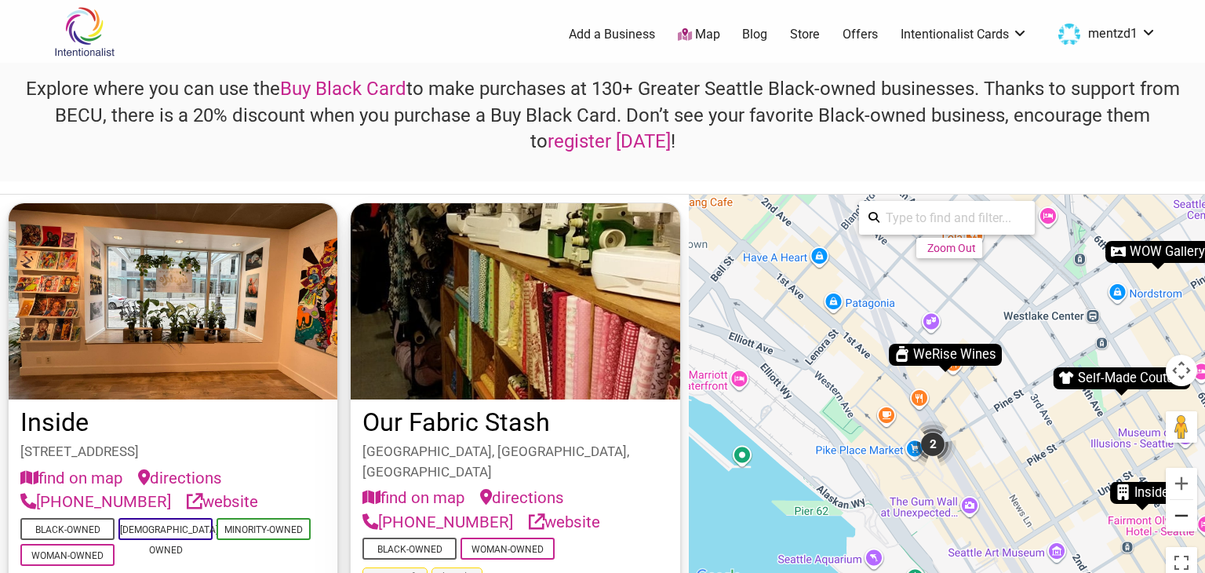
click at [1183, 514] on button "Zoom out" at bounding box center [1180, 515] width 31 height 31
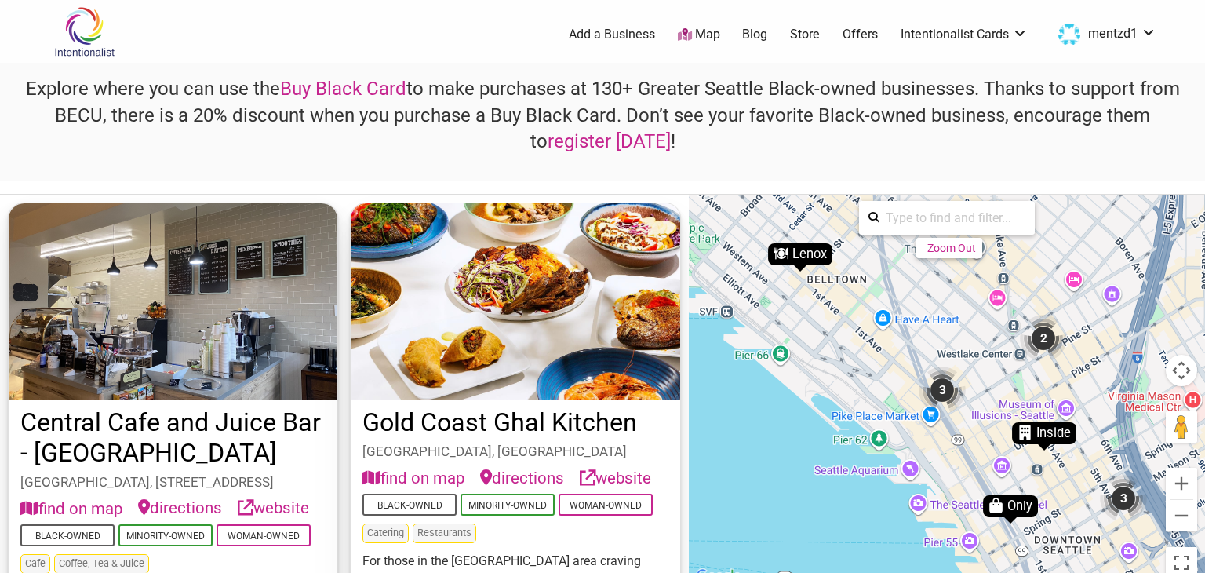
click at [794, 246] on div "Lenox" at bounding box center [800, 254] width 64 height 22
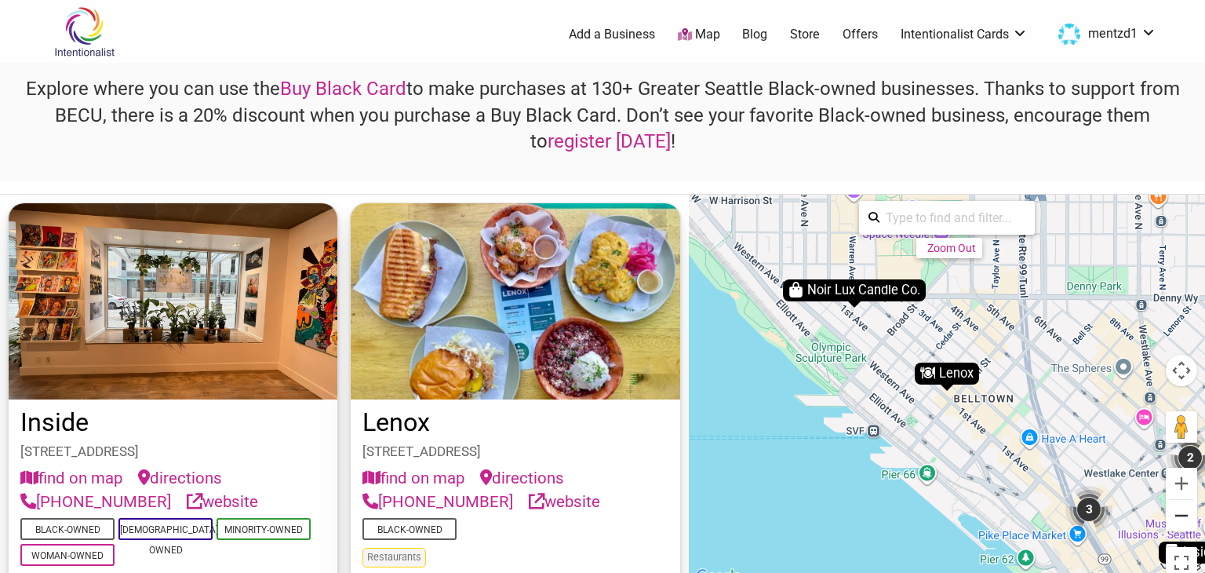
click at [1181, 515] on button "Zoom out" at bounding box center [1180, 515] width 31 height 31
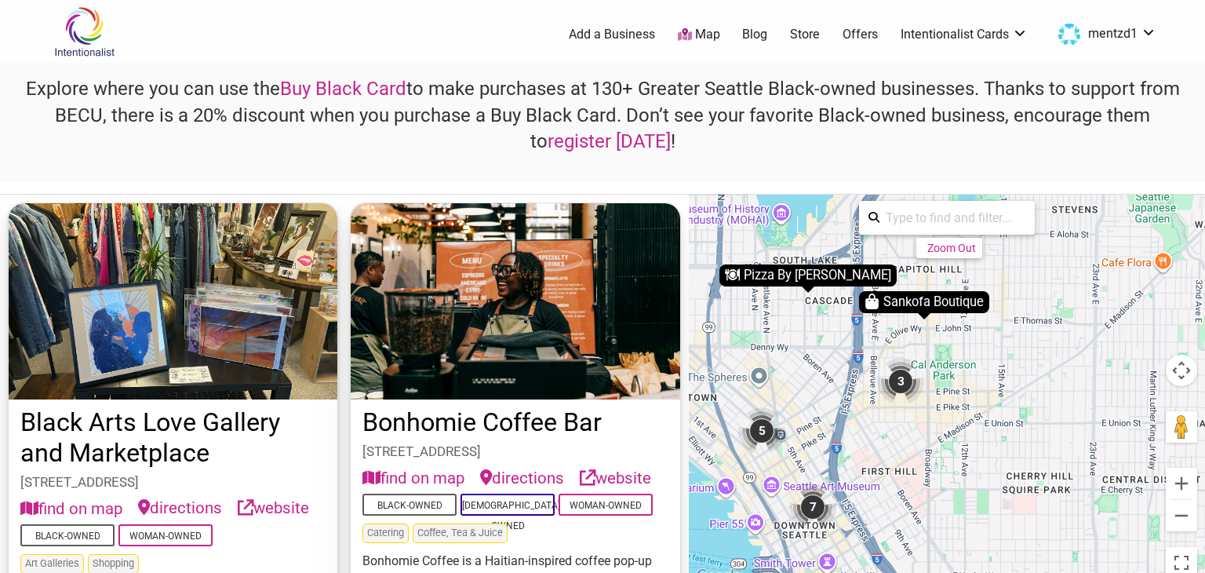
drag, startPoint x: 1100, startPoint y: 376, endPoint x: 813, endPoint y: 391, distance: 287.4
click at [813, 391] on div "To navigate, press the arrow keys. To activate drag with keyboard, press Alt + …" at bounding box center [947, 390] width 516 height 391
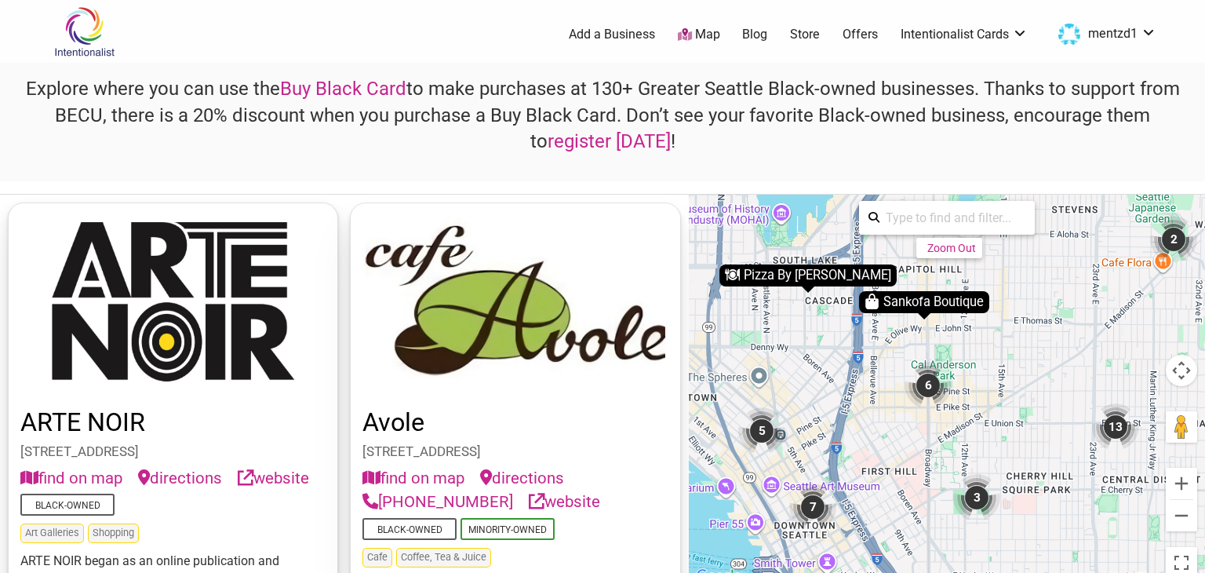
click at [929, 380] on div "6" at bounding box center [927, 385] width 47 height 47
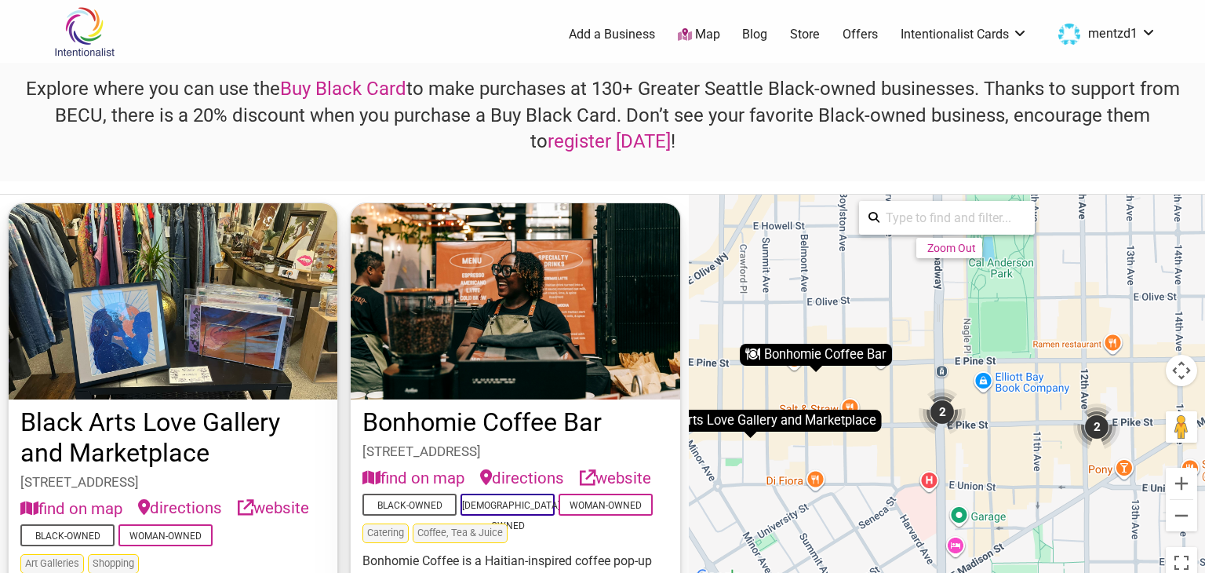
drag, startPoint x: 914, startPoint y: 303, endPoint x: 902, endPoint y: 329, distance: 28.4
click at [902, 329] on div "To navigate, press the arrow keys. To activate drag with keyboard, press Alt + …" at bounding box center [947, 390] width 516 height 391
click at [940, 412] on div "2" at bounding box center [939, 411] width 47 height 47
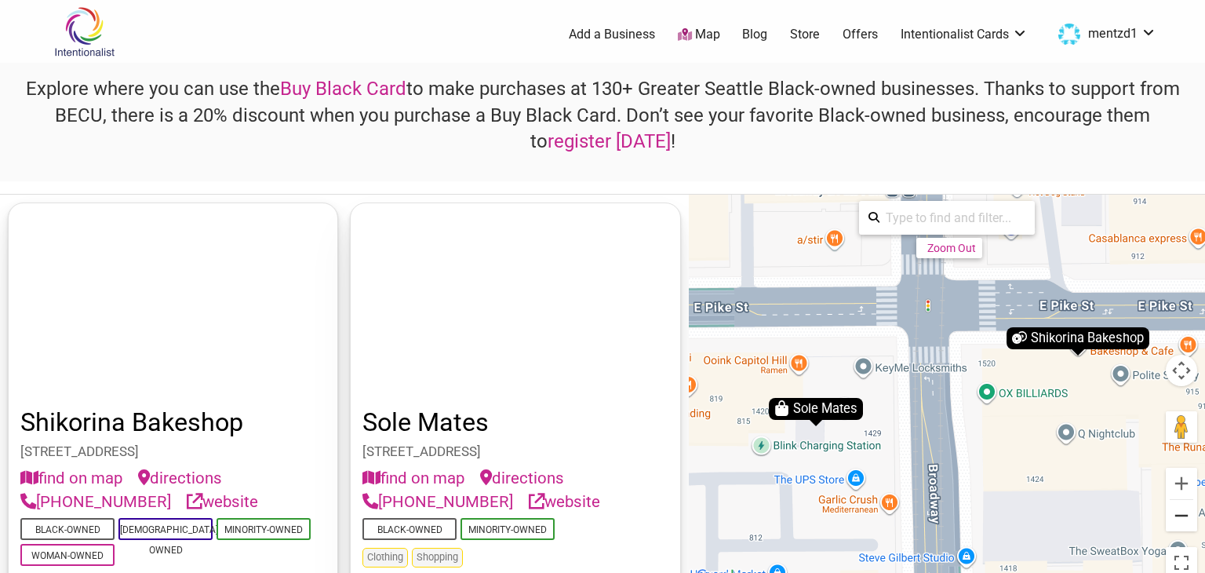
click at [1182, 515] on button "Zoom out" at bounding box center [1180, 515] width 31 height 31
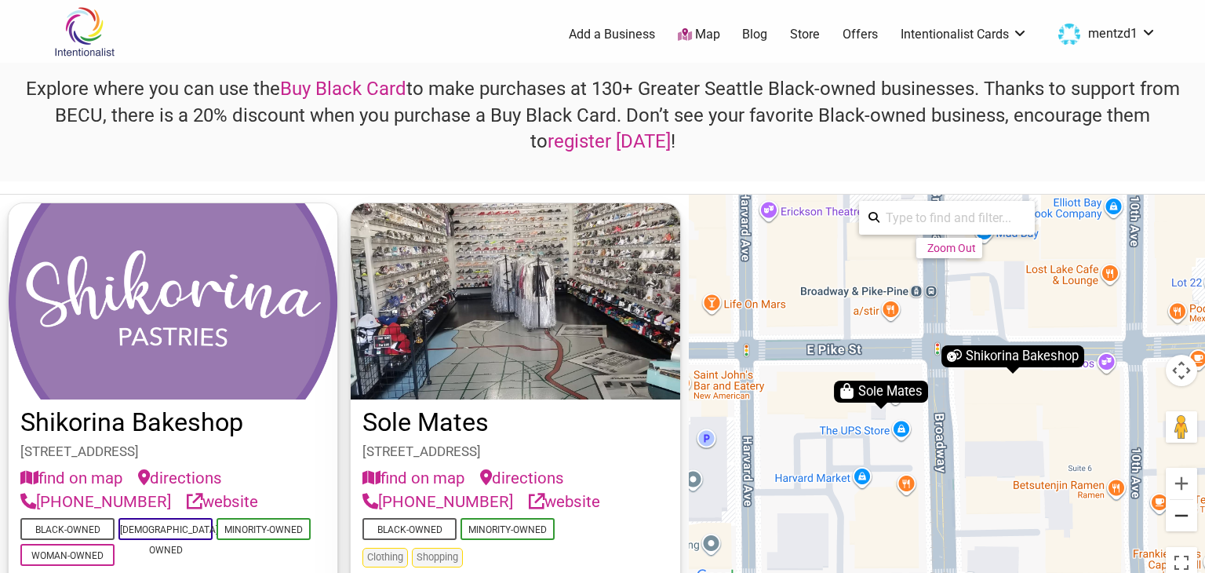
click at [1182, 515] on button "Zoom out" at bounding box center [1180, 515] width 31 height 31
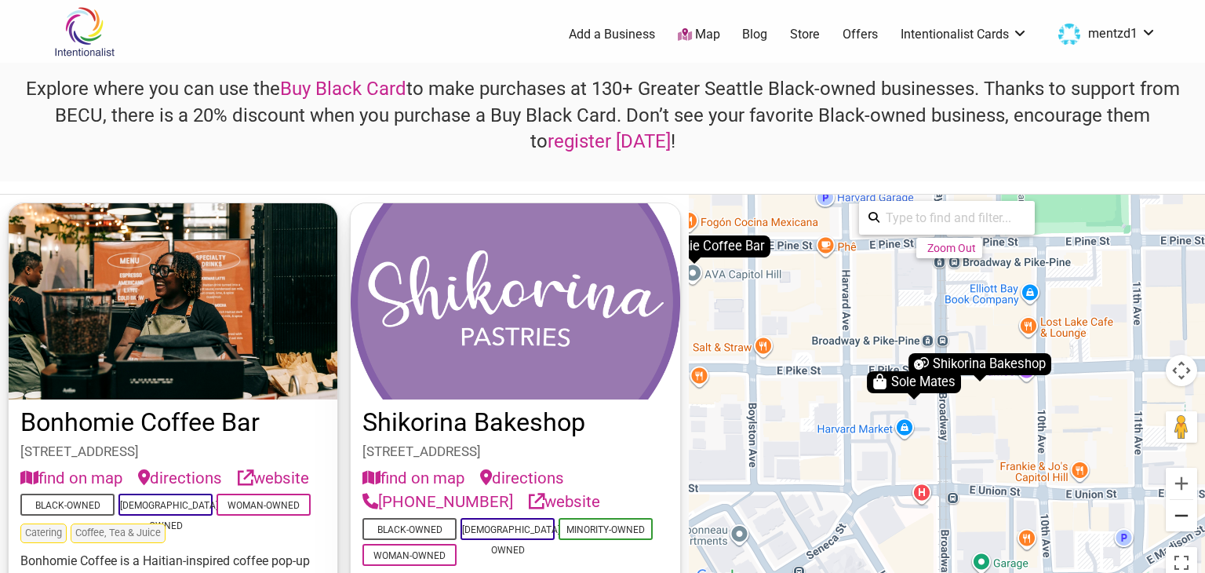
click at [1182, 515] on button "Zoom out" at bounding box center [1180, 515] width 31 height 31
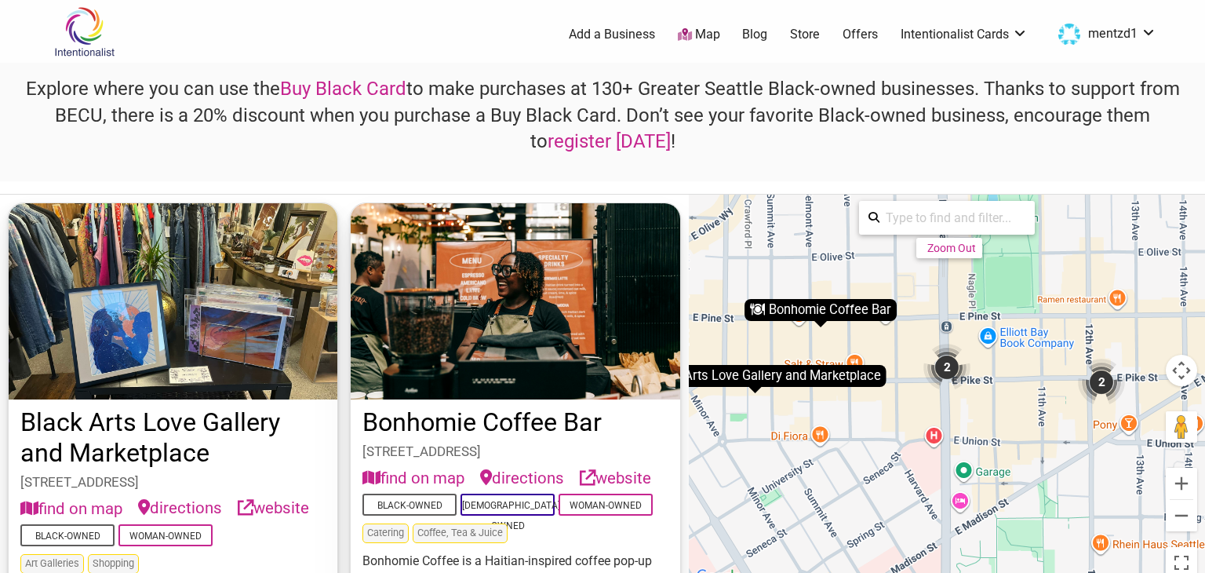
click at [1107, 380] on div "2" at bounding box center [1101, 381] width 47 height 47
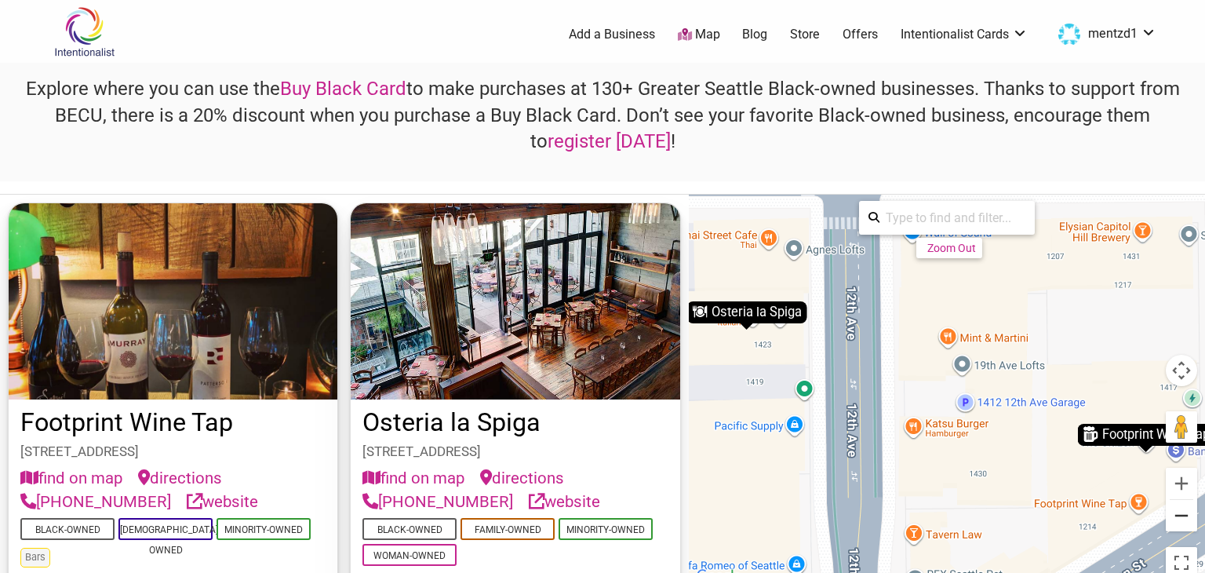
click at [1186, 515] on button "Zoom out" at bounding box center [1180, 515] width 31 height 31
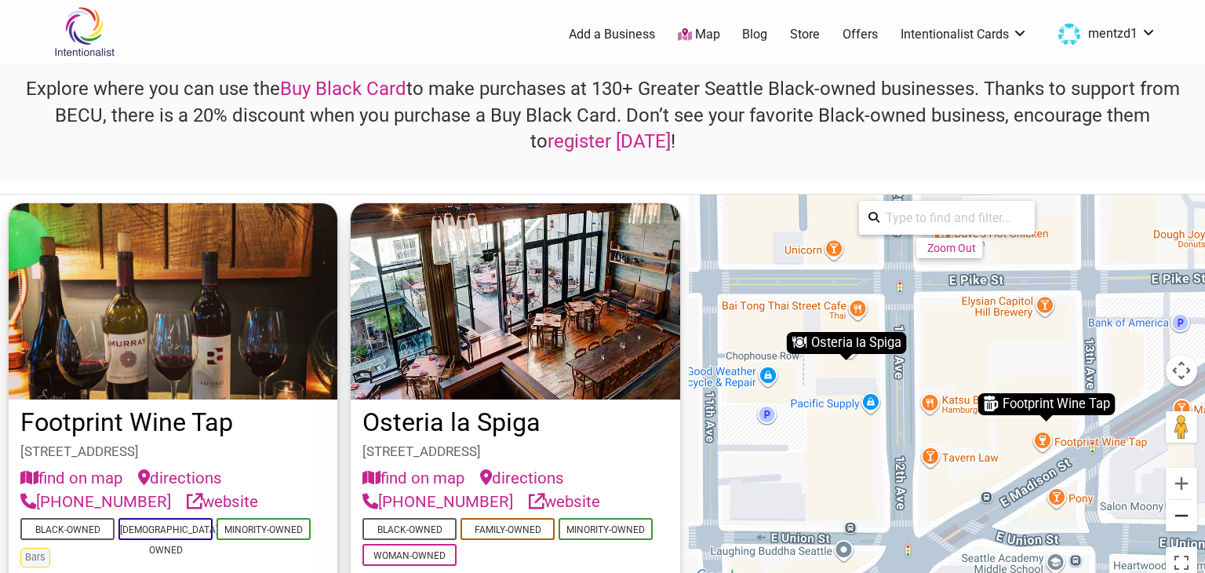
click at [1186, 515] on button "Zoom out" at bounding box center [1180, 515] width 31 height 31
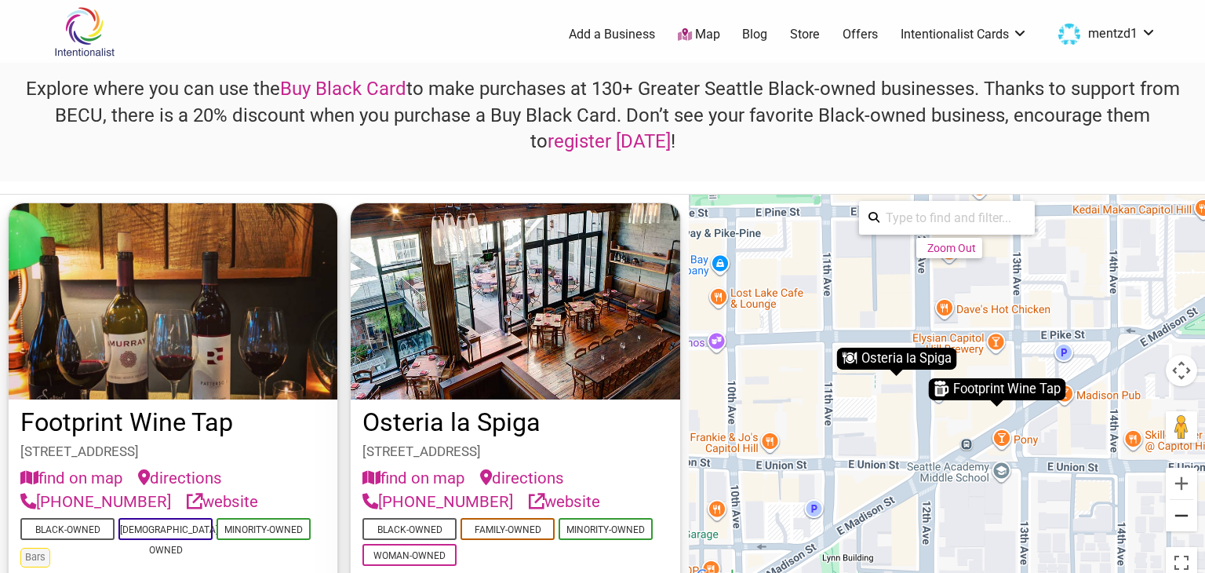
click at [1186, 515] on button "Zoom out" at bounding box center [1180, 515] width 31 height 31
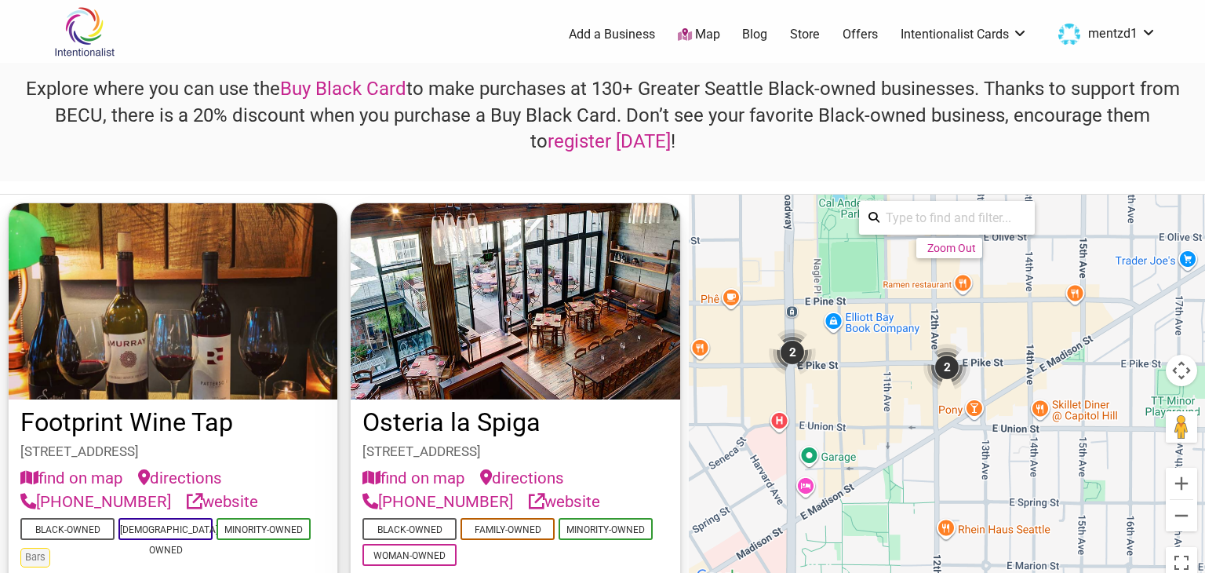
click at [1078, 472] on div "To navigate, press the arrow keys. To activate drag with keyboard, press Alt + …" at bounding box center [947, 390] width 516 height 391
click at [1187, 511] on button "Zoom out" at bounding box center [1180, 515] width 31 height 31
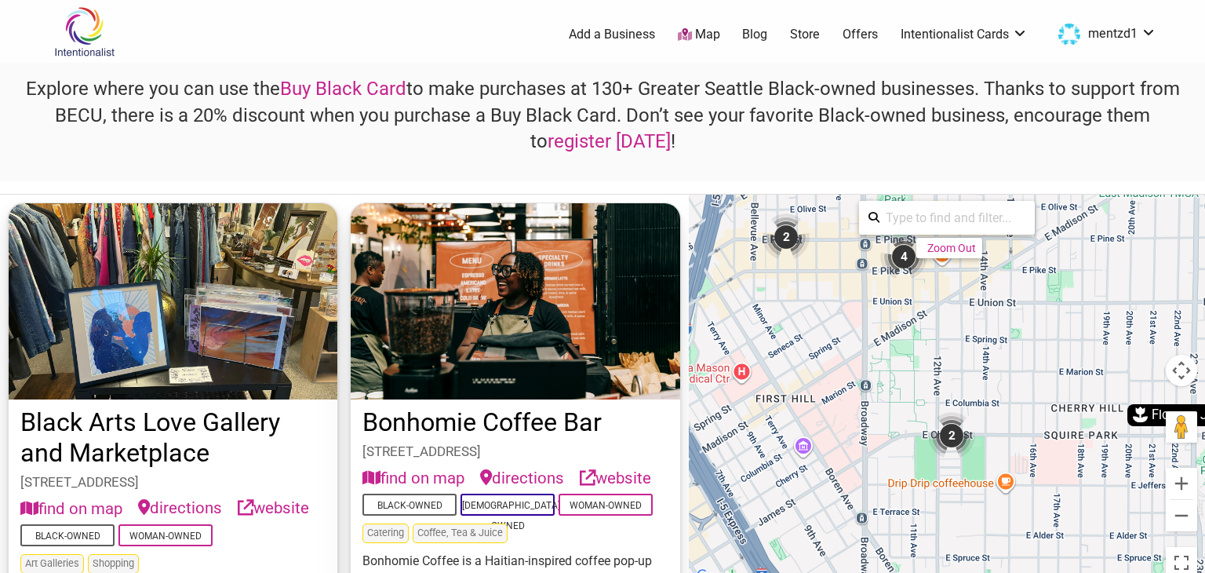
drag, startPoint x: 1048, startPoint y: 483, endPoint x: 1046, endPoint y: 343, distance: 140.4
click at [1045, 343] on div "To navigate, press the arrow keys. To activate drag with keyboard, press Alt + …" at bounding box center [947, 390] width 516 height 391
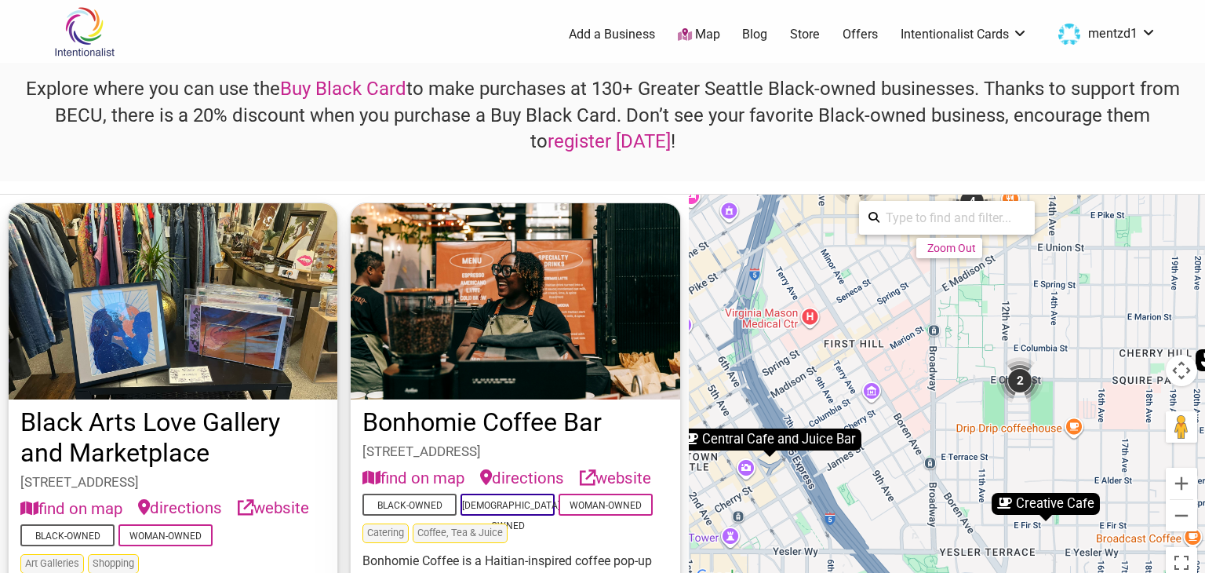
drag, startPoint x: 947, startPoint y: 503, endPoint x: 1008, endPoint y: 469, distance: 69.9
click at [1008, 469] on div "To navigate, press the arrow keys. To activate drag with keyboard, press Alt + …" at bounding box center [947, 390] width 516 height 391
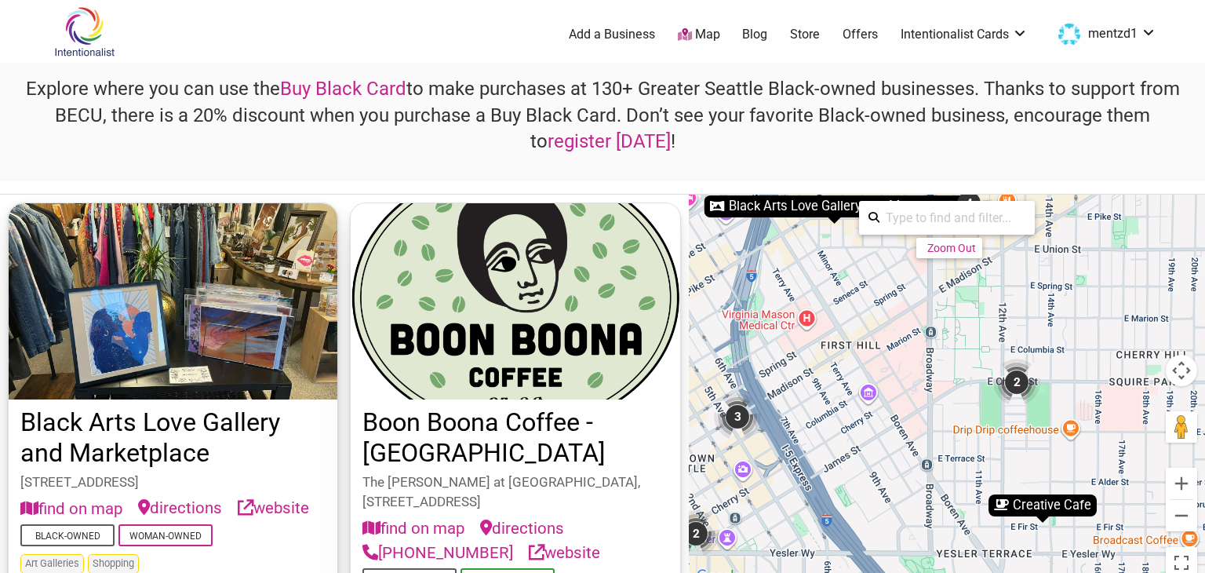
click at [1015, 374] on div "2" at bounding box center [1016, 381] width 47 height 47
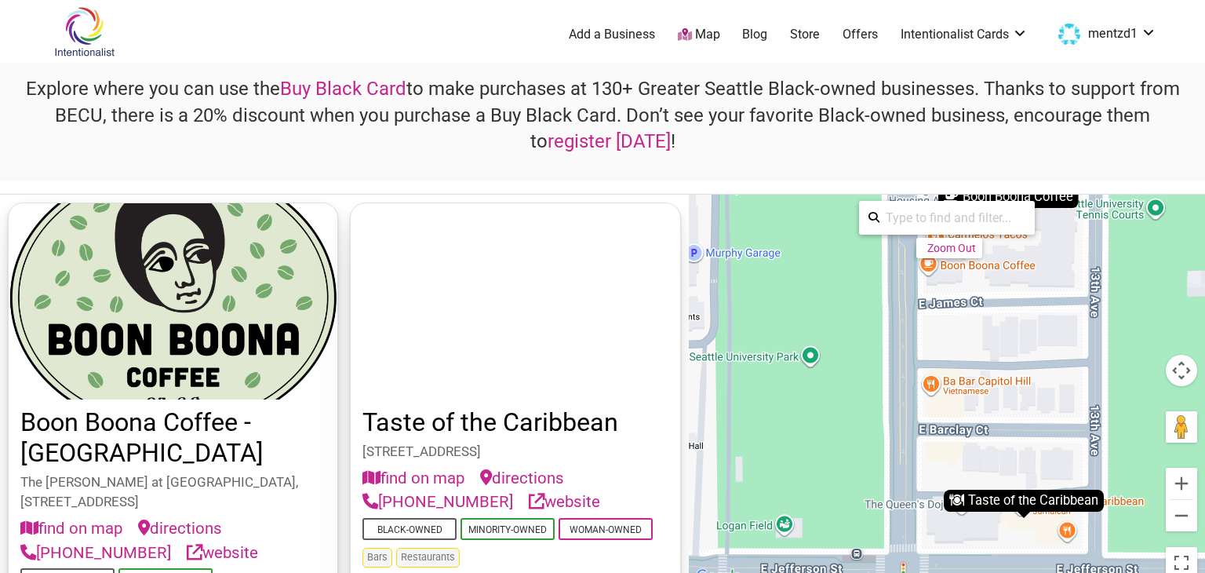
drag, startPoint x: 1058, startPoint y: 434, endPoint x: 1129, endPoint y: 410, distance: 75.1
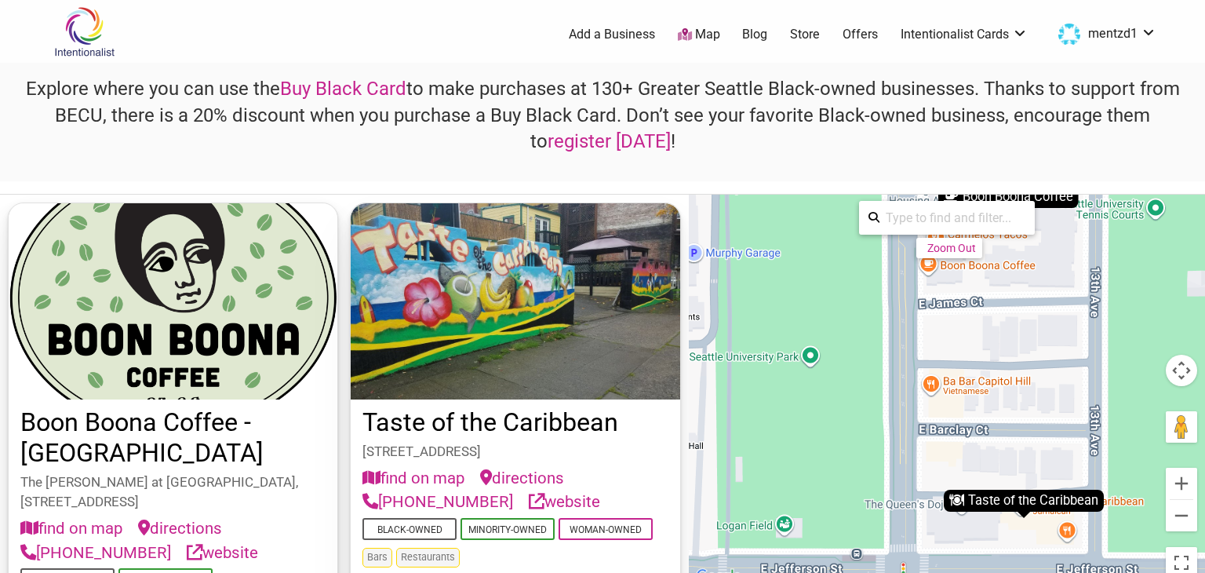
click at [1129, 410] on div "To navigate, press the arrow keys. To activate drag with keyboard, press Alt + …" at bounding box center [947, 390] width 516 height 391
click at [1188, 517] on button "Zoom out" at bounding box center [1180, 515] width 31 height 31
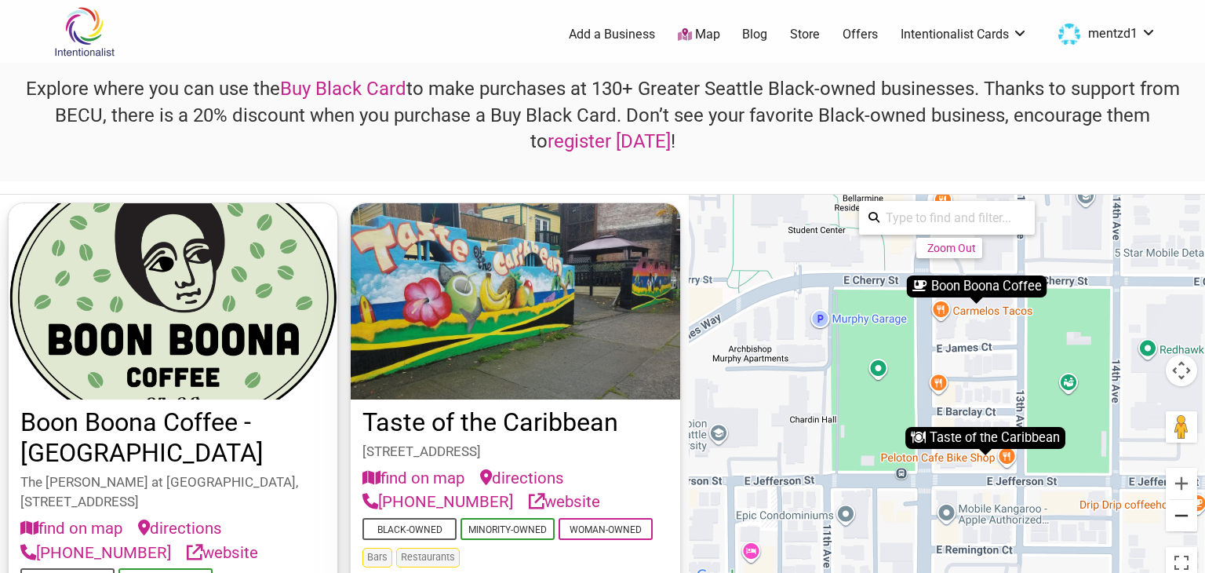
click at [1180, 511] on button "Zoom out" at bounding box center [1180, 515] width 31 height 31
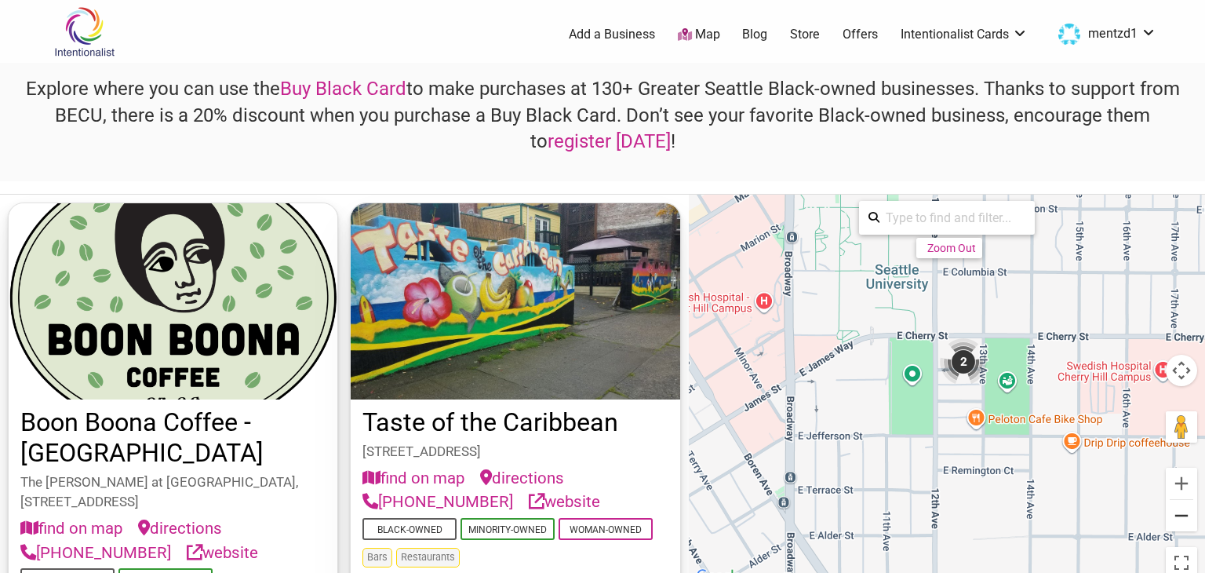
click at [1180, 511] on button "Zoom out" at bounding box center [1180, 515] width 31 height 31
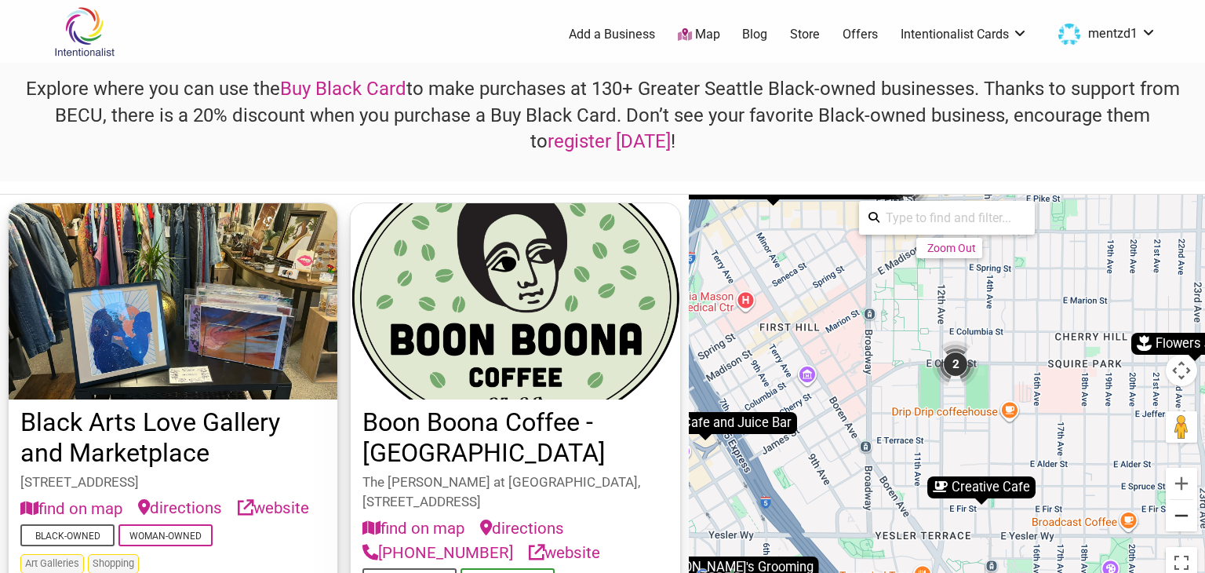
click at [1182, 520] on button "Zoom out" at bounding box center [1180, 515] width 31 height 31
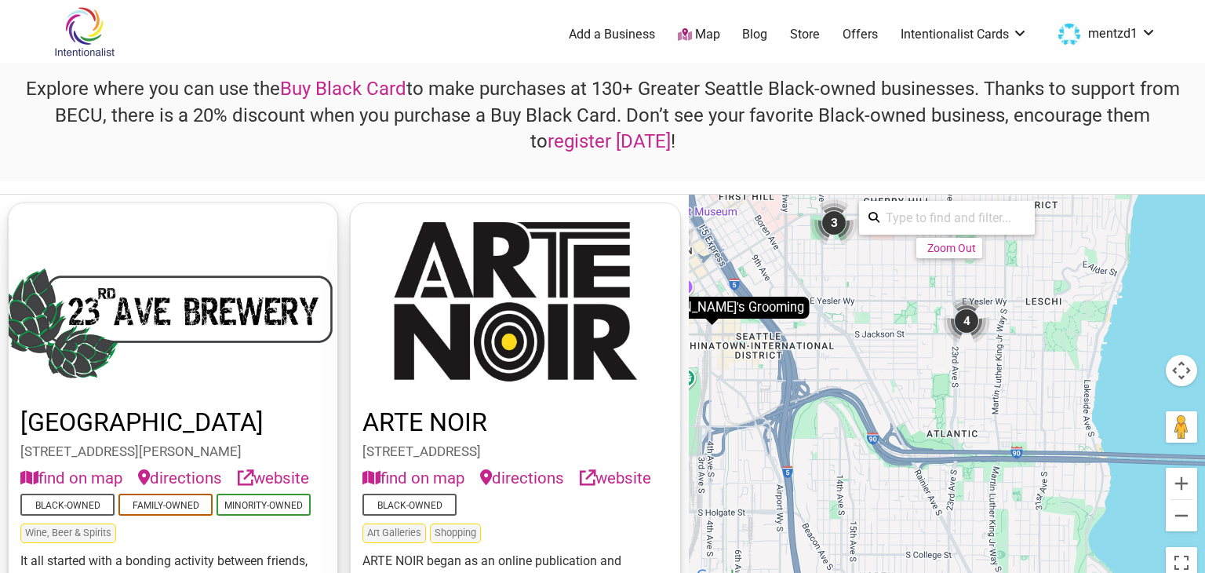
drag, startPoint x: 1139, startPoint y: 495, endPoint x: 1011, endPoint y: 328, distance: 210.4
click at [1011, 328] on div "To navigate, press the arrow keys. To activate drag with keyboard, press Alt + …" at bounding box center [947, 390] width 516 height 391
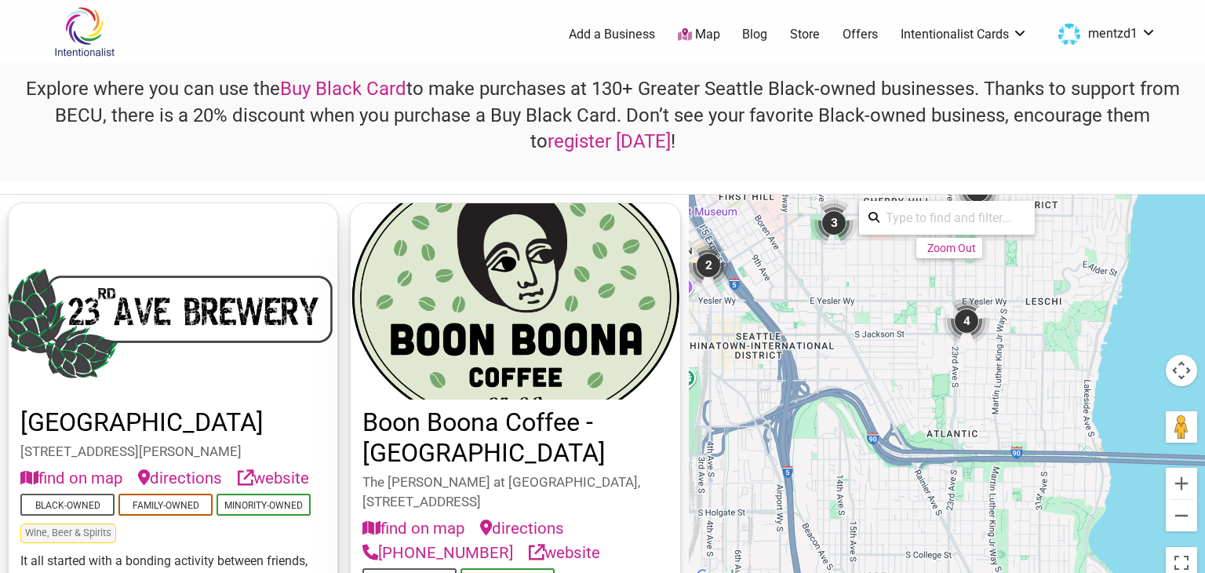
click at [963, 311] on div "4" at bounding box center [966, 320] width 47 height 47
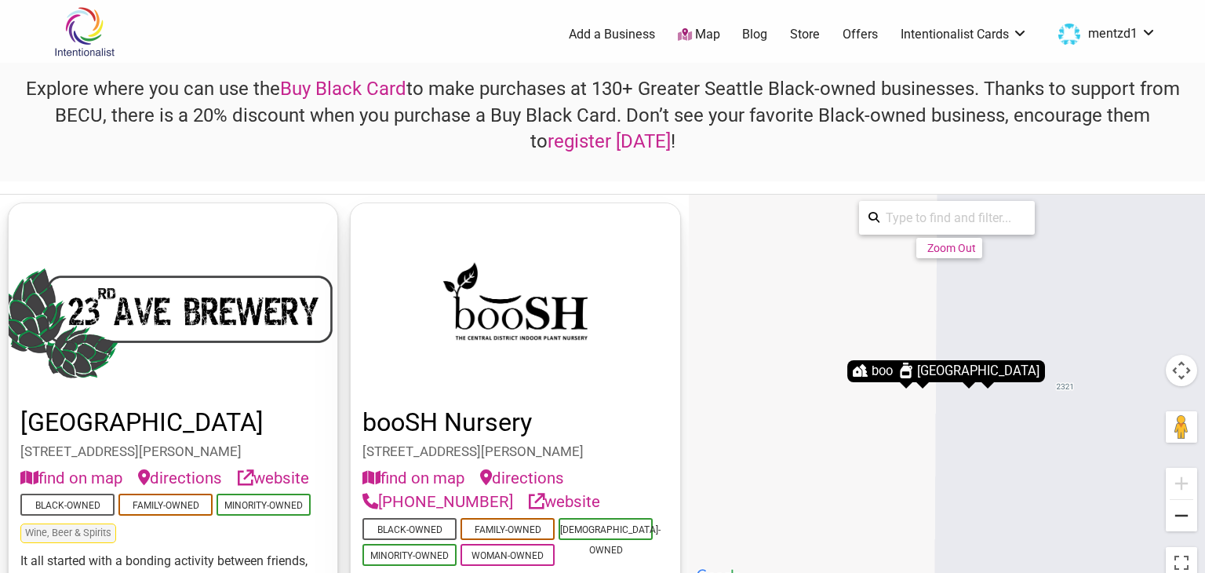
click at [1183, 511] on button "Zoom out" at bounding box center [1180, 515] width 31 height 31
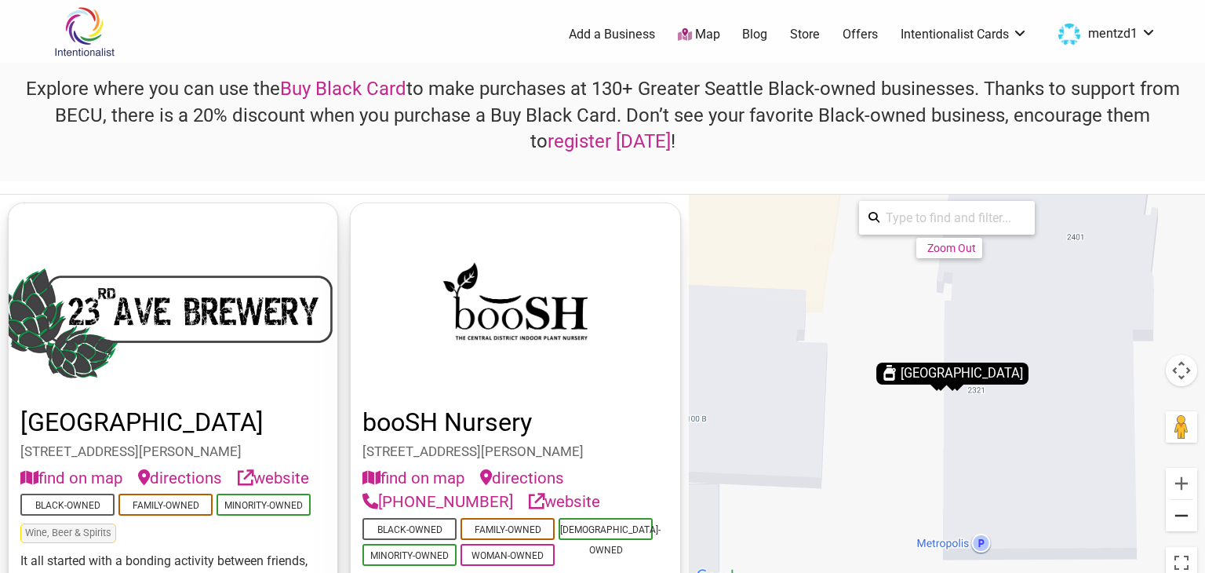
click at [1183, 511] on button "Zoom out" at bounding box center [1180, 515] width 31 height 31
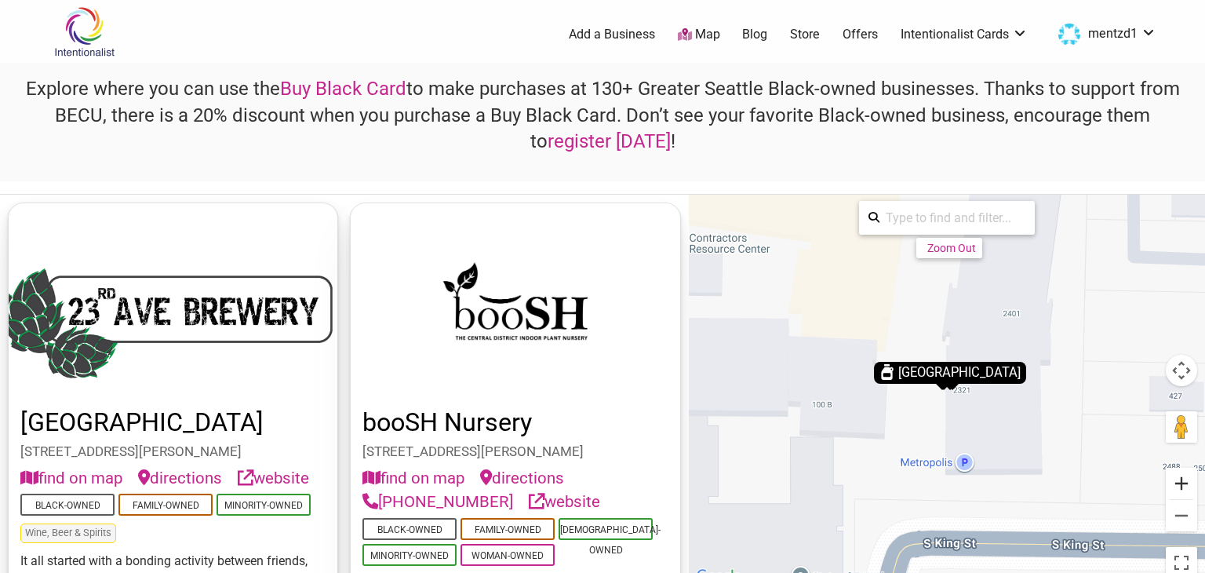
click at [1183, 479] on button "Zoom in" at bounding box center [1180, 482] width 31 height 31
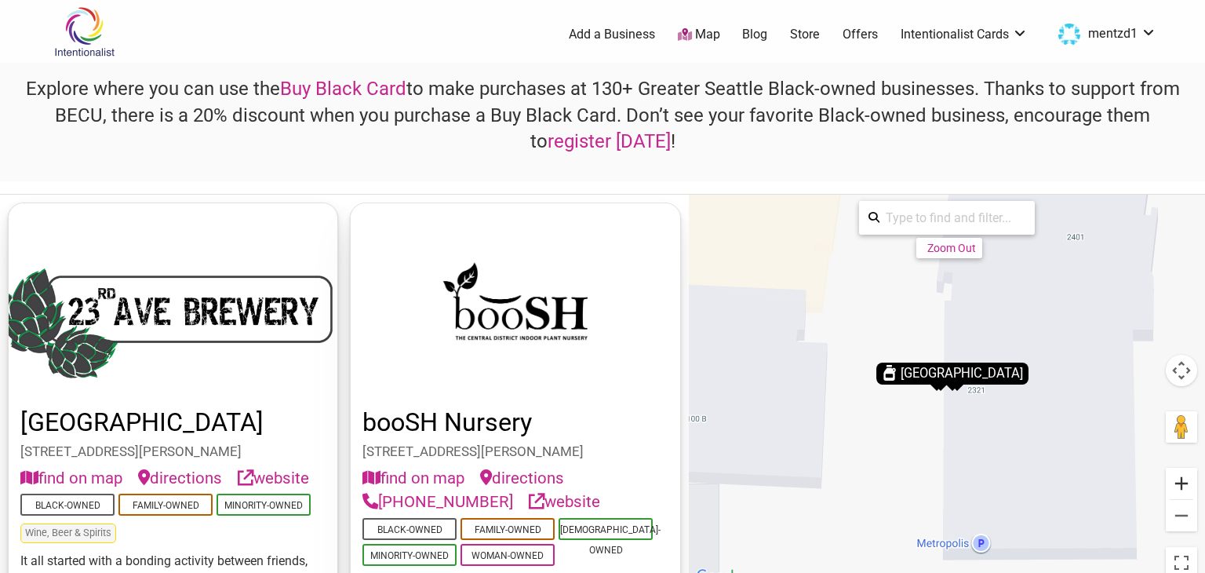
click at [1183, 479] on button "Zoom in" at bounding box center [1180, 482] width 31 height 31
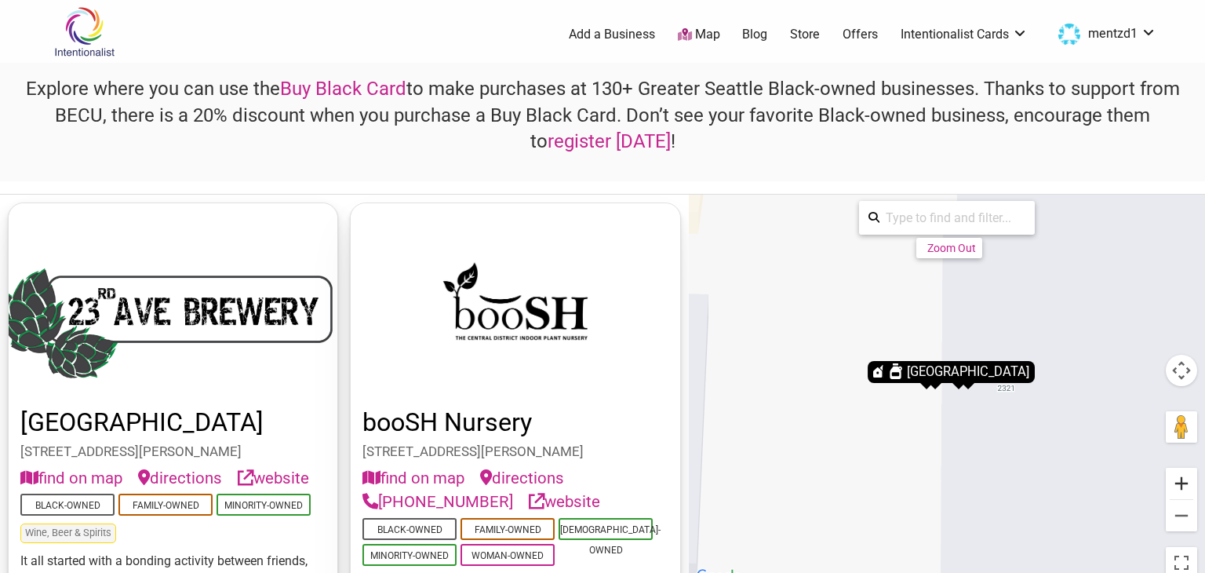
click at [1183, 479] on button "Zoom in" at bounding box center [1180, 482] width 31 height 31
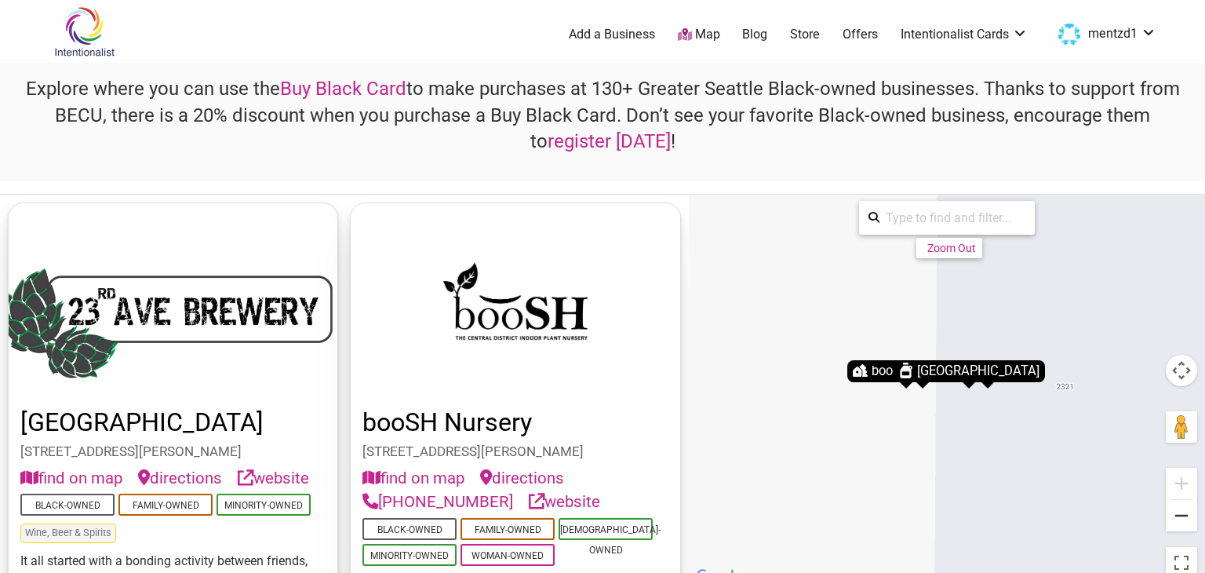
click at [1180, 518] on button "Zoom out" at bounding box center [1180, 515] width 31 height 31
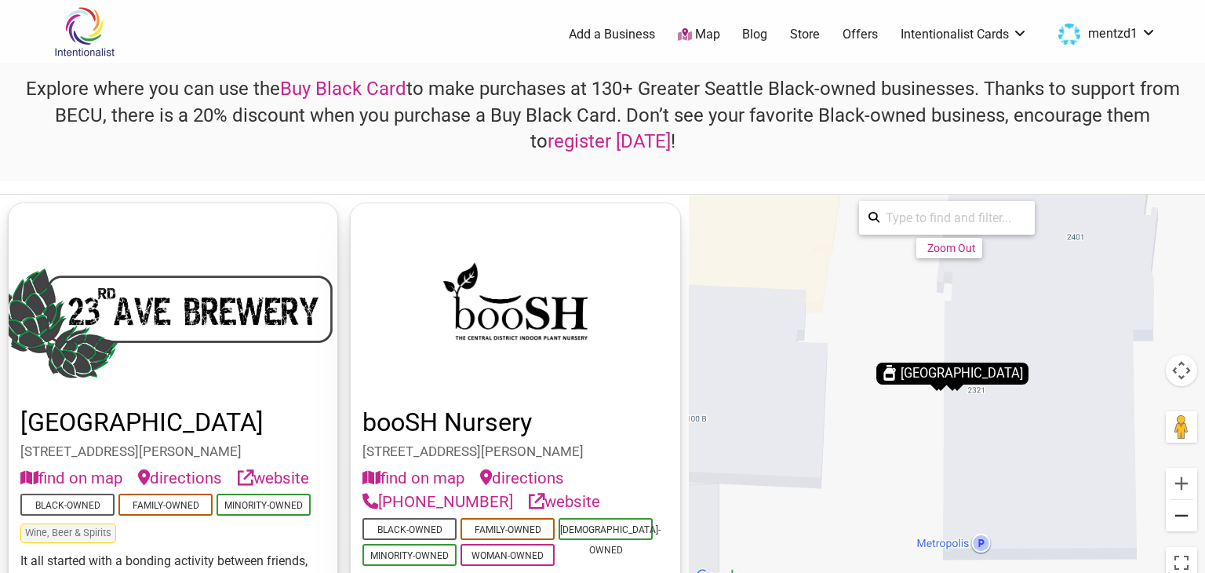
click at [1180, 518] on button "Zoom out" at bounding box center [1180, 515] width 31 height 31
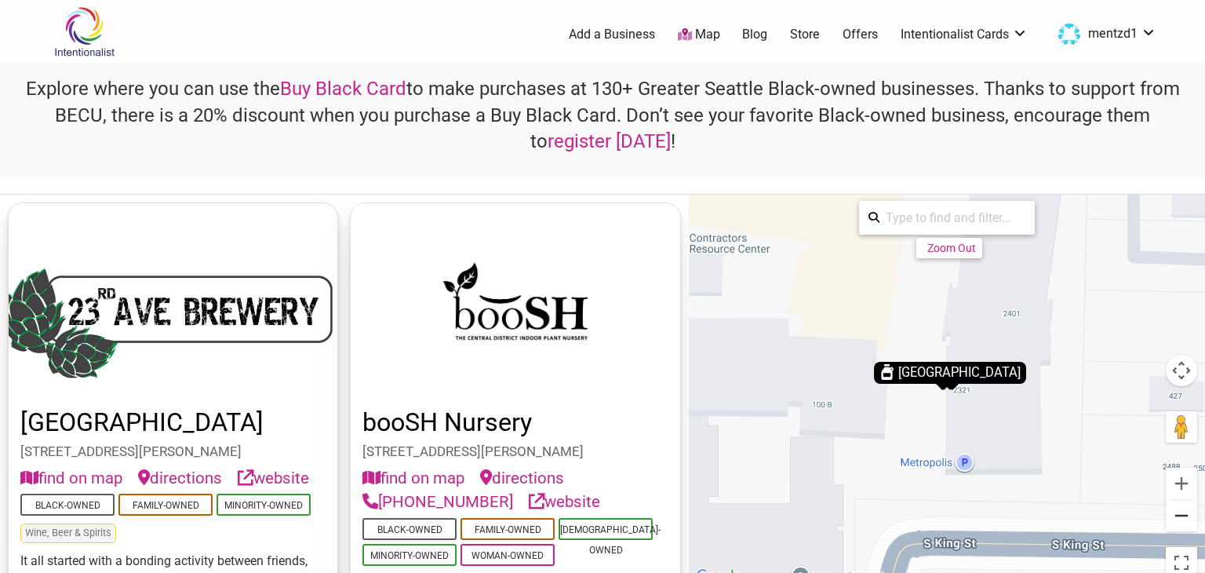
click at [1180, 518] on button "Zoom out" at bounding box center [1180, 515] width 31 height 31
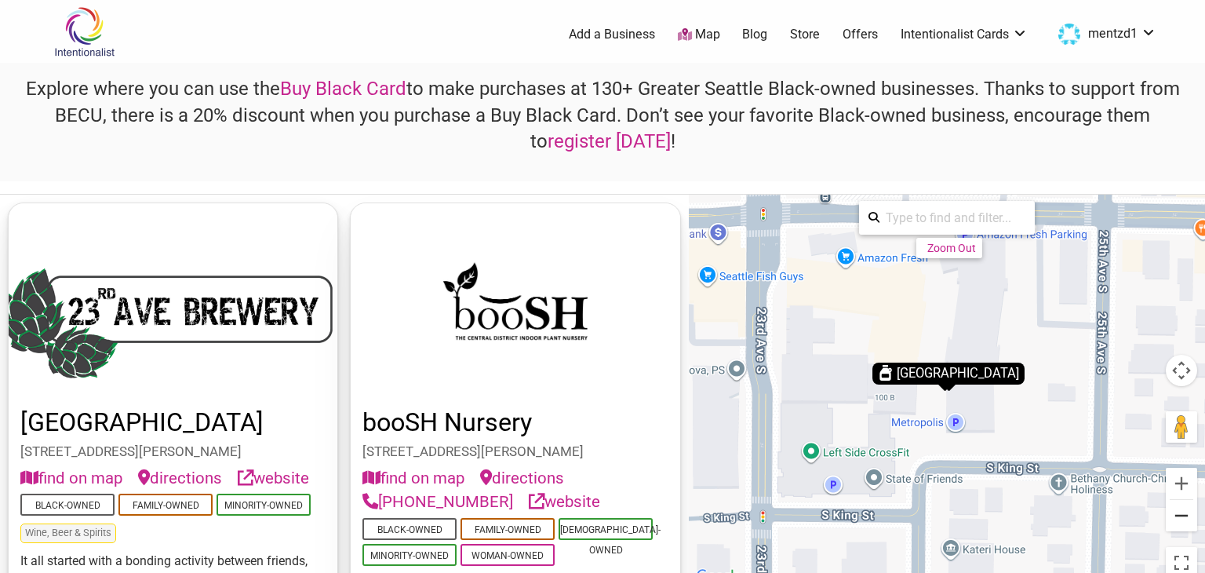
click at [1180, 518] on button "Zoom out" at bounding box center [1180, 515] width 31 height 31
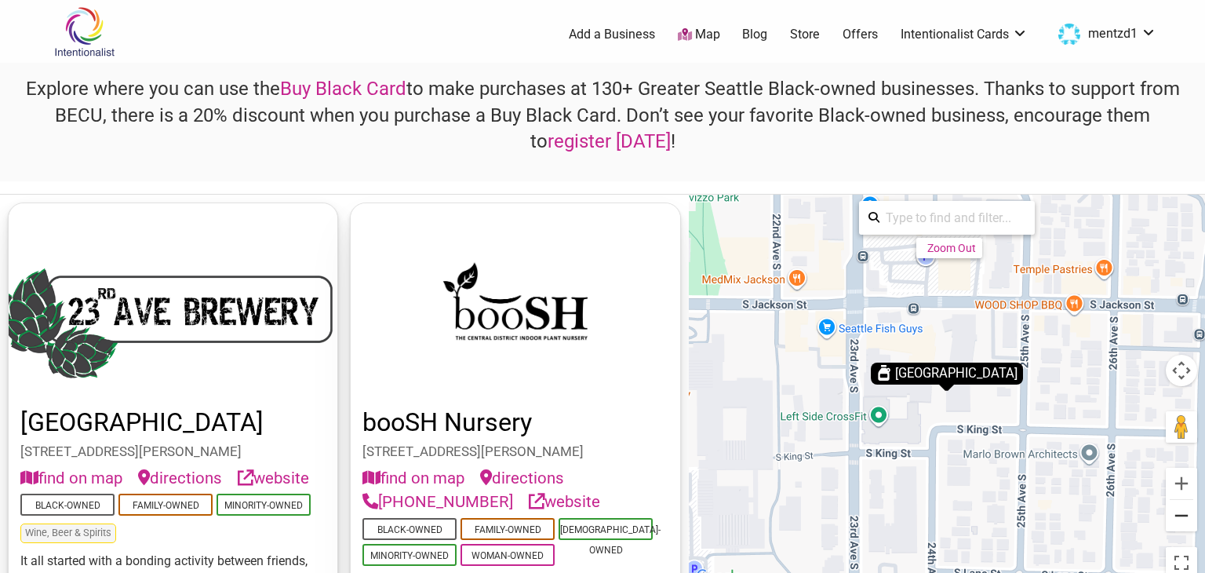
click at [1180, 518] on button "Zoom out" at bounding box center [1180, 515] width 31 height 31
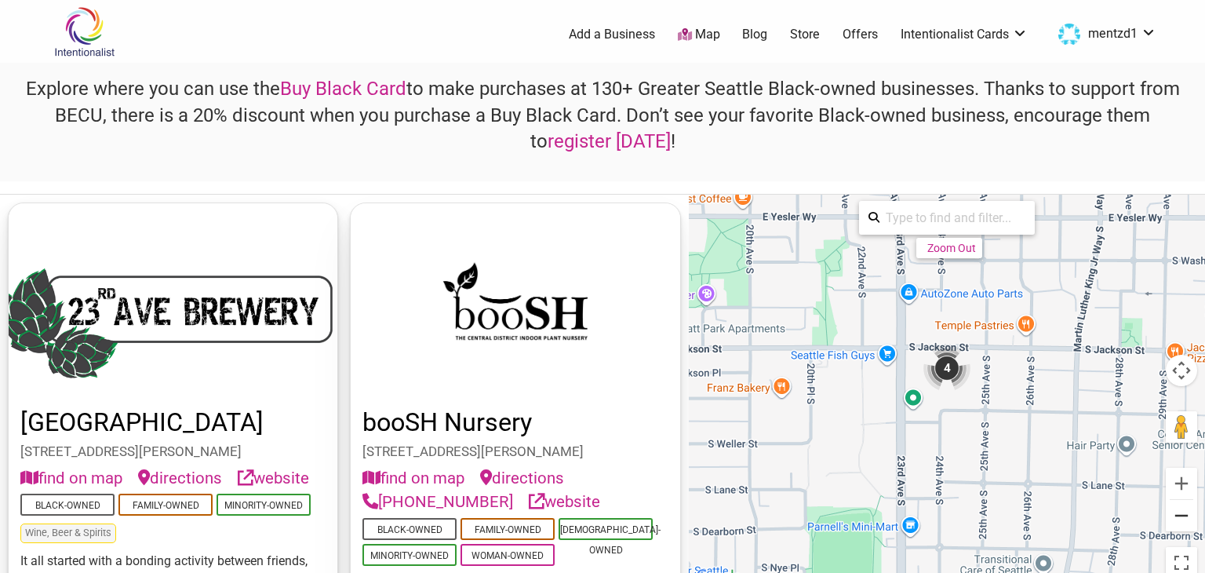
click at [1180, 518] on button "Zoom out" at bounding box center [1180, 515] width 31 height 31
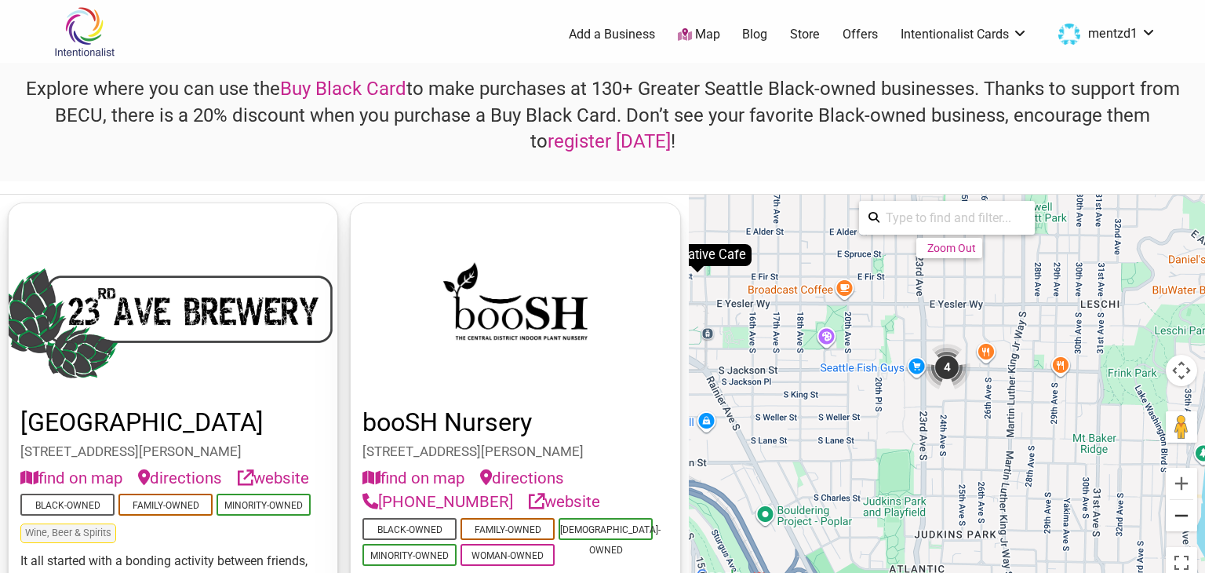
click at [1180, 518] on button "Zoom out" at bounding box center [1180, 515] width 31 height 31
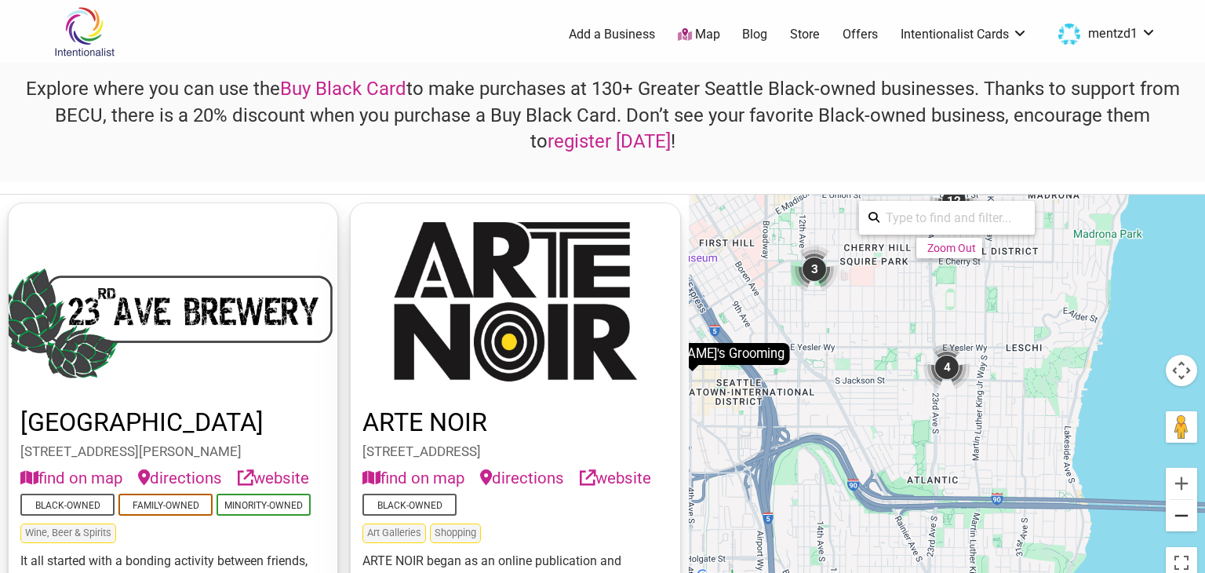
click at [1180, 518] on button "Zoom out" at bounding box center [1180, 515] width 31 height 31
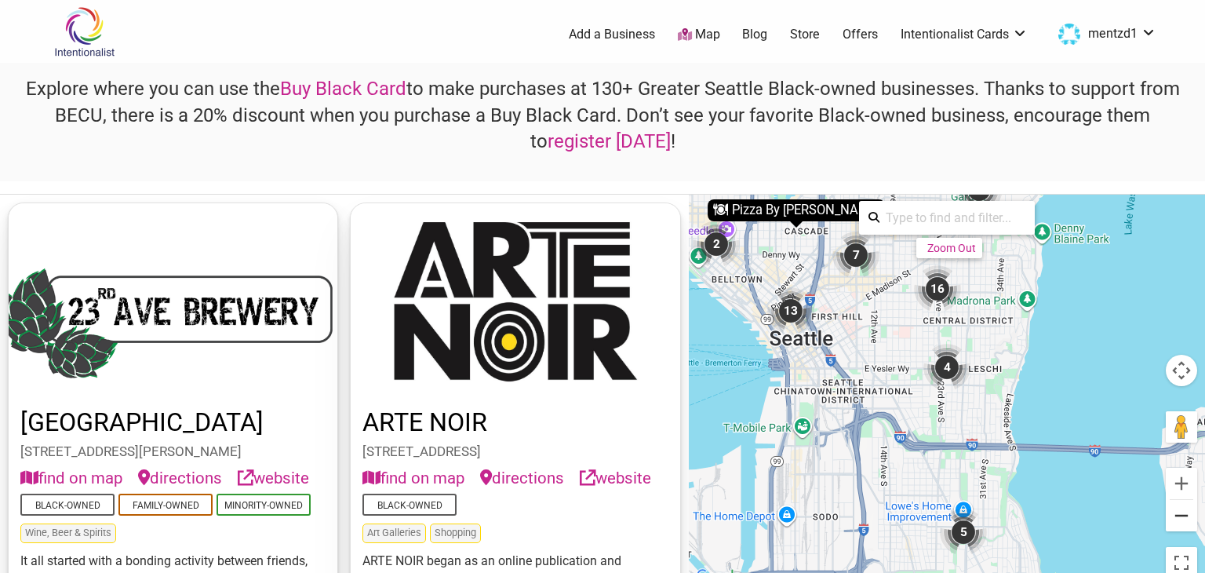
click at [1180, 518] on button "Zoom out" at bounding box center [1180, 515] width 31 height 31
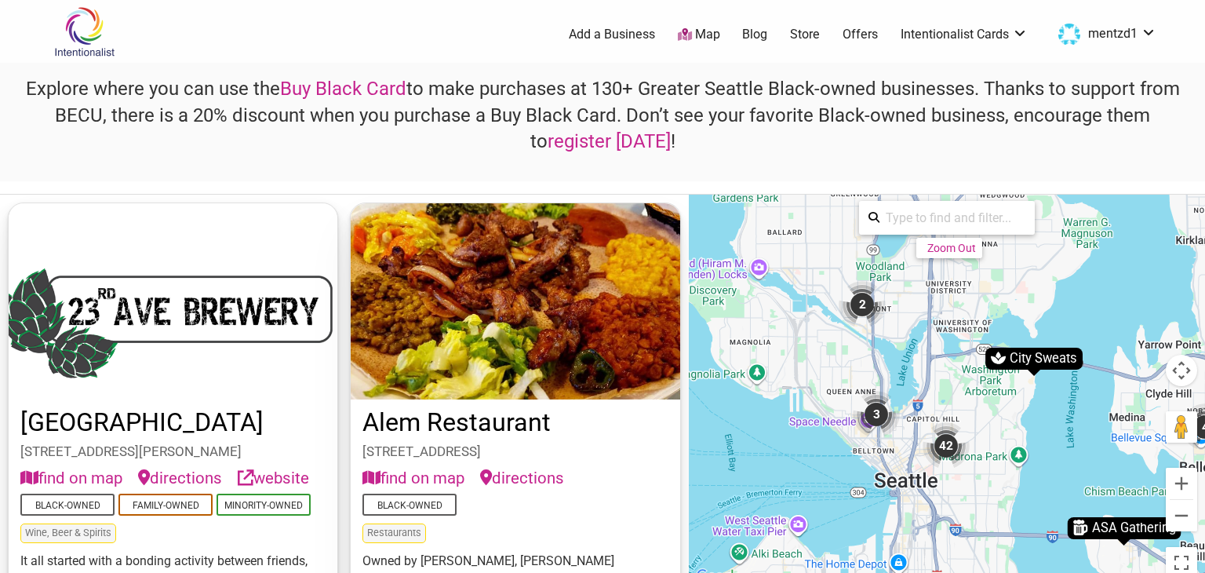
drag, startPoint x: 896, startPoint y: 490, endPoint x: 929, endPoint y: 609, distance: 122.7
click at [929, 572] on html "× Menu 0 Add a Business Map Blog Store Offers Intentionalist Cards Buy Black Ca…" at bounding box center [602, 286] width 1205 height 573
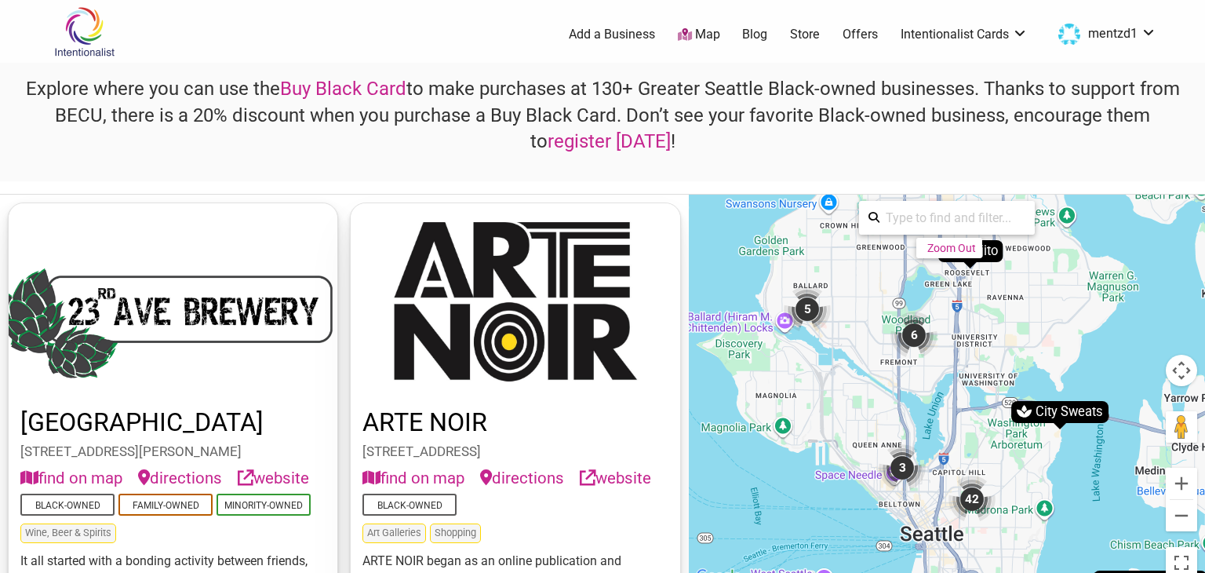
drag, startPoint x: 938, startPoint y: 352, endPoint x: 966, endPoint y: 412, distance: 66.0
click at [966, 412] on div "To navigate, press the arrow keys. To activate drag with keyboard, press Alt + …" at bounding box center [947, 390] width 516 height 391
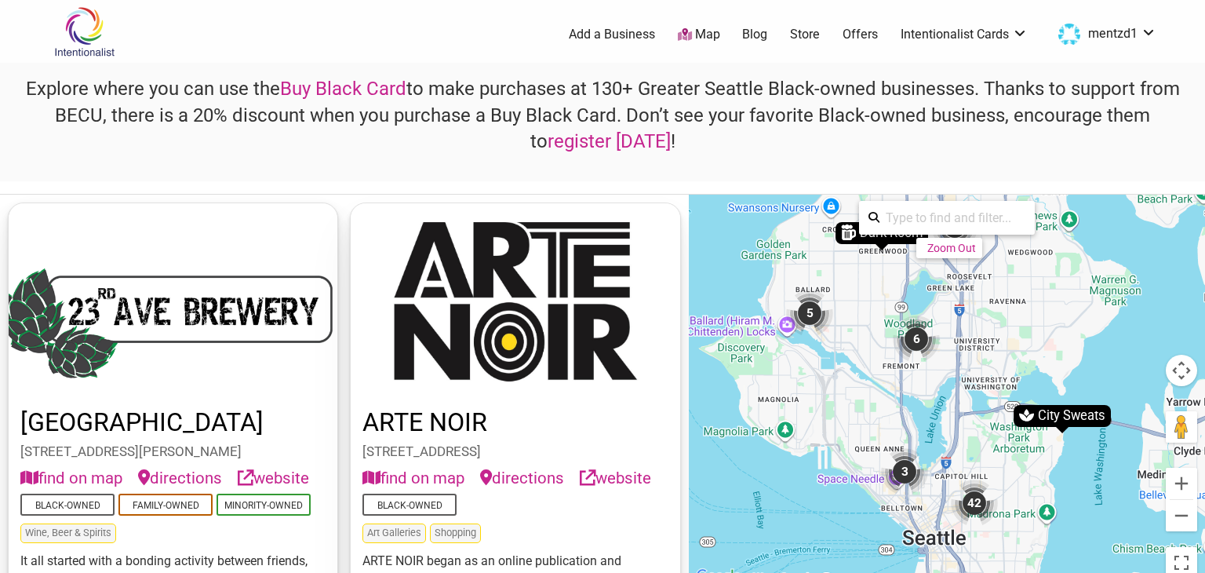
click at [912, 333] on div "6" at bounding box center [916, 338] width 47 height 47
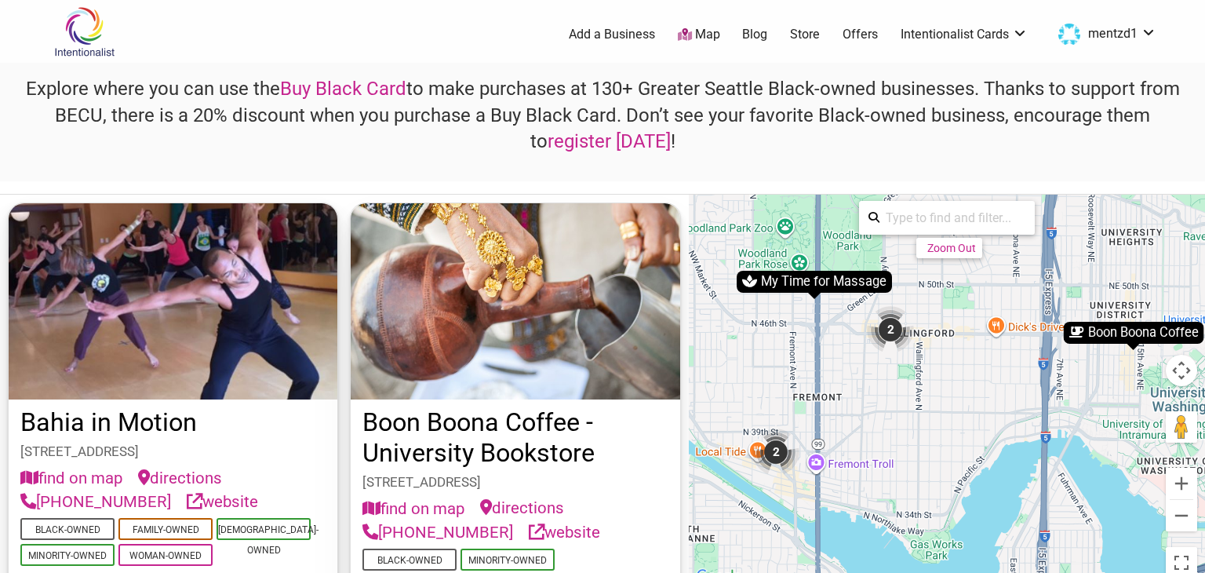
click at [883, 340] on div "2" at bounding box center [890, 329] width 47 height 47
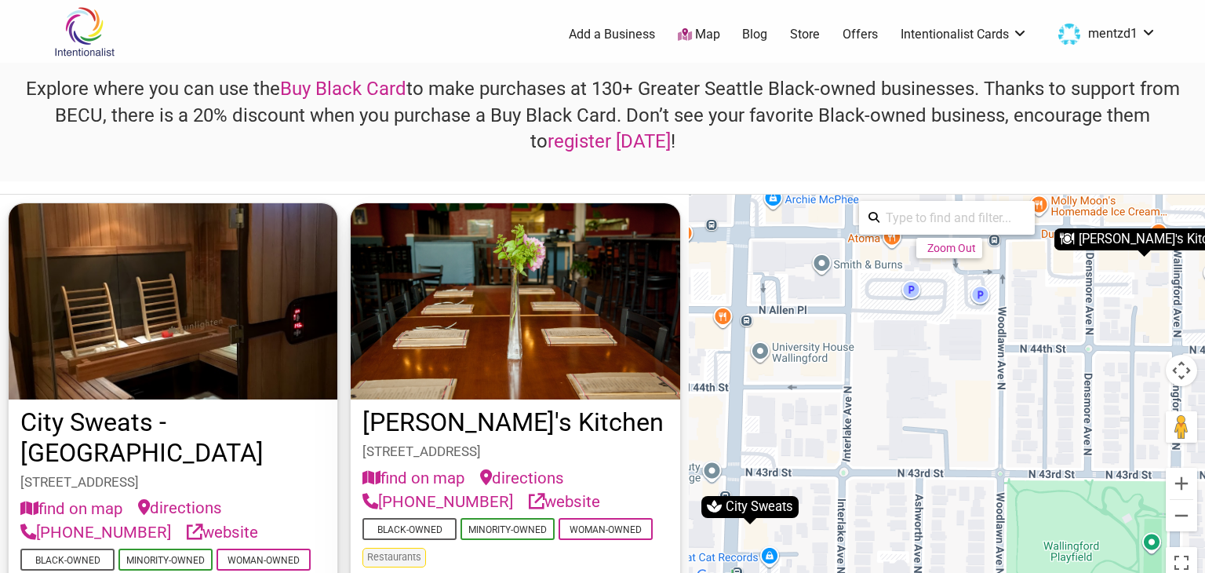
click at [1157, 238] on div "Pam's Kitchen" at bounding box center [1143, 239] width 181 height 22
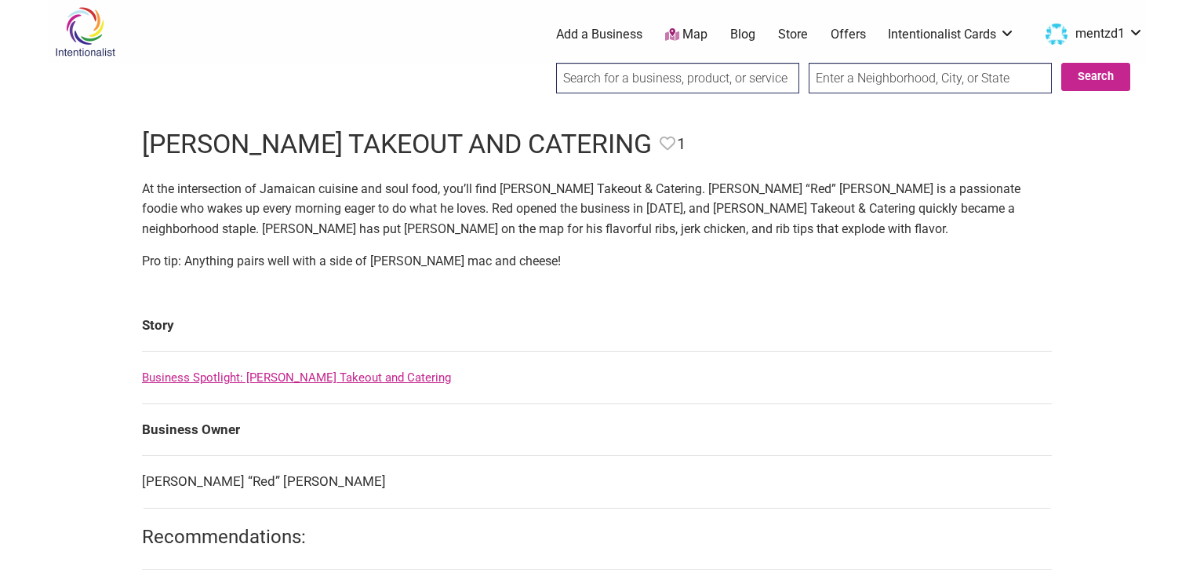
click at [163, 247] on section "At the intersection of Jamaican cuisine and soul food, you’ll find [PERSON_NAME…" at bounding box center [597, 231] width 910 height 105
